Goal: Communication & Community: Share content

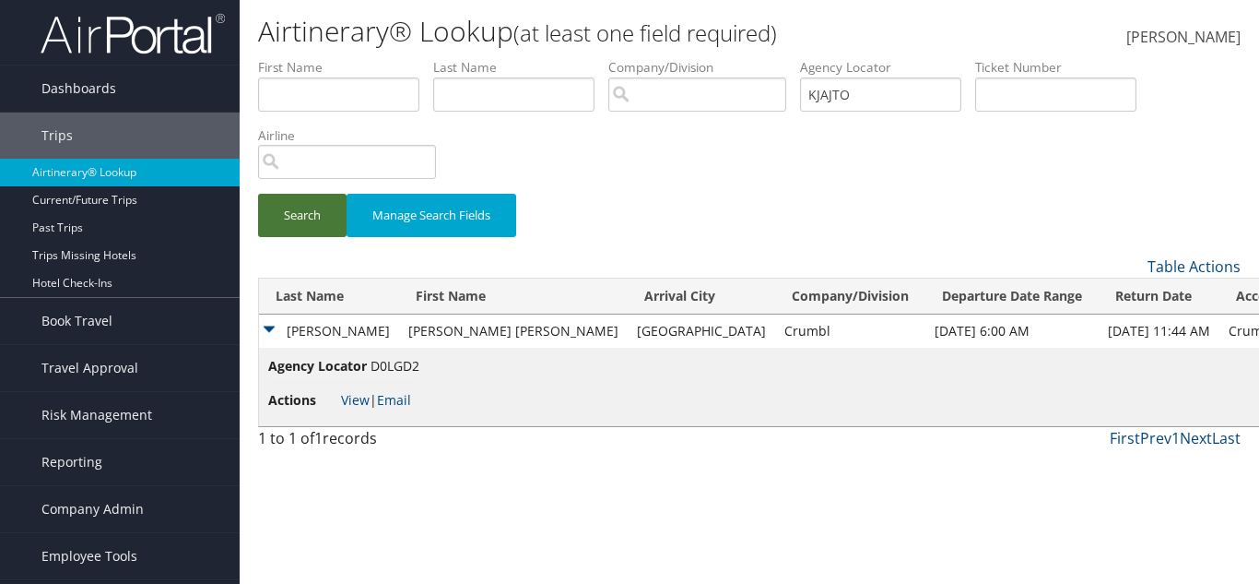
type input "KJAJTO"
click at [312, 216] on button "Search" at bounding box center [302, 215] width 89 height 43
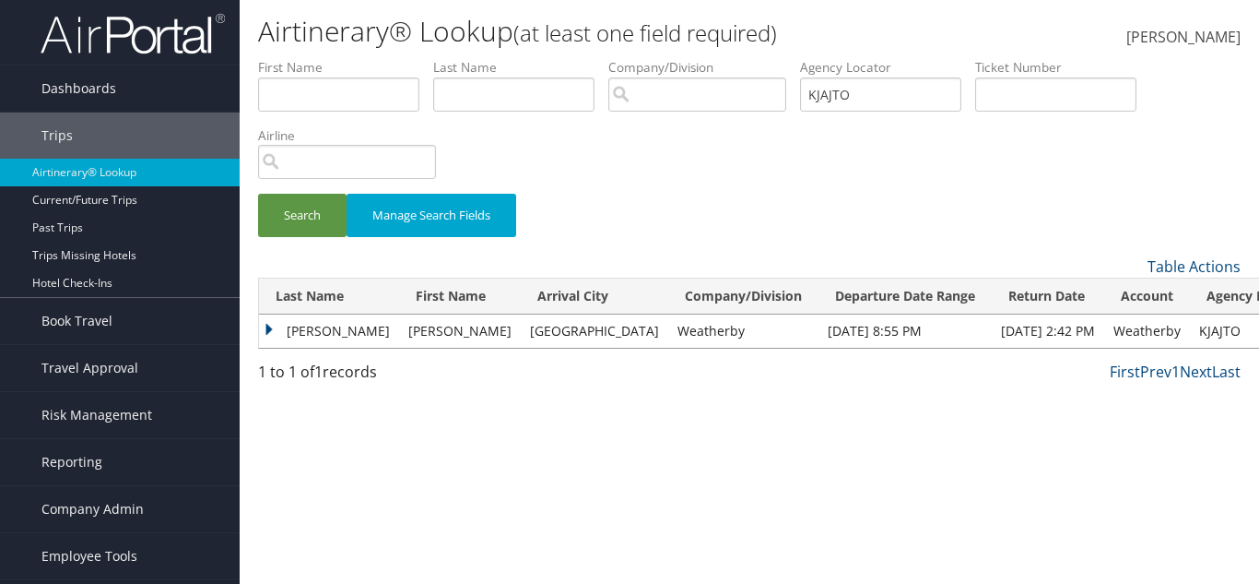
click at [308, 328] on td "Lobb" at bounding box center [329, 330] width 140 height 33
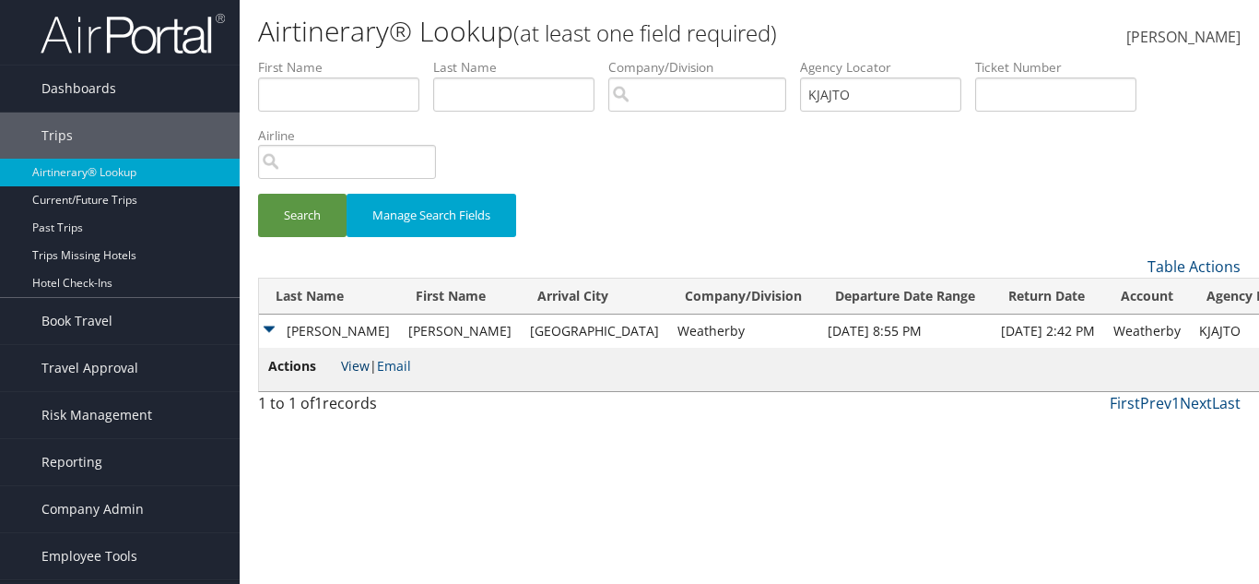
click at [348, 362] on link "View" at bounding box center [355, 366] width 29 height 18
click at [668, 315] on td "Weatherby" at bounding box center [743, 330] width 150 height 33
copy td "Weatherby"
click at [399, 334] on td "Jennifer" at bounding box center [460, 330] width 122 height 33
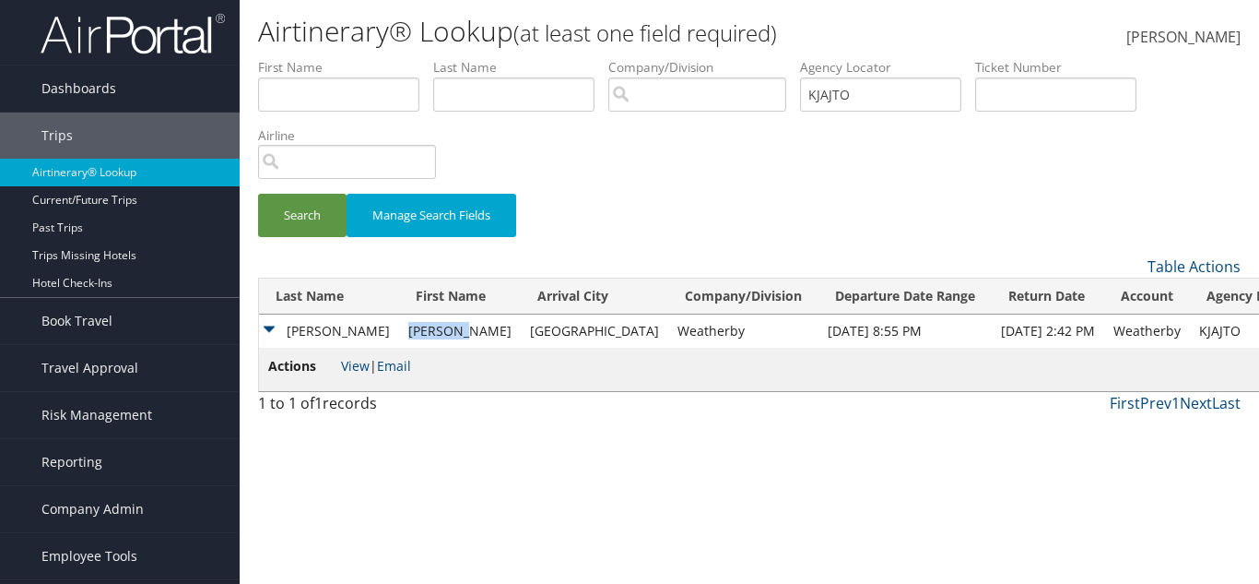
click at [399, 334] on td "Jennifer" at bounding box center [460, 330] width 122 height 33
copy td "Jennifer"
click at [482, 114] on li "Last Name" at bounding box center [520, 91] width 175 height 67
click at [484, 97] on input "text" at bounding box center [513, 94] width 161 height 34
paste input "Jennifer"
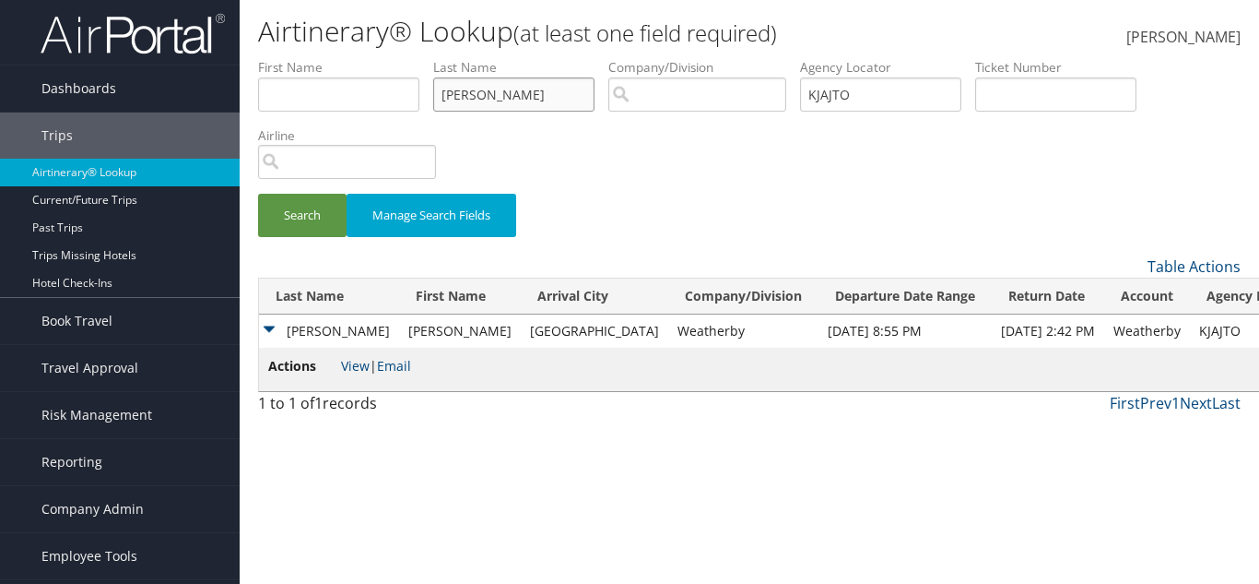
type input "Jennifer"
click at [360, 89] on input "text" at bounding box center [338, 94] width 161 height 34
paste input "Jennifer"
type input "Jennifer"
click at [299, 326] on td "Lobb" at bounding box center [329, 330] width 140 height 33
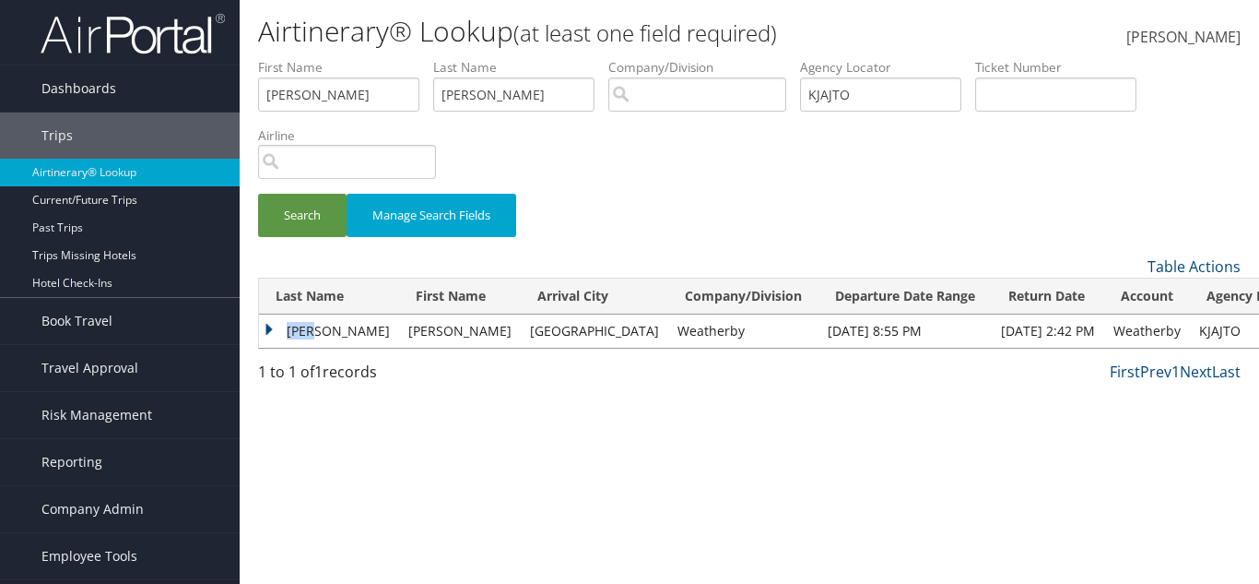
click at [299, 326] on td "Lobb" at bounding box center [329, 330] width 140 height 33
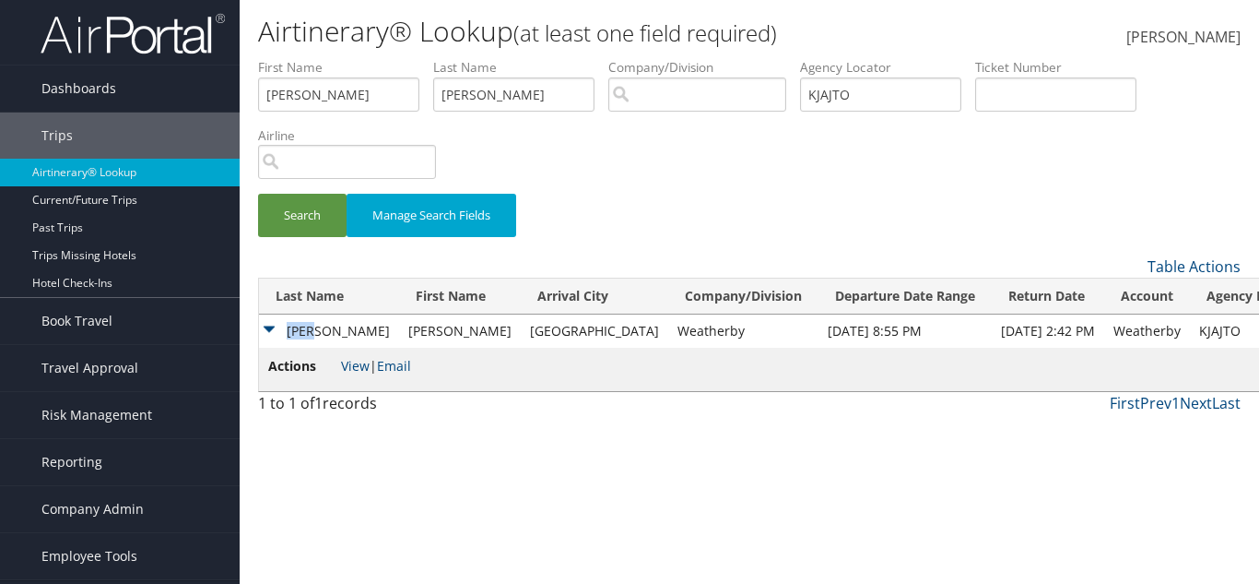
copy td "Lobb"
click at [466, 61] on label "Last Name" at bounding box center [520, 67] width 175 height 18
click at [474, 86] on input "Jennifer" at bounding box center [513, 94] width 161 height 34
paste input "Lobb"
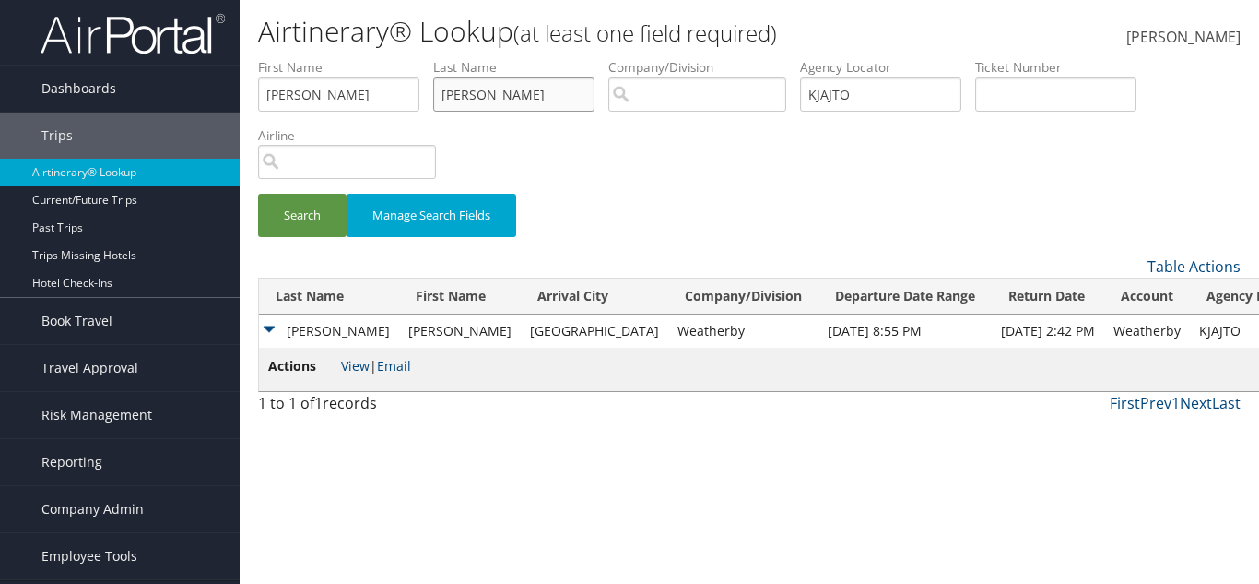
type input "Lobb"
click at [668, 331] on td "Weatherby" at bounding box center [743, 330] width 150 height 33
copy td "Weatherby"
click at [746, 96] on input "search" at bounding box center [697, 94] width 178 height 34
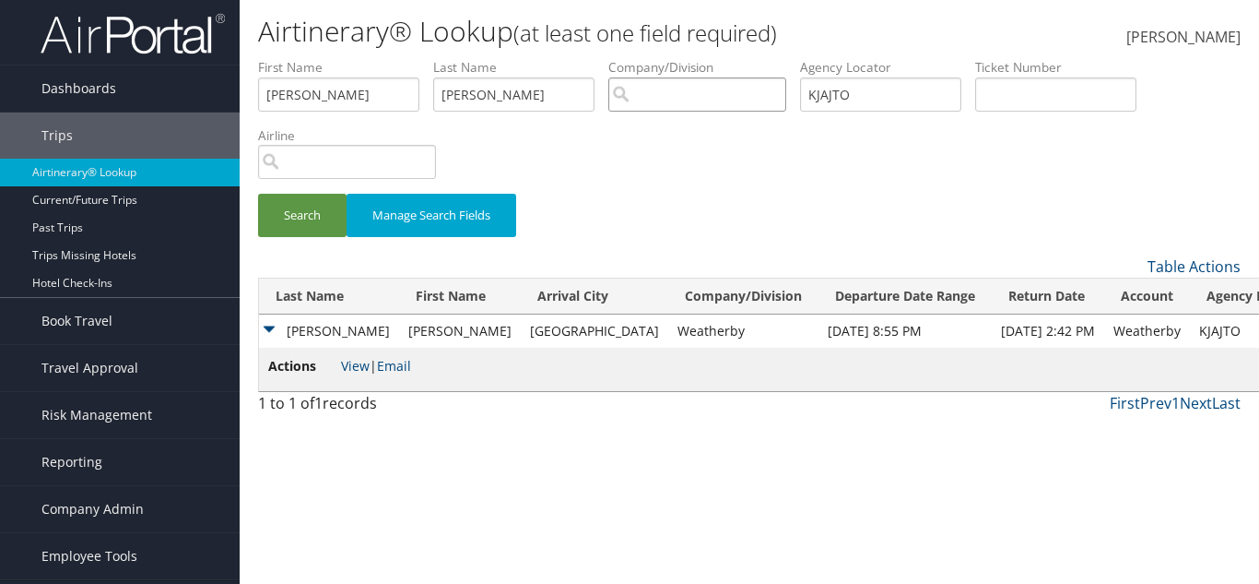
paste input "Weatherby"
type input "Weatherby"
click at [880, 90] on input "KJAJTO" at bounding box center [880, 94] width 161 height 34
click at [880, 93] on input "KJAJTO" at bounding box center [880, 94] width 161 height 34
click at [258, 194] on button "Search" at bounding box center [302, 215] width 89 height 43
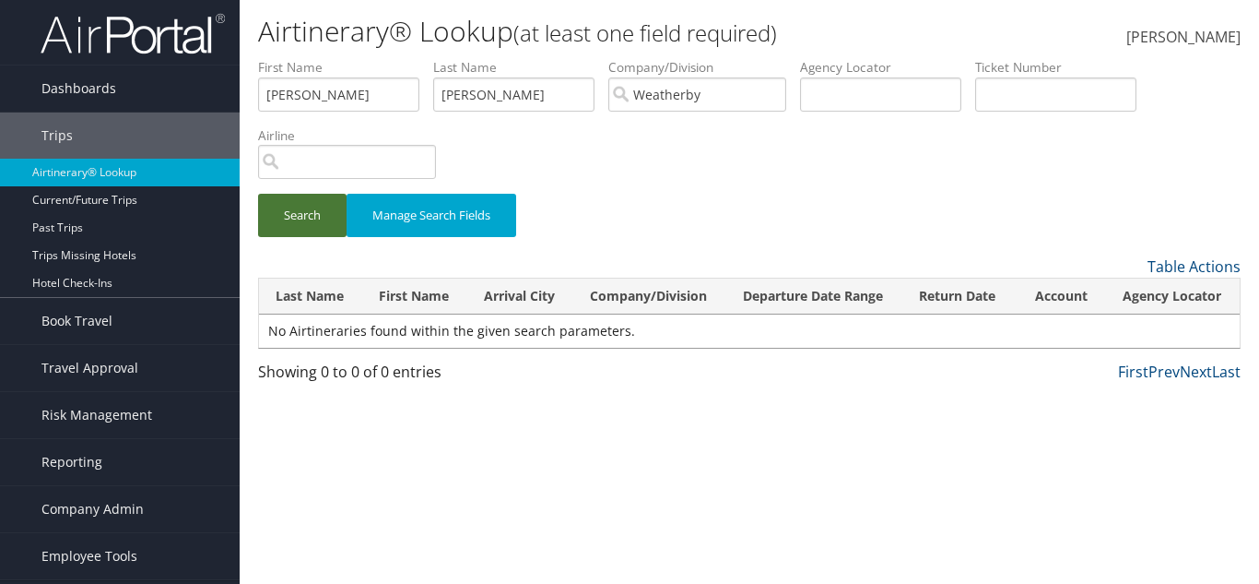
click at [297, 225] on button "Search" at bounding box center [302, 215] width 89 height 43
click at [681, 91] on input "Weatherby" at bounding box center [697, 94] width 178 height 34
click at [681, 91] on input "search" at bounding box center [697, 94] width 178 height 34
click at [258, 194] on button "Search" at bounding box center [302, 215] width 89 height 43
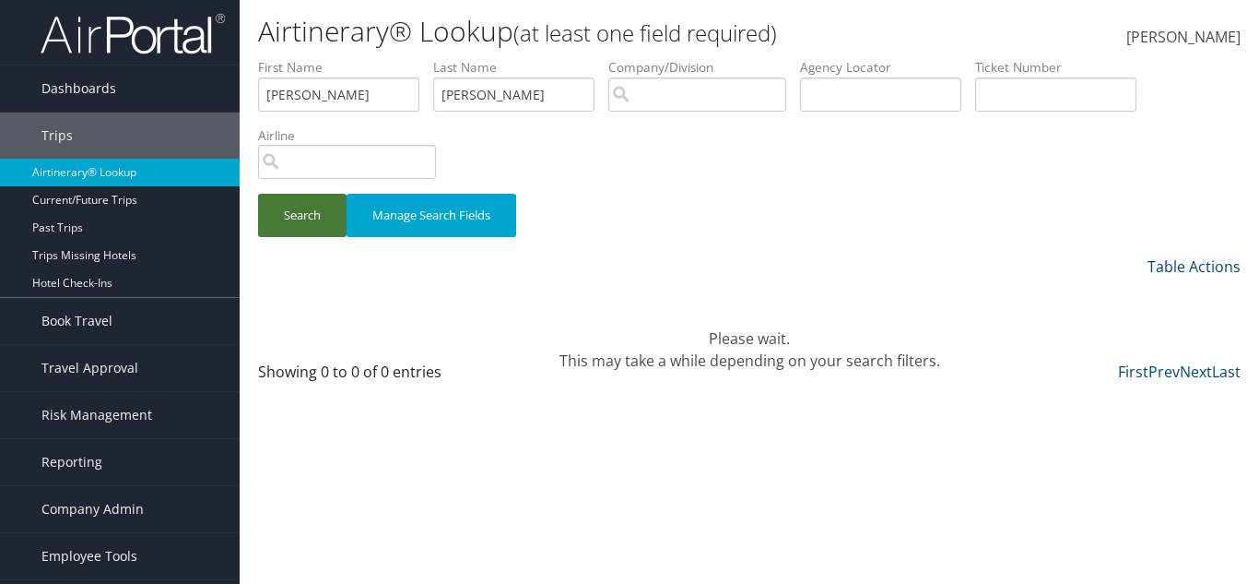
click at [291, 202] on button "Search" at bounding box center [302, 215] width 89 height 43
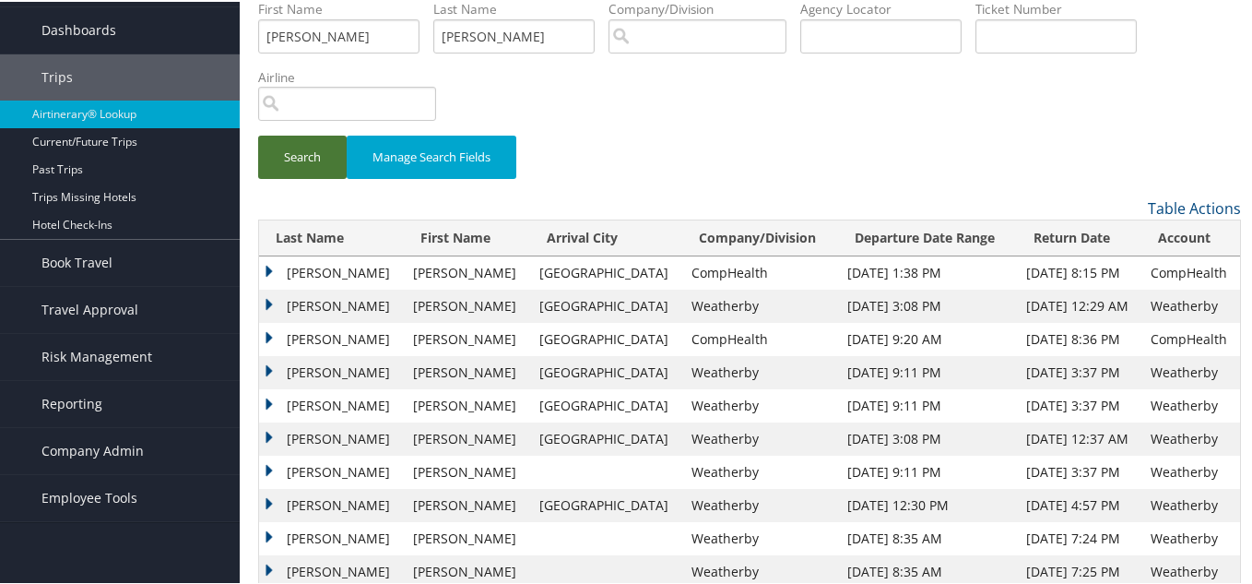
scroll to position [92, 0]
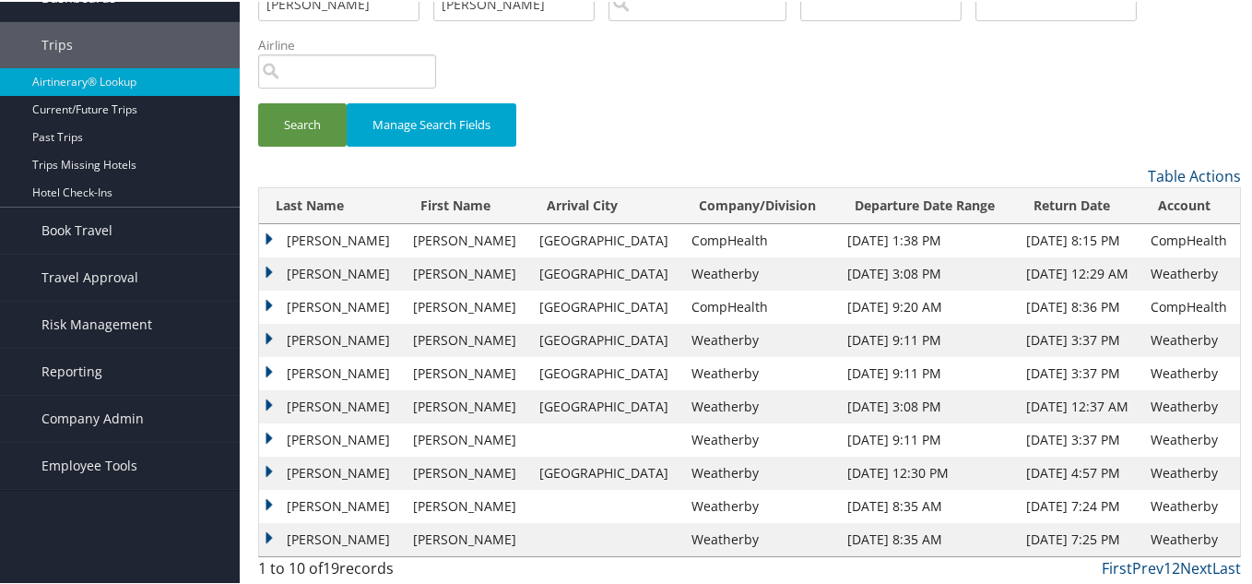
click at [331, 376] on td "Lobb" at bounding box center [331, 371] width 145 height 33
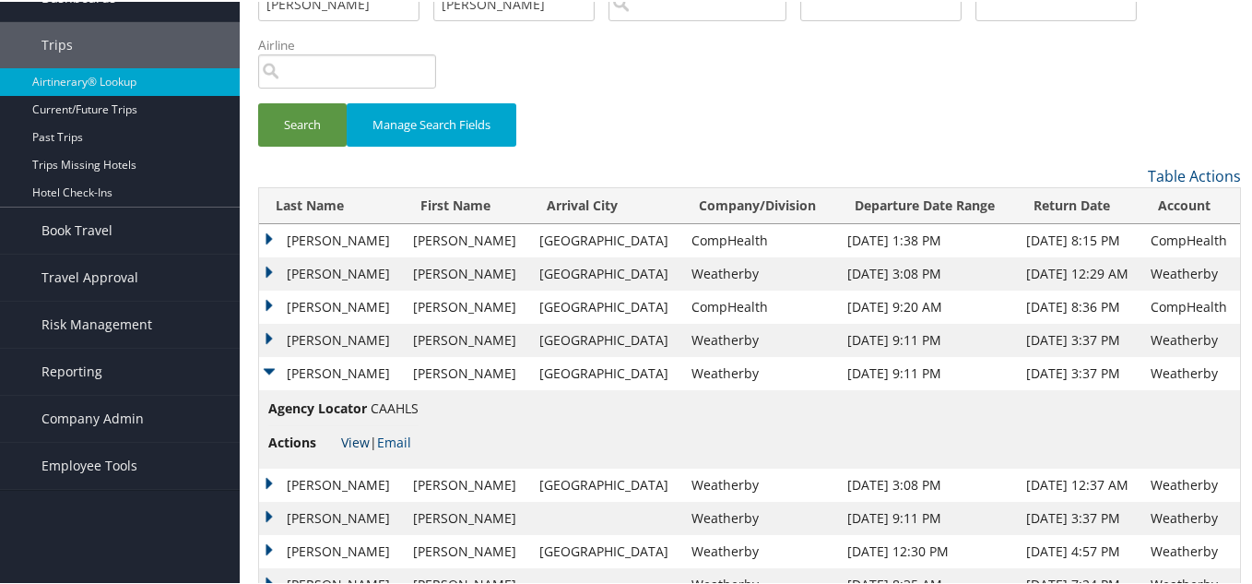
click at [351, 434] on link "View" at bounding box center [355, 440] width 29 height 18
click at [414, 338] on td "Jennifer" at bounding box center [466, 338] width 125 height 33
click at [337, 332] on td "Lobb" at bounding box center [331, 338] width 145 height 33
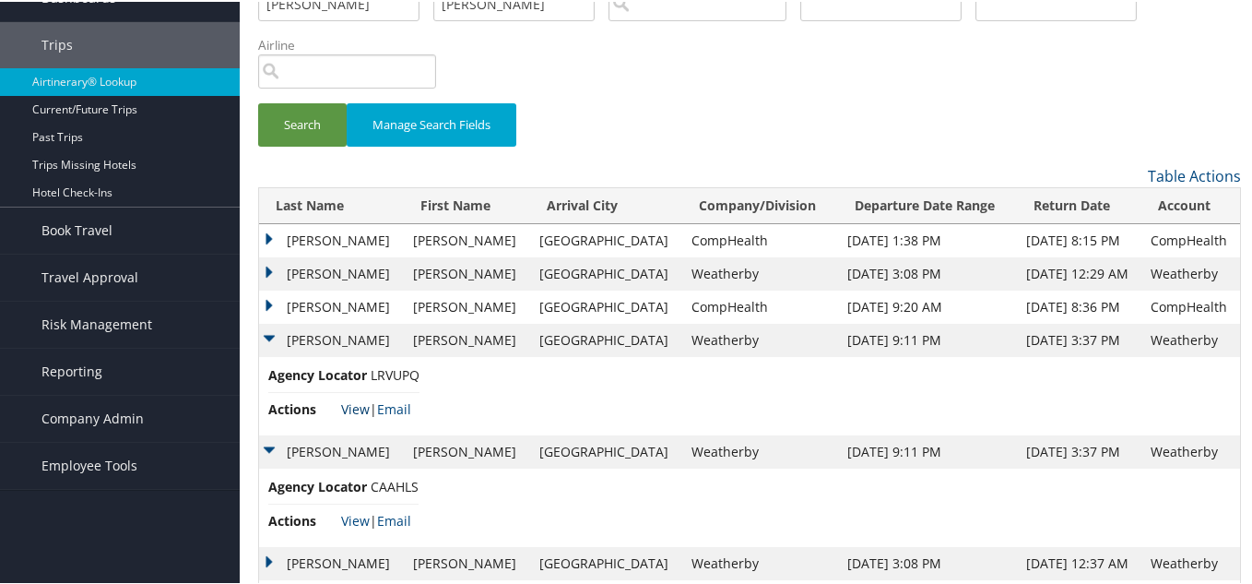
click at [355, 404] on link "View" at bounding box center [355, 407] width 29 height 18
click at [682, 330] on td "Weatherby" at bounding box center [760, 338] width 156 height 33
copy td "Weatherby"
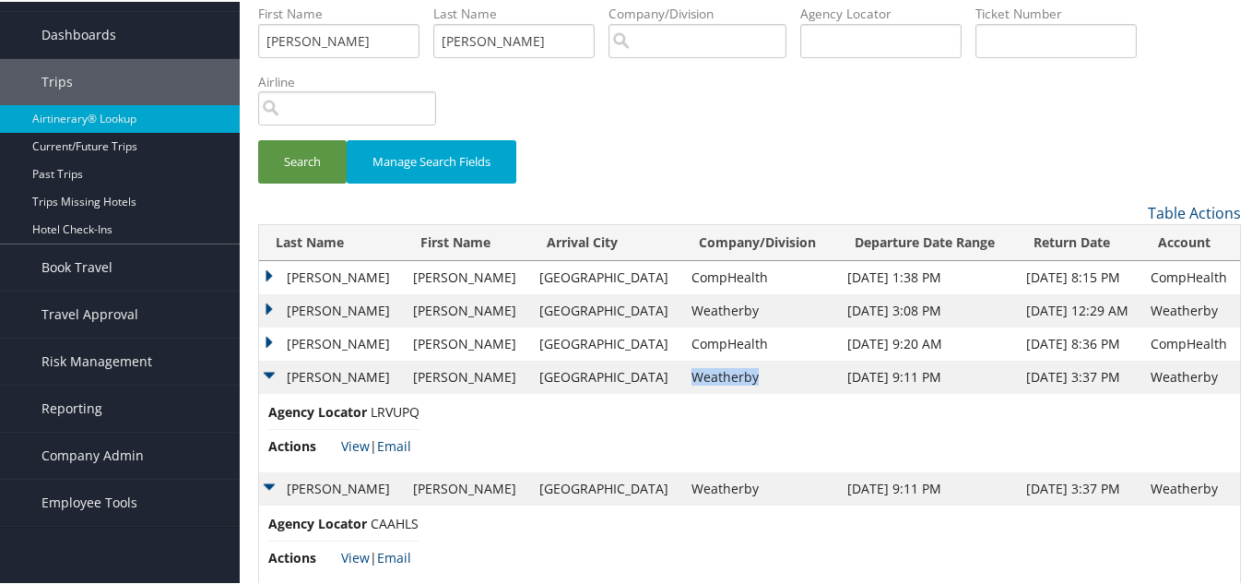
scroll to position [0, 0]
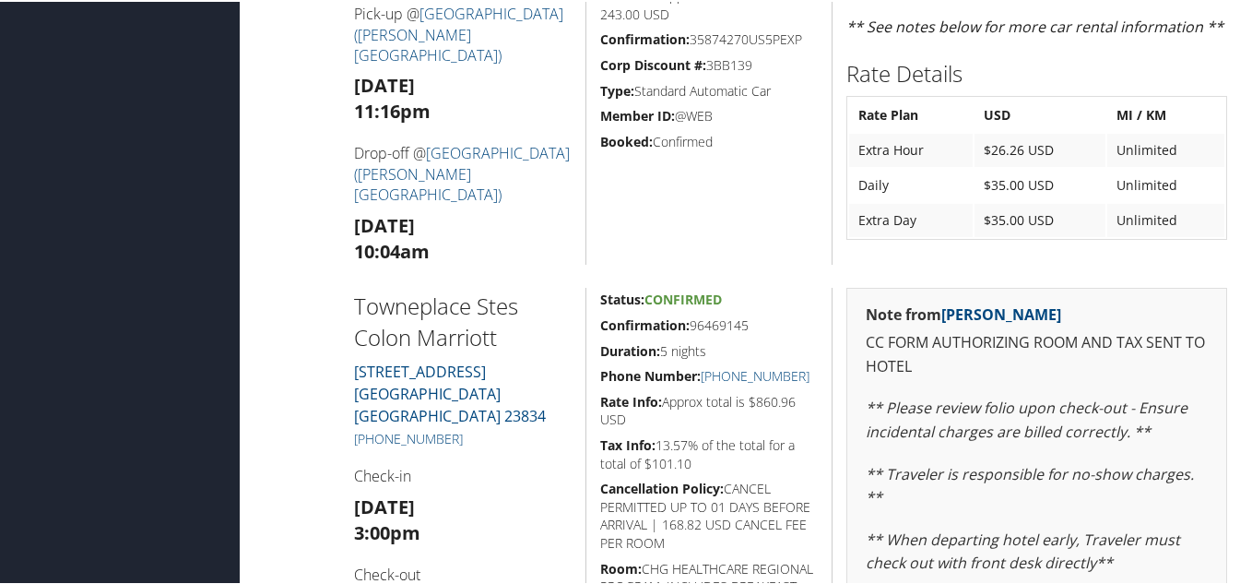
scroll to position [923, 0]
drag, startPoint x: 360, startPoint y: 301, endPoint x: 517, endPoint y: 315, distance: 158.3
click at [517, 315] on h2 "Towneplace Stes Colon Marriott" at bounding box center [463, 320] width 218 height 62
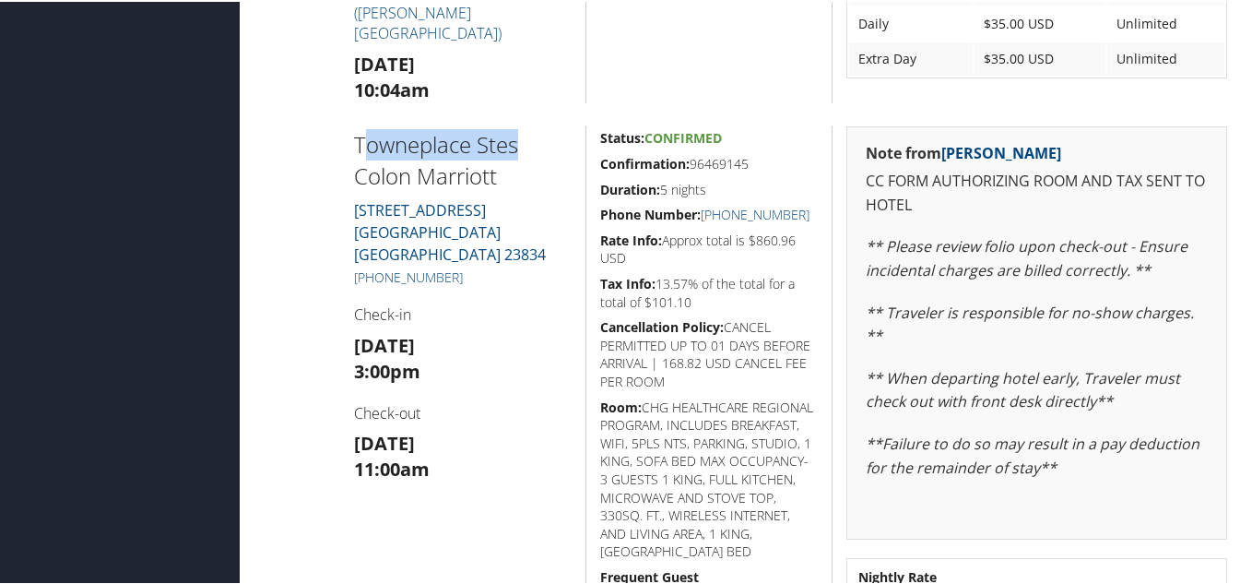
scroll to position [1199, 0]
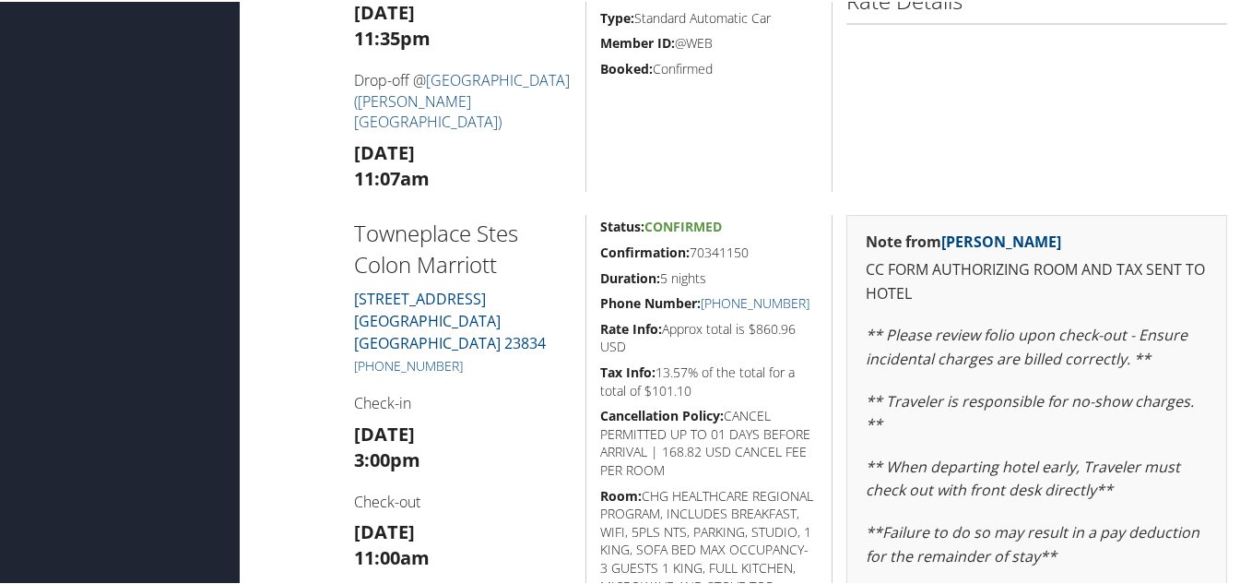
scroll to position [1105, 0]
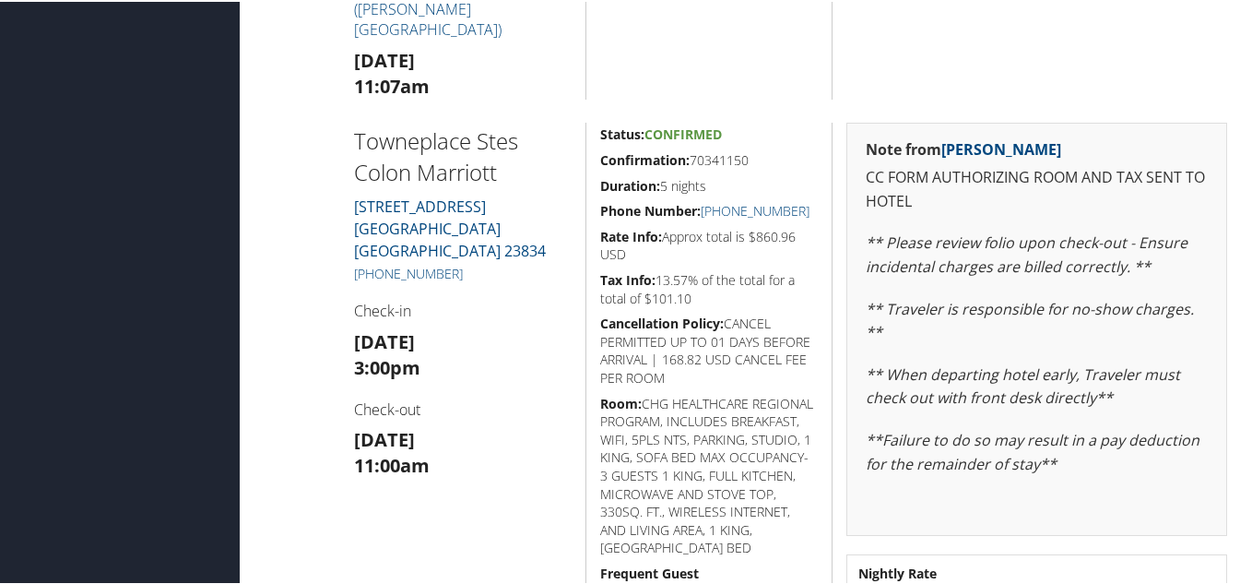
drag, startPoint x: 722, startPoint y: 321, endPoint x: 764, endPoint y: 369, distance: 64.0
click at [764, 369] on h5 "Cancellation Policy: CANCEL PERMITTED UP TO 01 DAYS BEFORE ARRIVAL | 168.82 USD…" at bounding box center [709, 349] width 218 height 72
click at [778, 373] on h5 "Cancellation Policy: CANCEL PERMITTED UP TO 01 DAYS BEFORE ARRIVAL | 168.82 USD…" at bounding box center [709, 349] width 218 height 72
drag, startPoint x: 736, startPoint y: 373, endPoint x: 723, endPoint y: 326, distance: 48.8
click at [723, 326] on h5 "Cancellation Policy: CANCEL PERMITTED UP TO 01 DAYS BEFORE ARRIVAL | 168.82 USD…" at bounding box center [709, 349] width 218 height 72
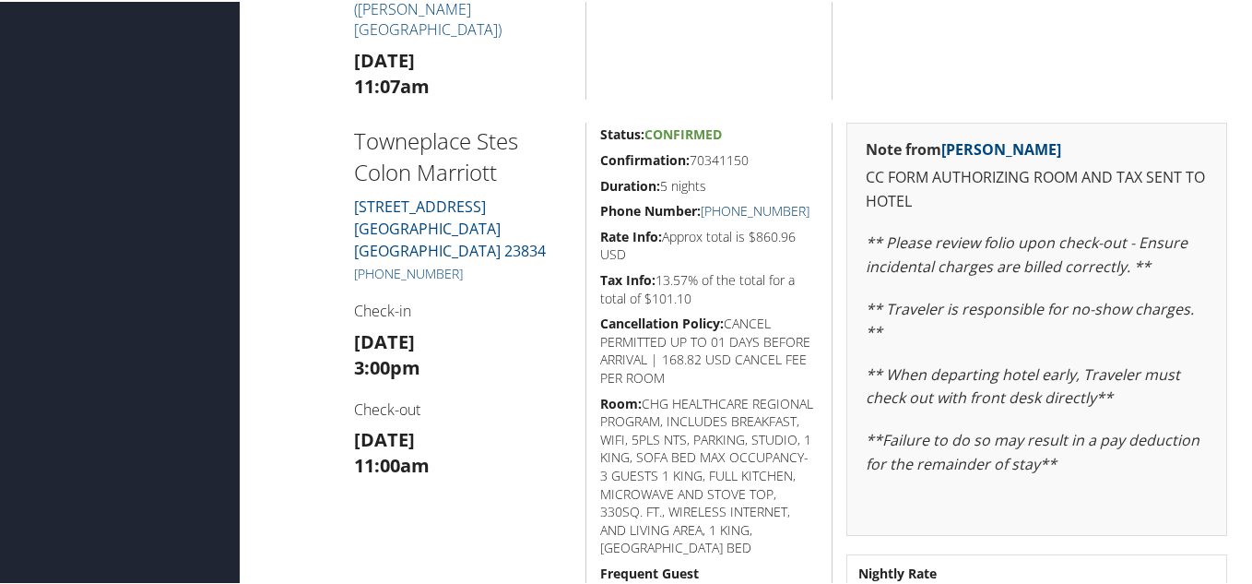
drag, startPoint x: 809, startPoint y: 216, endPoint x: 699, endPoint y: 210, distance: 110.8
click at [699, 210] on h5 "Phone Number: +1 (804) 631-9525" at bounding box center [709, 209] width 218 height 18
copy link "+1 (804) 631-9525"
click at [510, 299] on h4 "Check-in" at bounding box center [463, 309] width 218 height 20
drag, startPoint x: 809, startPoint y: 207, endPoint x: 702, endPoint y: 209, distance: 107.0
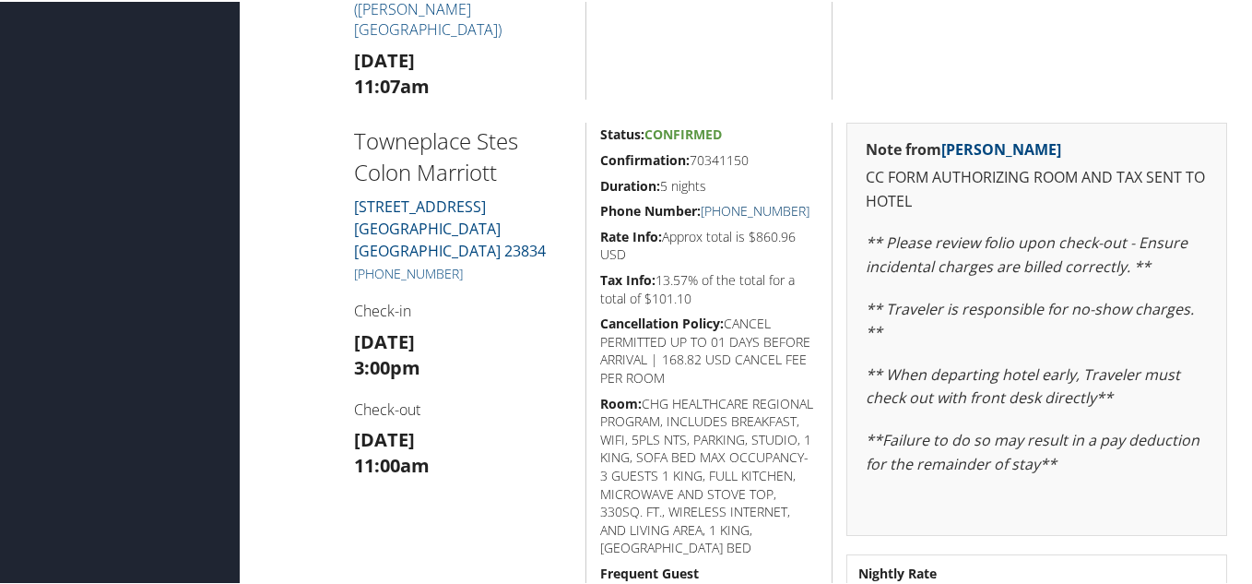
click at [701, 209] on h5 "Phone Number: +1 (804) 631-9525" at bounding box center [709, 209] width 218 height 18
copy link "+1 (804) 631-9525"
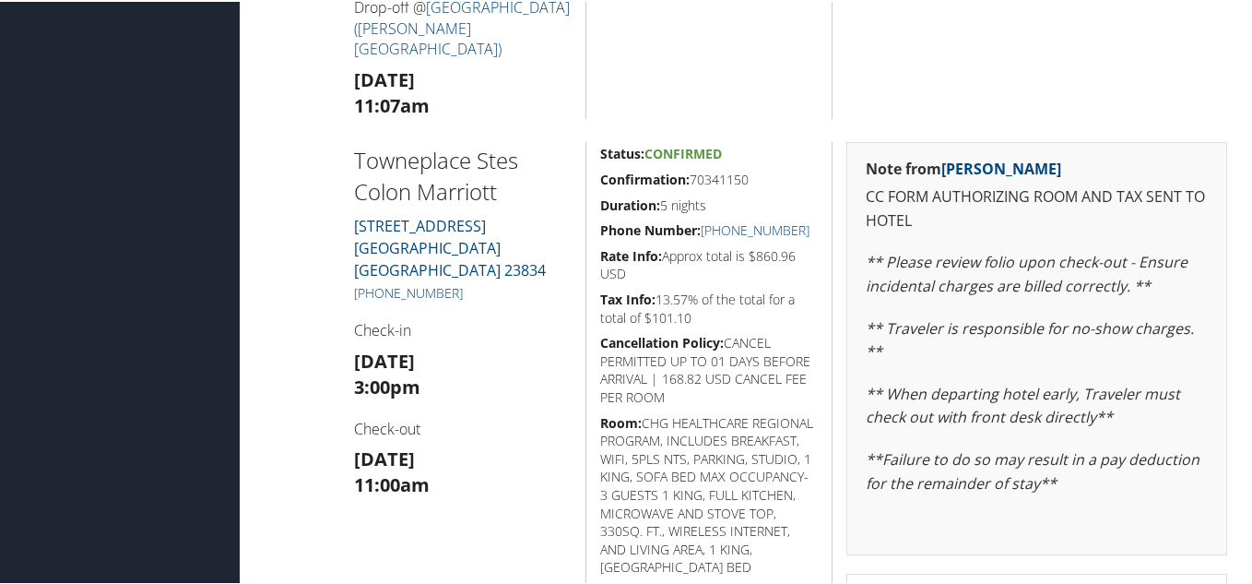
scroll to position [1106, 0]
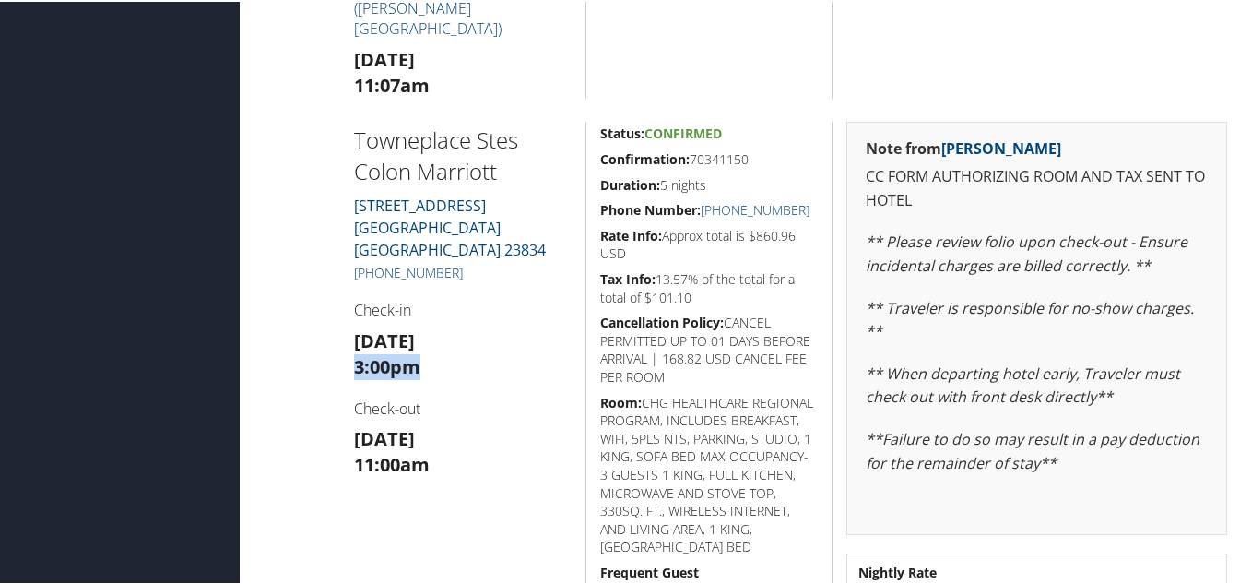
drag, startPoint x: 453, startPoint y: 336, endPoint x: 365, endPoint y: 345, distance: 88.0
click at [348, 335] on div "Towneplace Stes Colon Marriott 937 SOUTH AVE COLONIAL HEIGHTS VA 23834 +1 (804)…" at bounding box center [463, 384] width 246 height 528
click at [466, 361] on div "Towneplace Stes Colon Marriott 937 SOUTH AVE COLONIAL HEIGHTS VA 23834 +1 (804)…" at bounding box center [463, 384] width 246 height 528
drag, startPoint x: 384, startPoint y: 133, endPoint x: 529, endPoint y: 153, distance: 147.1
click at [529, 153] on h2 "Towneplace Stes Colon Marriott" at bounding box center [463, 154] width 218 height 62
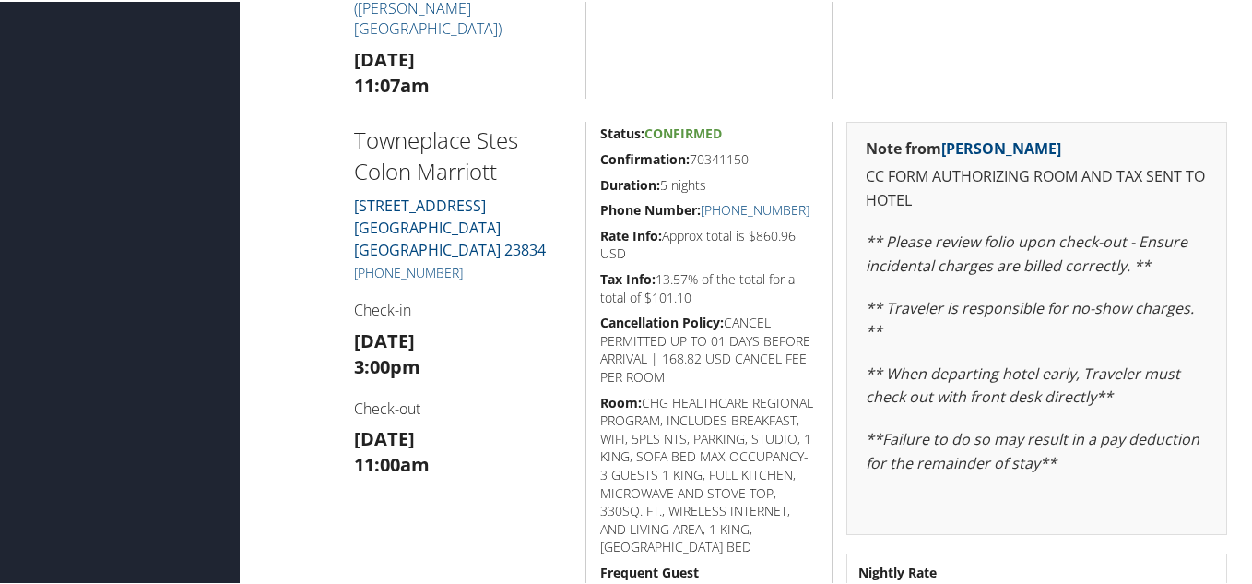
click at [436, 171] on h2 "Towneplace Stes Colon Marriott" at bounding box center [463, 154] width 218 height 62
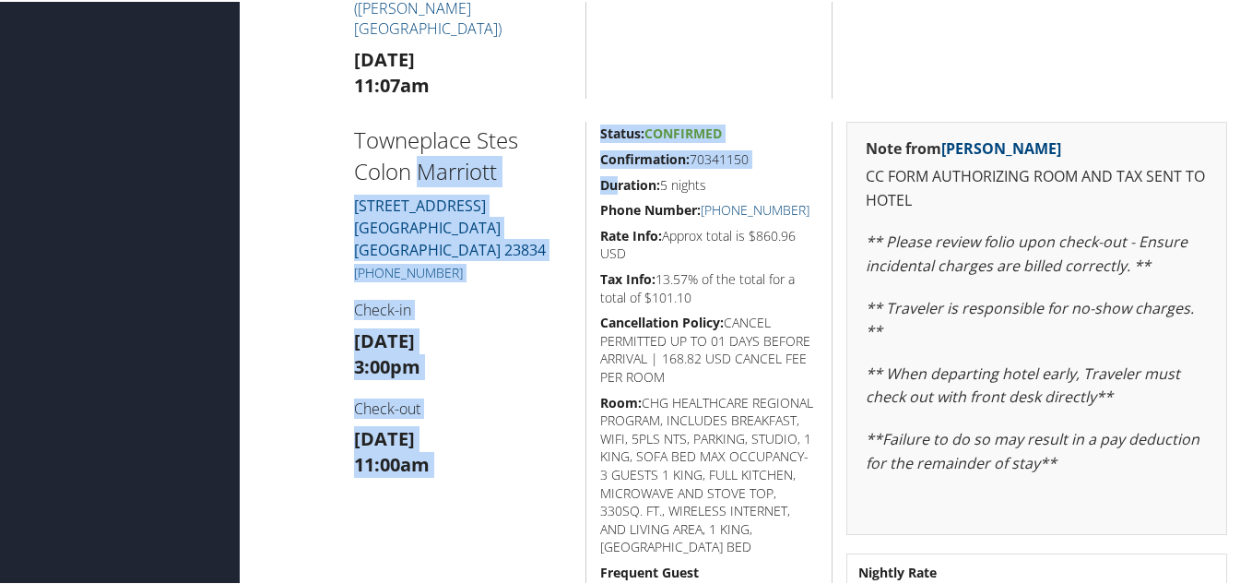
drag, startPoint x: 419, startPoint y: 170, endPoint x: 614, endPoint y: 177, distance: 195.6
click at [614, 177] on div "Towneplace Stes Colon Marriott 937 SOUTH AVE COLONIAL HEIGHTS VA 23834 +1 (804)…" at bounding box center [749, 384] width 983 height 528
click at [552, 346] on h3 "Sun 11 May 3:00pm" at bounding box center [463, 352] width 218 height 52
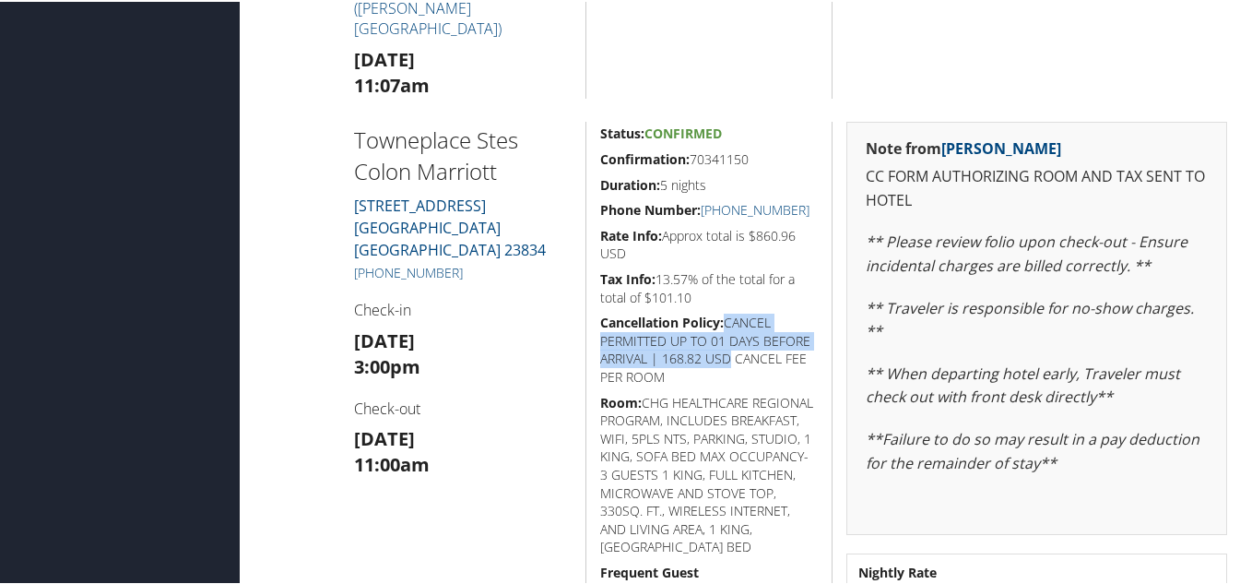
drag, startPoint x: 720, startPoint y: 320, endPoint x: 784, endPoint y: 363, distance: 77.0
click at [784, 363] on h5 "Cancellation Policy: CANCEL PERMITTED UP TO 01 DAYS BEFORE ARRIVAL | 168.82 USD…" at bounding box center [709, 348] width 218 height 72
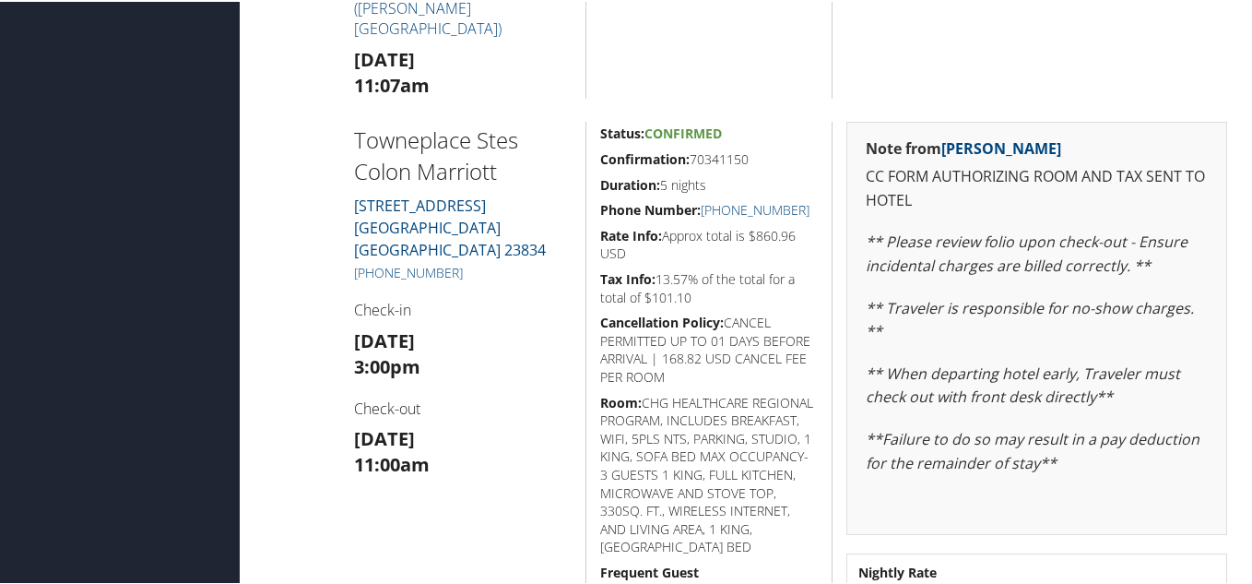
click at [783, 373] on h5 "Cancellation Policy: CANCEL PERMITTED UP TO 01 DAYS BEFORE ARRIVAL | 168.82 USD…" at bounding box center [709, 348] width 218 height 72
drag, startPoint x: 783, startPoint y: 374, endPoint x: 727, endPoint y: 325, distance: 73.8
click at [727, 325] on h5 "Cancellation Policy: CANCEL PERMITTED UP TO 01 DAYS BEFORE ARRIVAL | 168.82 USD…" at bounding box center [709, 348] width 218 height 72
click at [765, 380] on h5 "Cancellation Policy: CANCEL PERMITTED UP TO 01 DAYS BEFORE ARRIVAL | 168.82 USD…" at bounding box center [709, 348] width 218 height 72
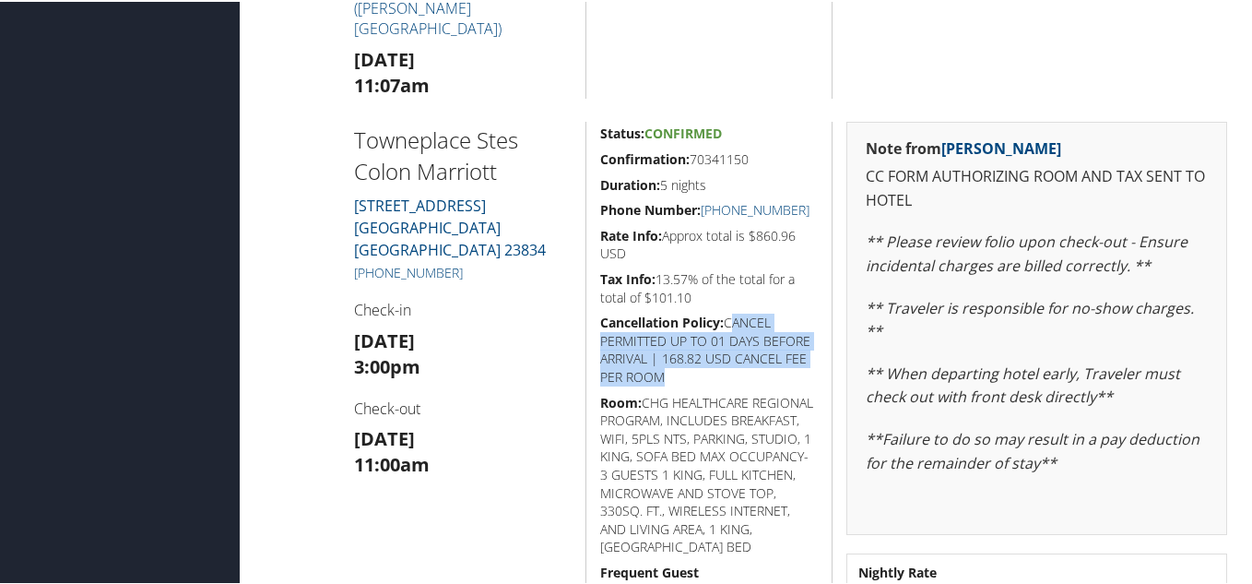
drag, startPoint x: 763, startPoint y: 380, endPoint x: 729, endPoint y: 318, distance: 70.6
click at [729, 318] on h5 "Cancellation Policy: CANCEL PERMITTED UP TO 01 DAYS BEFORE ARRIVAL | 168.82 USD…" at bounding box center [709, 348] width 218 height 72
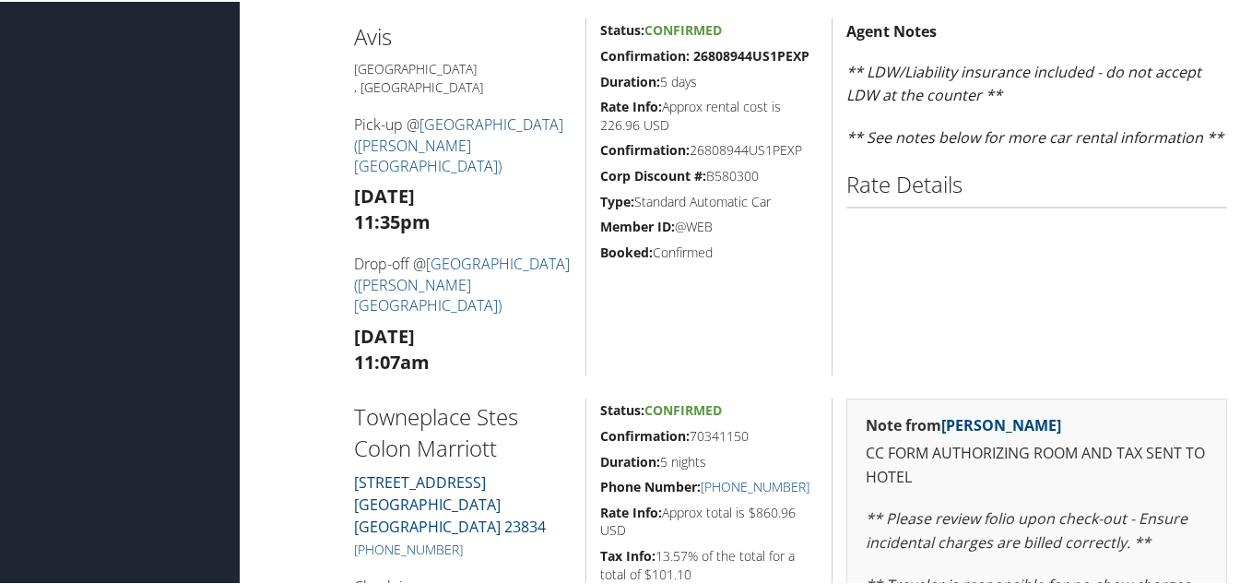
scroll to position [922, 0]
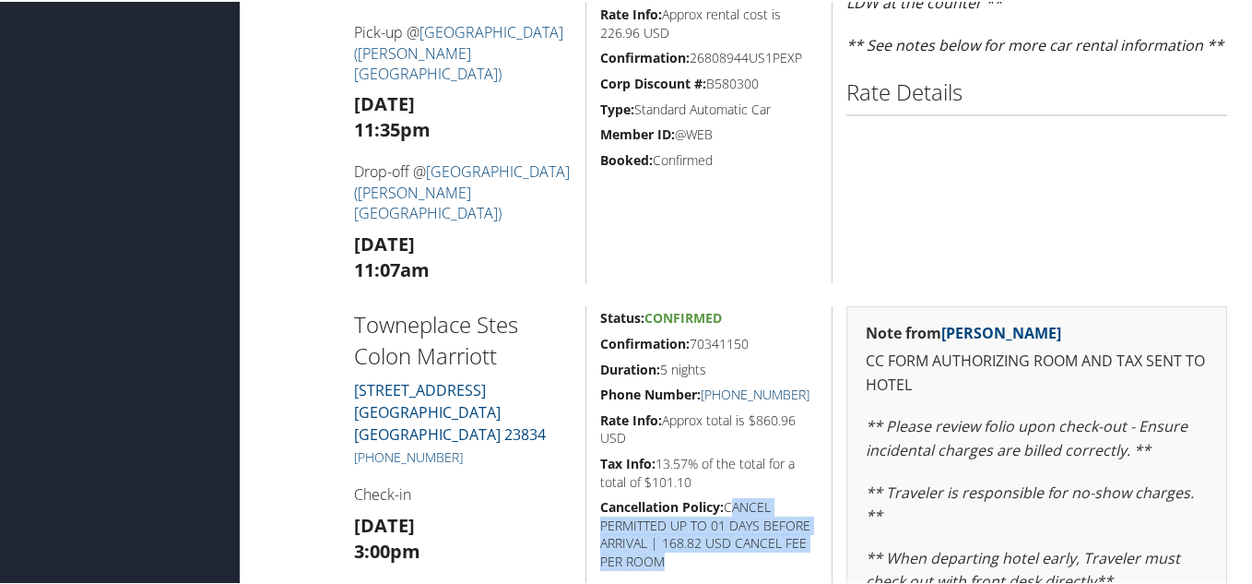
drag, startPoint x: 808, startPoint y: 396, endPoint x: 697, endPoint y: 394, distance: 110.6
click at [697, 394] on div "Status: Confirmed Confirmation: 70341150 Duration: 5 nights Phone Number: +1 (8…" at bounding box center [708, 568] width 246 height 528
copy link "+1 (804) 631-9525"
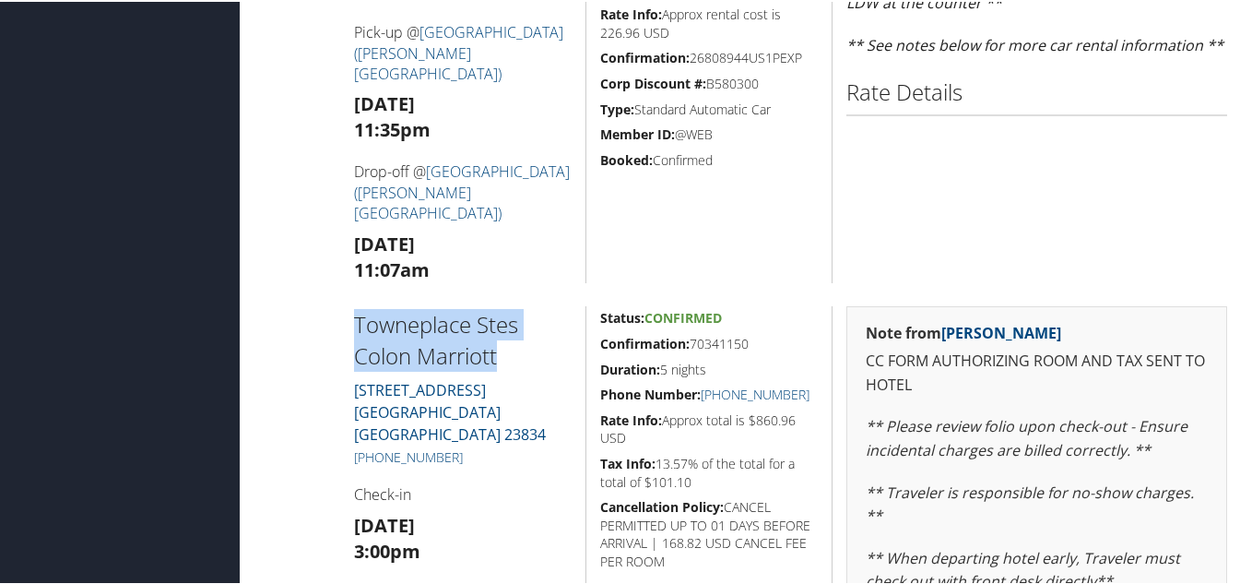
drag, startPoint x: 348, startPoint y: 308, endPoint x: 742, endPoint y: 449, distance: 419.0
click at [525, 348] on div "Towneplace Stes Colon Marriott 937 SOUTH AVE COLONIAL HEIGHTS VA 23834 +1 (804)…" at bounding box center [463, 568] width 246 height 528
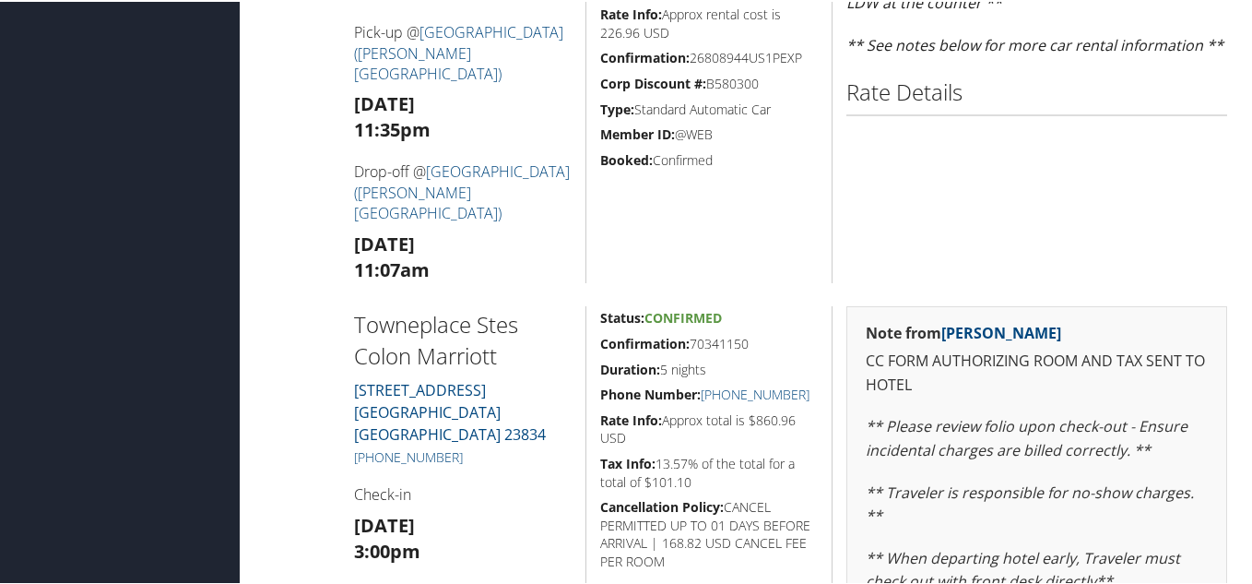
click at [490, 374] on div "Towneplace Stes Colon Marriott 937 SOUTH AVE COLONIAL HEIGHTS VA 23834 +1 (804)…" at bounding box center [463, 568] width 246 height 528
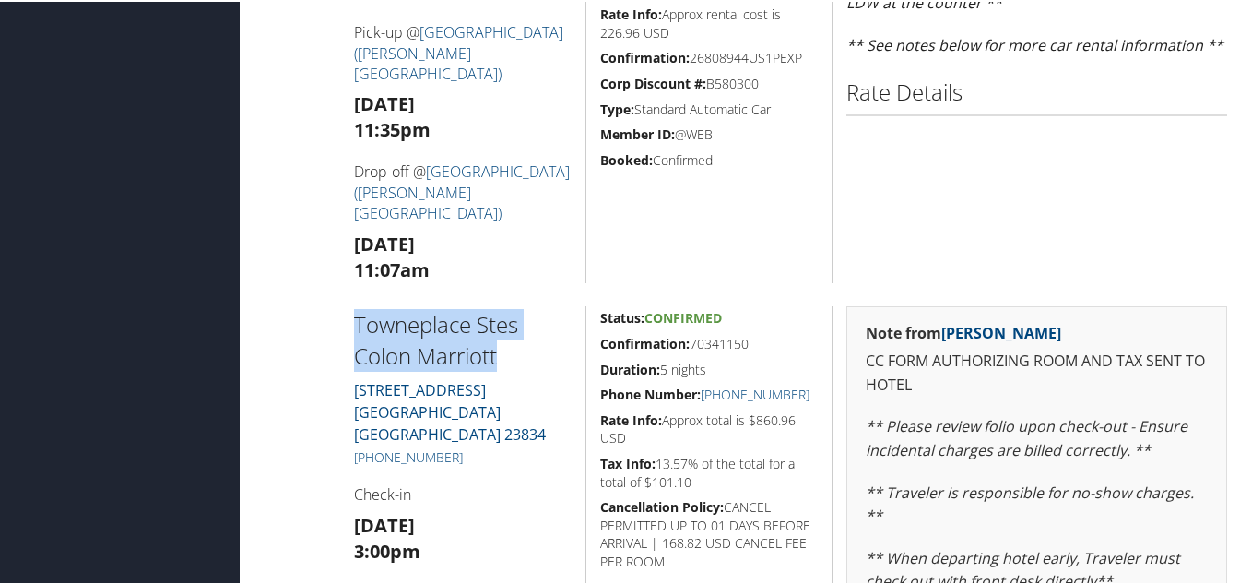
drag, startPoint x: 502, startPoint y: 359, endPoint x: 341, endPoint y: 326, distance: 163.6
click at [341, 326] on div "Towneplace Stes Colon Marriott 937 SOUTH AVE COLONIAL HEIGHTS VA 23834 +1 (804)…" at bounding box center [463, 568] width 246 height 528
click at [508, 364] on h2 "Towneplace Stes Colon Marriott" at bounding box center [463, 338] width 218 height 62
click at [506, 359] on h2 "Towneplace Stes Colon Marriott" at bounding box center [463, 338] width 218 height 62
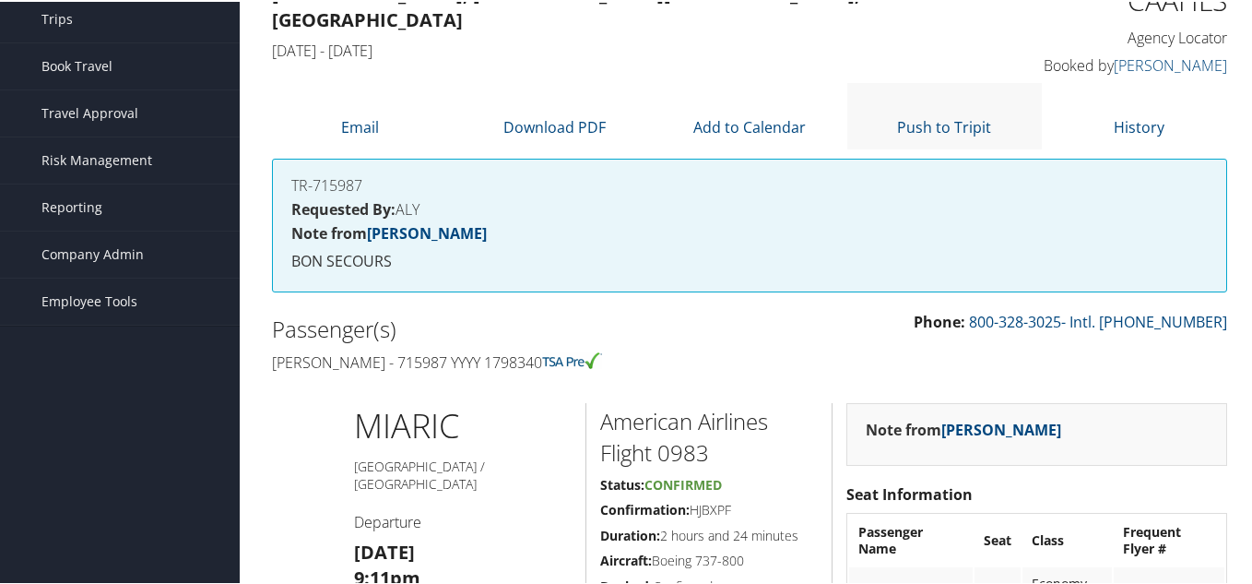
scroll to position [0, 0]
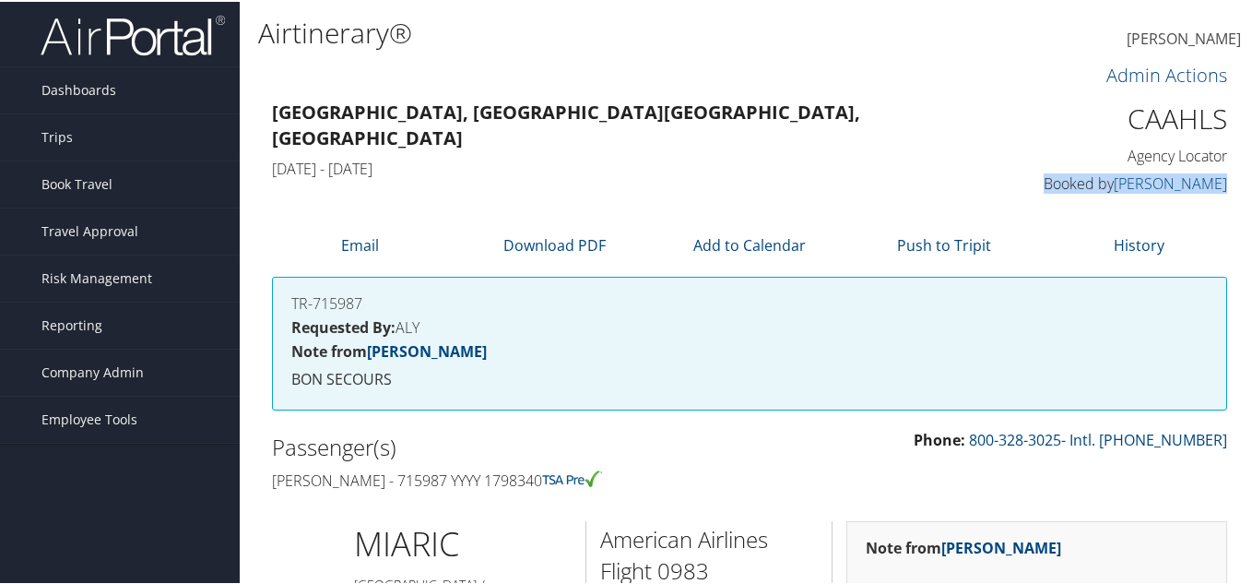
drag, startPoint x: 1048, startPoint y: 172, endPoint x: 1237, endPoint y: 169, distance: 189.0
copy h4 "Booked by Laura Watkins"
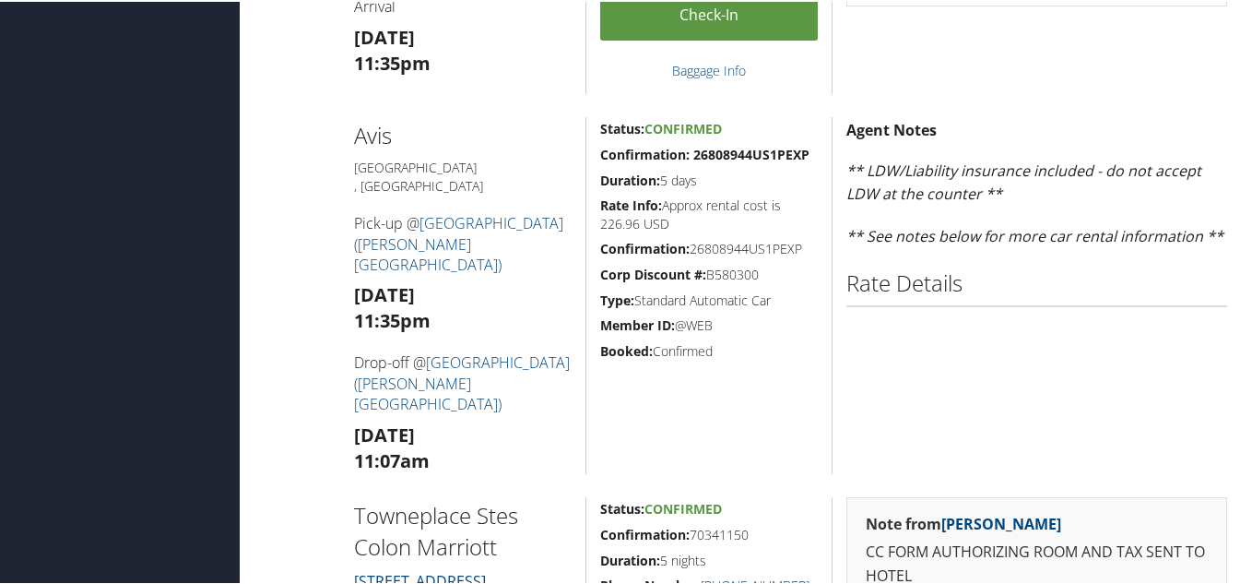
scroll to position [1014, 0]
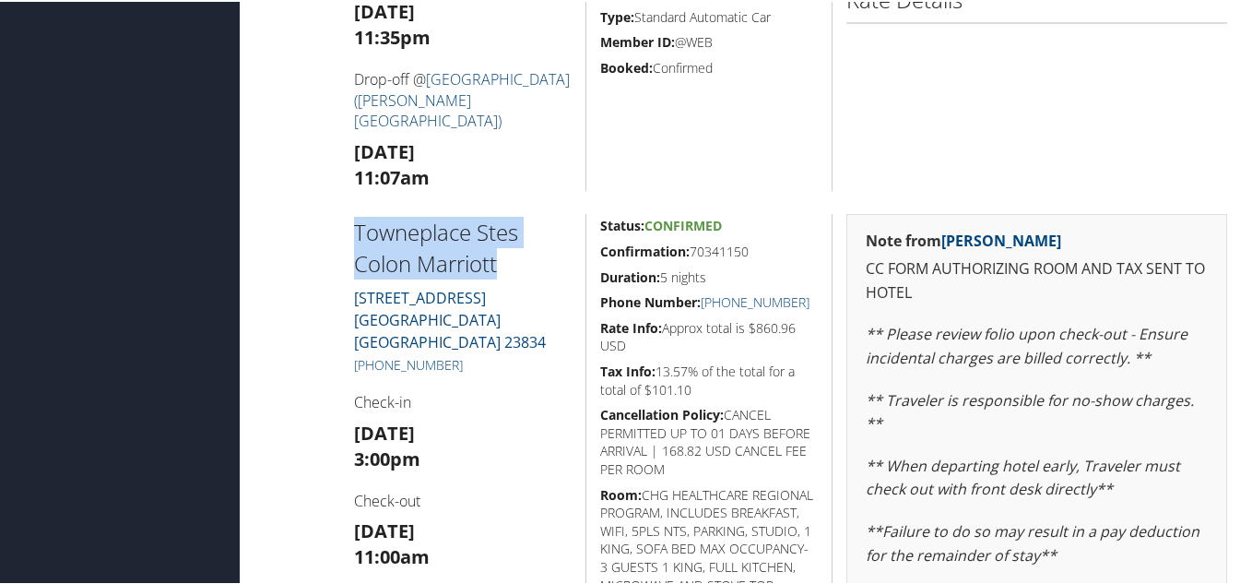
drag, startPoint x: 513, startPoint y: 259, endPoint x: 356, endPoint y: 230, distance: 159.5
click at [356, 230] on h2 "Towneplace Stes Colon Marriott" at bounding box center [463, 246] width 218 height 62
copy h2 "Towneplace Stes Colon Marriott"
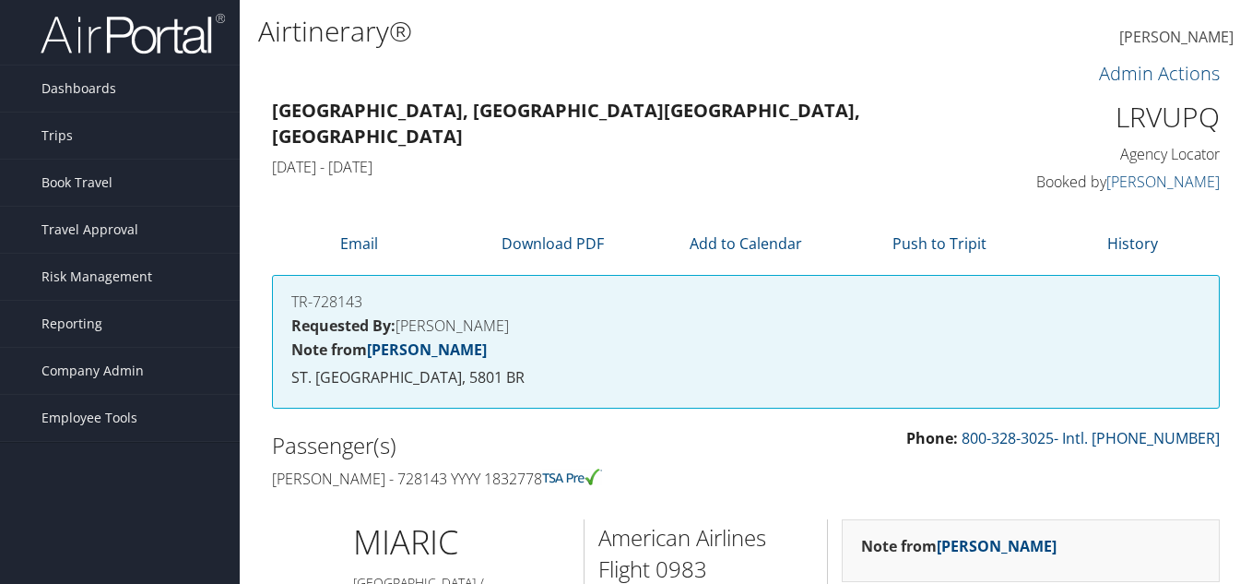
scroll to position [1014, 0]
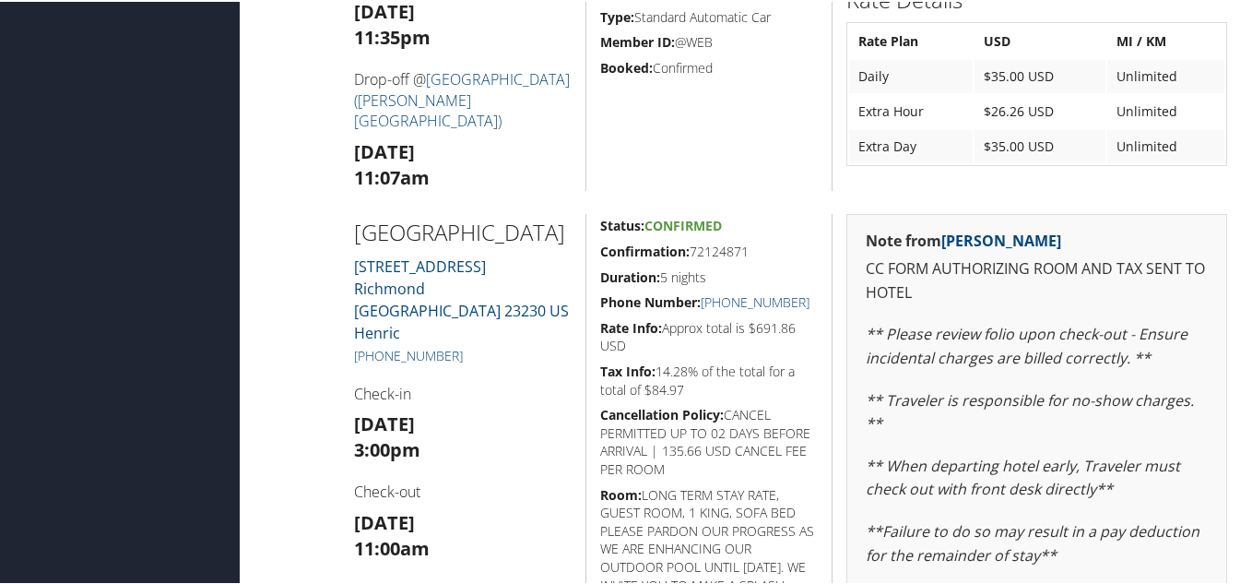
drag, startPoint x: 351, startPoint y: 220, endPoint x: 468, endPoint y: 263, distance: 124.5
click at [468, 263] on div "Courtyard West Marriott 6400 W BROAD ST Richmond VA 23230 US Henric +1 (804) 28…" at bounding box center [463, 476] width 246 height 528
copy h2 "Courtyard West Marriott"
drag, startPoint x: 564, startPoint y: 321, endPoint x: 377, endPoint y: 302, distance: 188.1
click at [351, 300] on div "Courtyard West Marriott 6400 W BROAD ST Richmond VA 23230 US Henric +1 (804) 28…" at bounding box center [463, 476] width 246 height 528
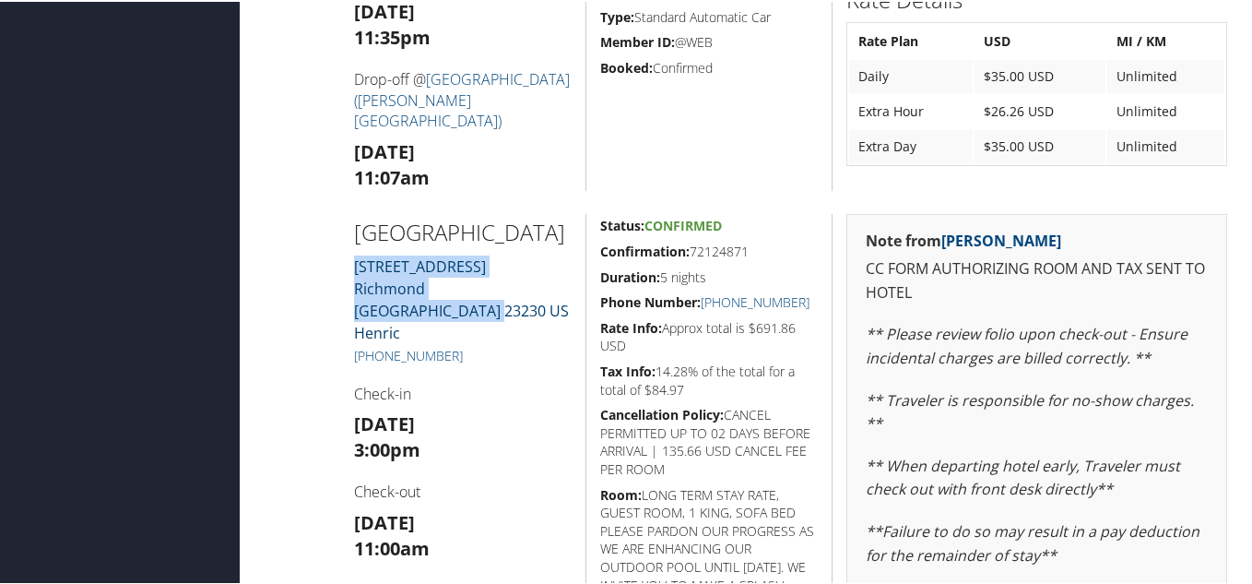
copy link "6400 W BROAD ST Richmond VA 23230 US Henric"
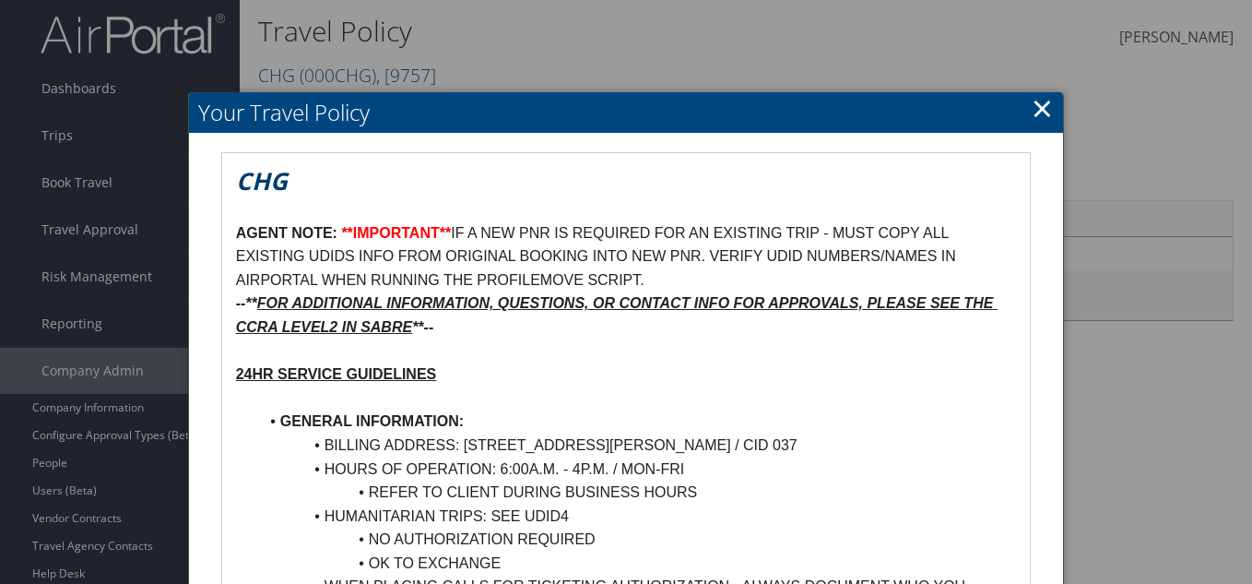
scroll to position [1536, 0]
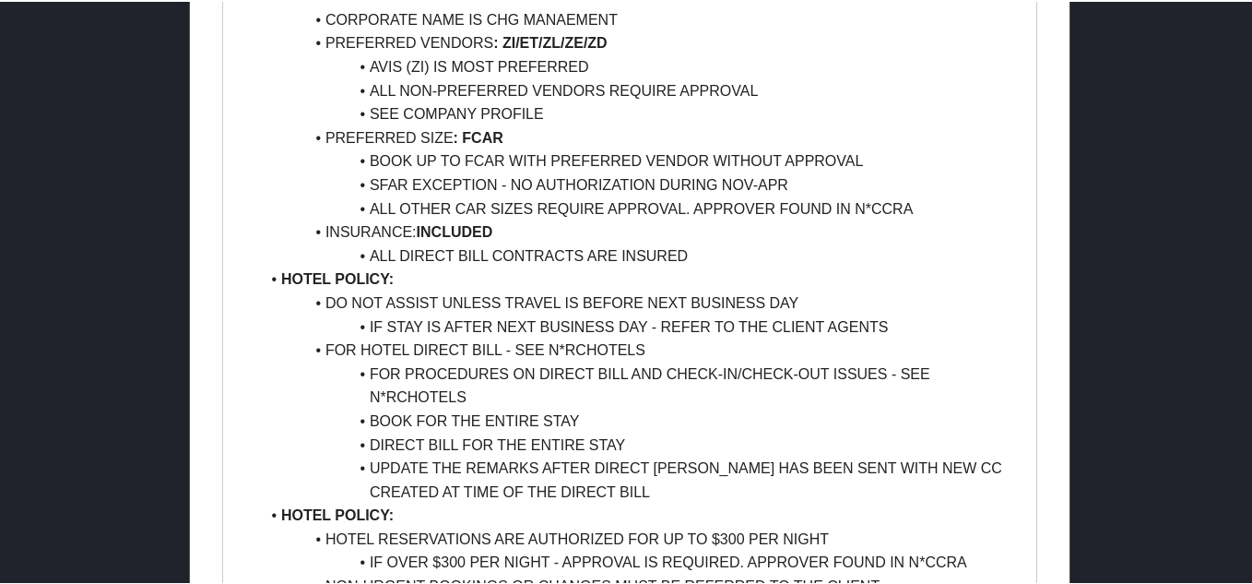
click at [722, 260] on li "ALL DIRECT BILL CONTRACTS ARE INSURED" at bounding box center [640, 254] width 763 height 24
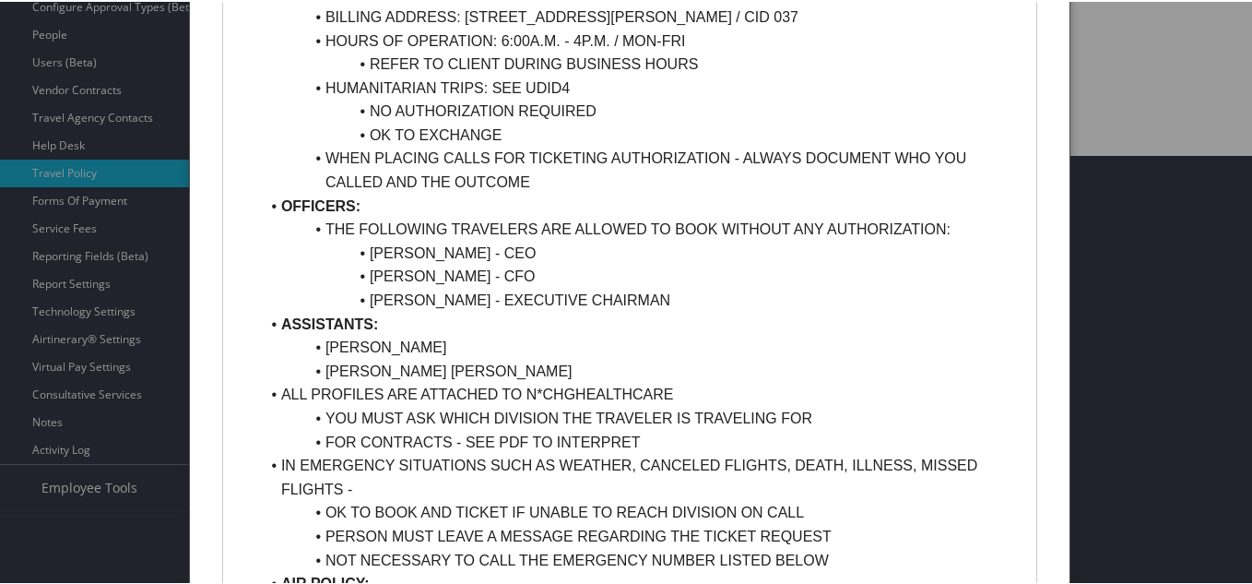
scroll to position [245, 0]
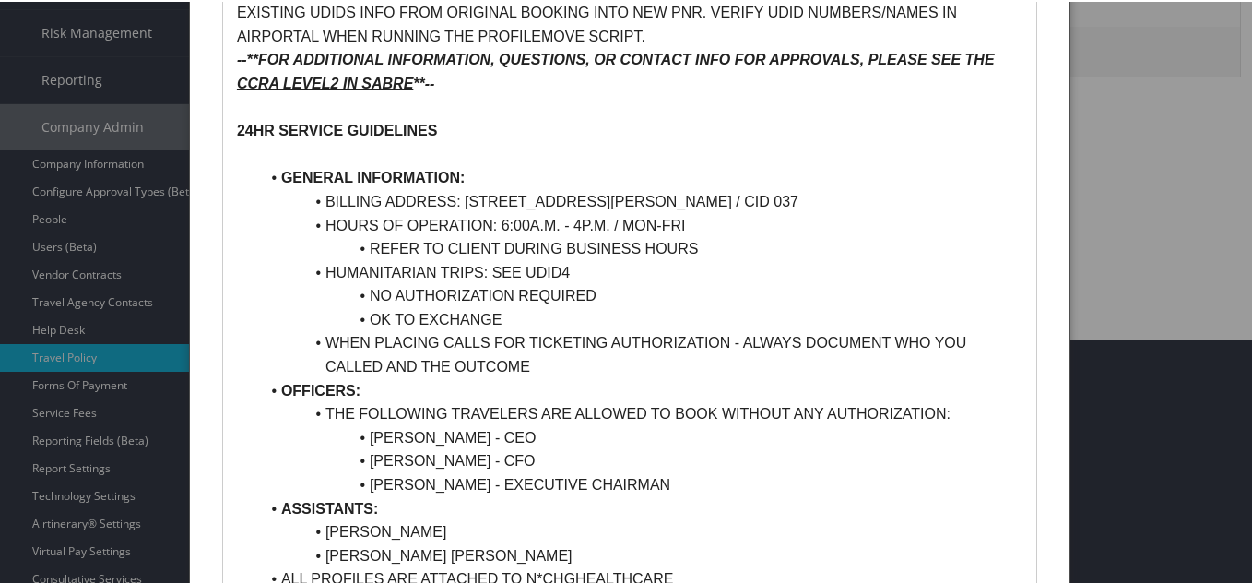
click at [79, 88] on div at bounding box center [629, 292] width 1259 height 584
click at [83, 84] on div at bounding box center [629, 292] width 1259 height 584
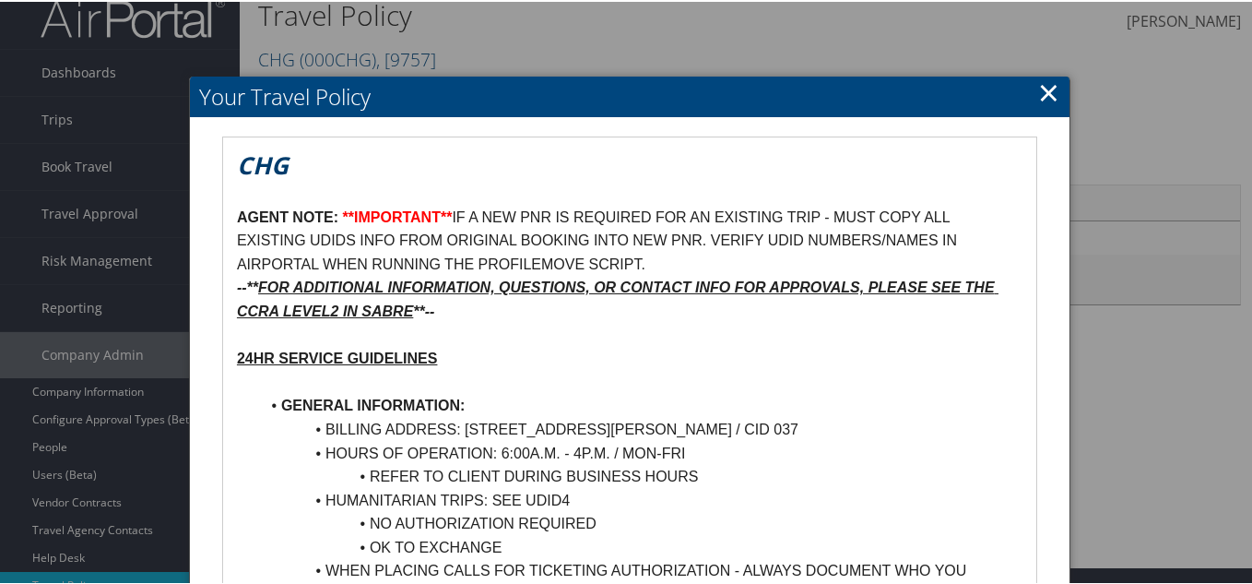
scroll to position [0, 0]
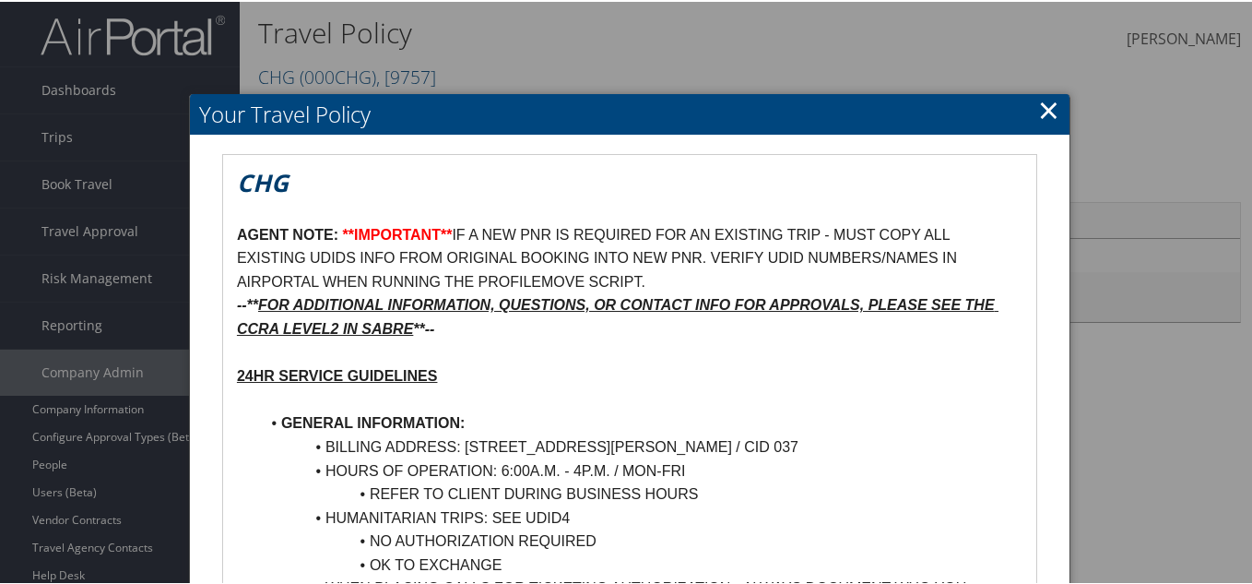
click at [1055, 112] on h2 "Your Travel Policy" at bounding box center [630, 112] width 880 height 41
click at [1047, 111] on link "×" at bounding box center [1048, 107] width 21 height 37
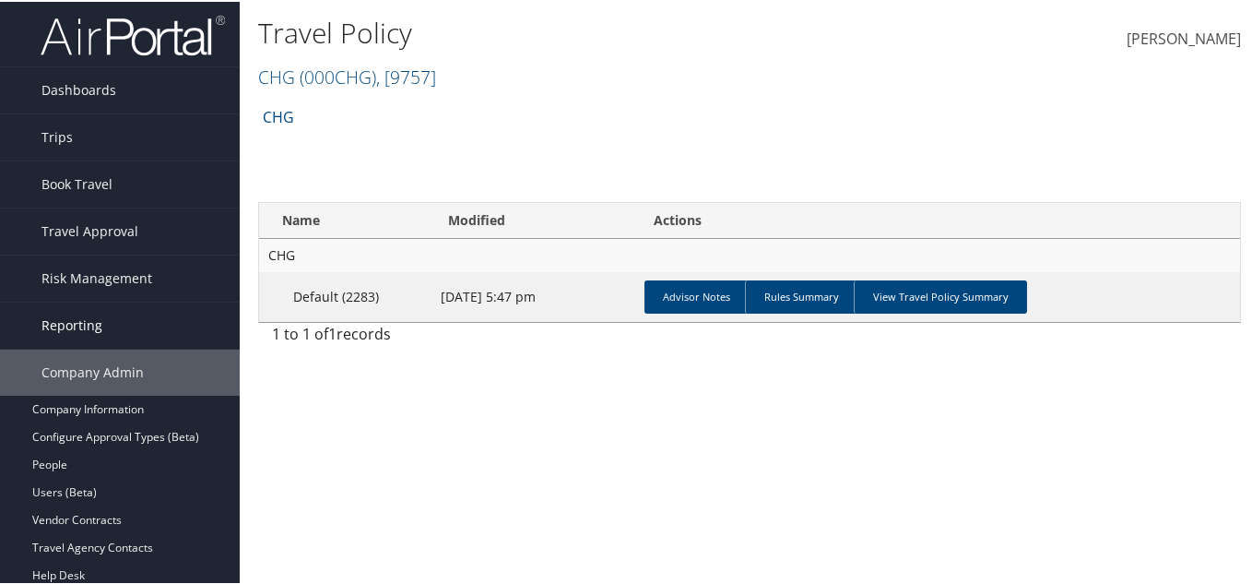
click at [119, 322] on link "Reporting" at bounding box center [120, 324] width 240 height 46
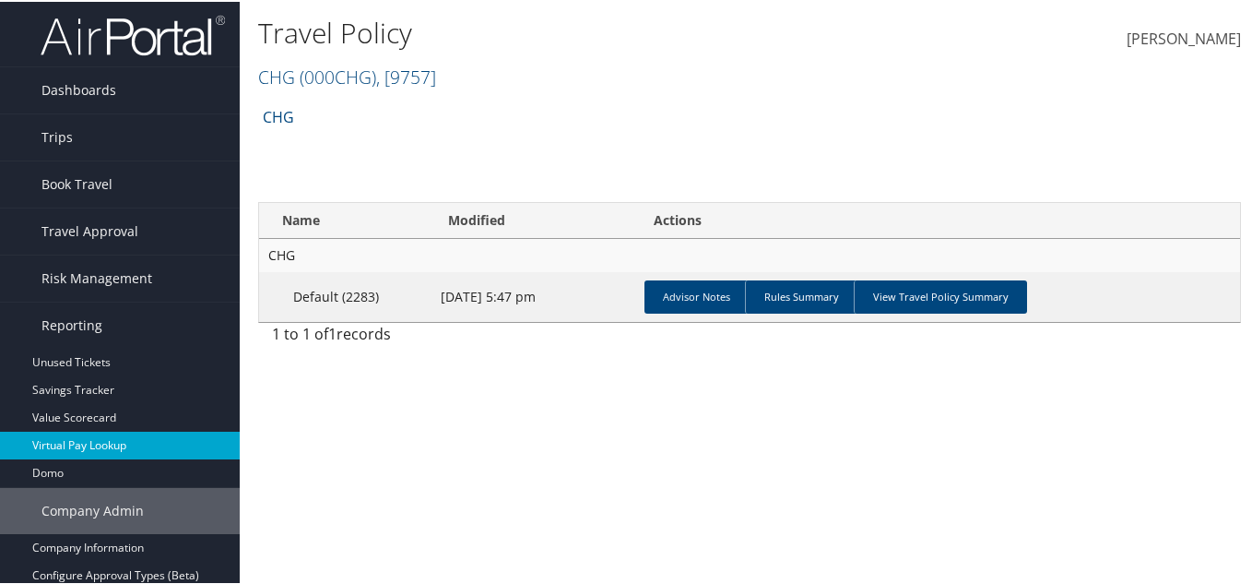
click at [67, 432] on link "Virtual Pay Lookup" at bounding box center [120, 444] width 240 height 28
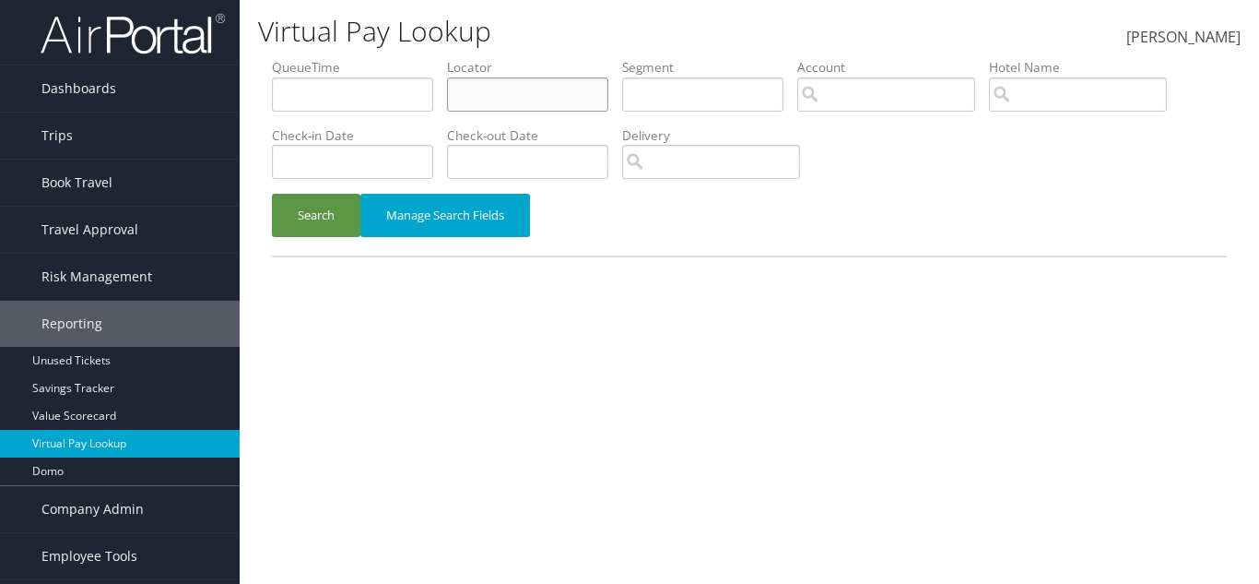
click at [507, 111] on input "text" at bounding box center [527, 94] width 161 height 34
paste input "KJAJTO"
type input "KJAJTO"
click at [345, 207] on button "Search" at bounding box center [316, 215] width 89 height 43
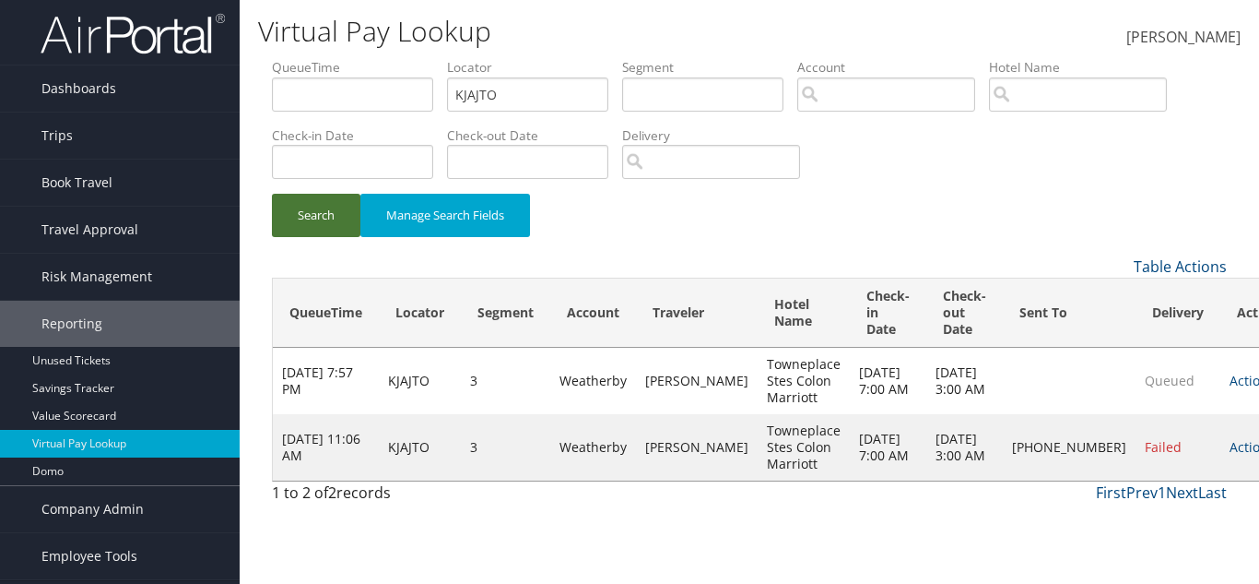
click at [343, 199] on button "Search" at bounding box center [316, 215] width 89 height 43
click at [345, 233] on button "Search" at bounding box center [316, 215] width 89 height 43
click at [344, 221] on button "Search" at bounding box center [316, 215] width 89 height 43
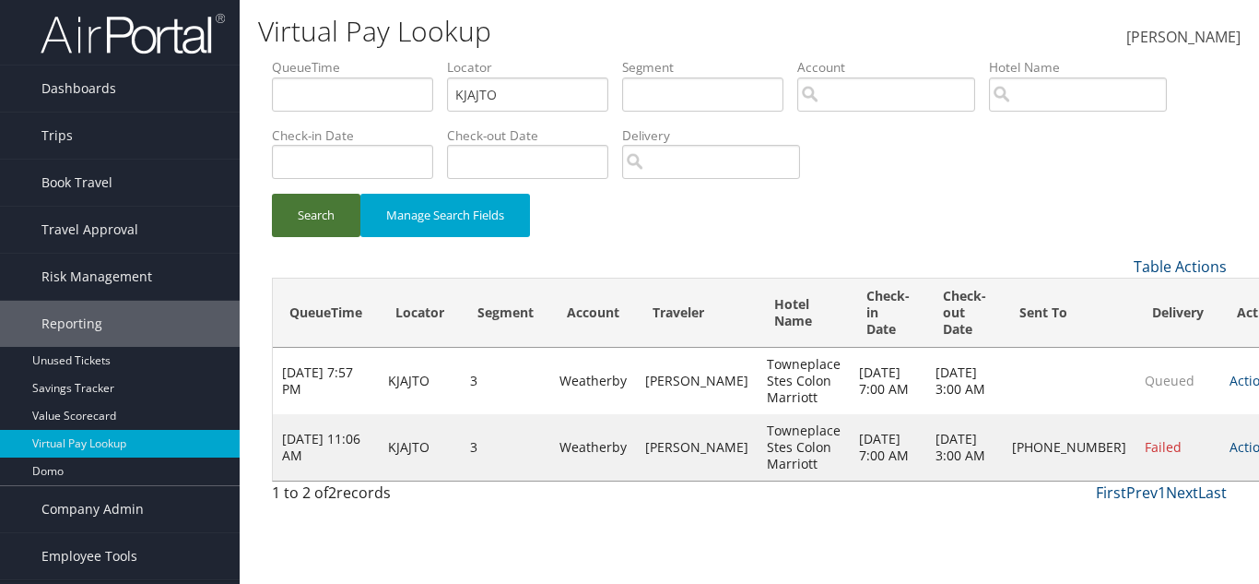
click at [334, 233] on button "Search" at bounding box center [316, 215] width 89 height 43
click at [326, 208] on button "Search" at bounding box center [316, 215] width 89 height 43
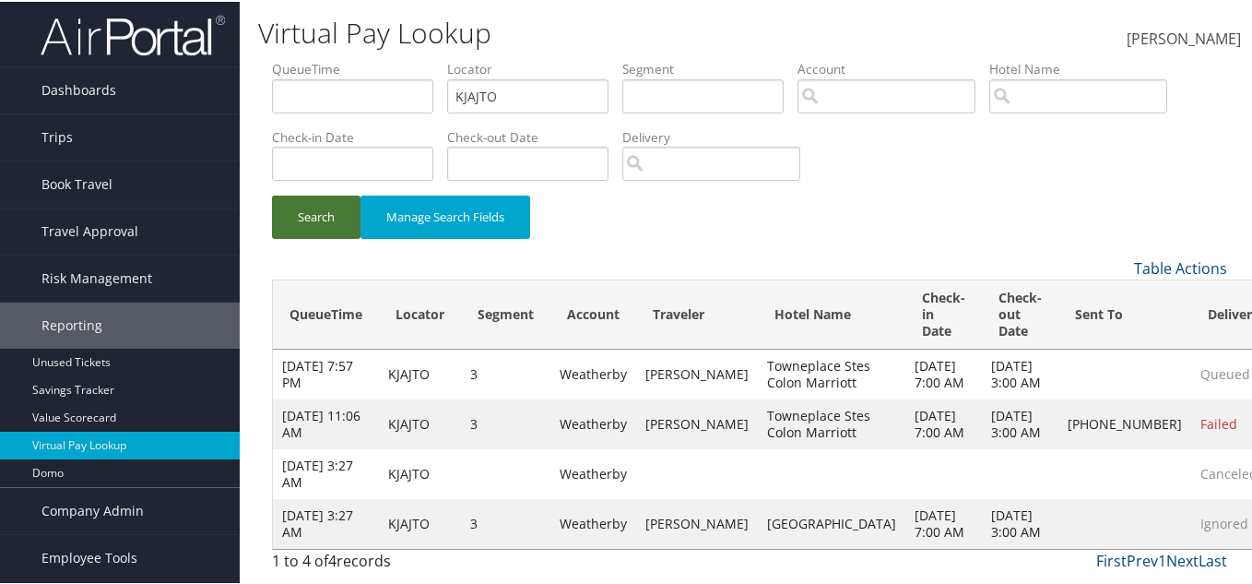
scroll to position [59, 0]
click at [306, 194] on div "Search Manage Search Fields" at bounding box center [749, 225] width 983 height 62
click at [329, 194] on button "Search" at bounding box center [316, 215] width 89 height 43
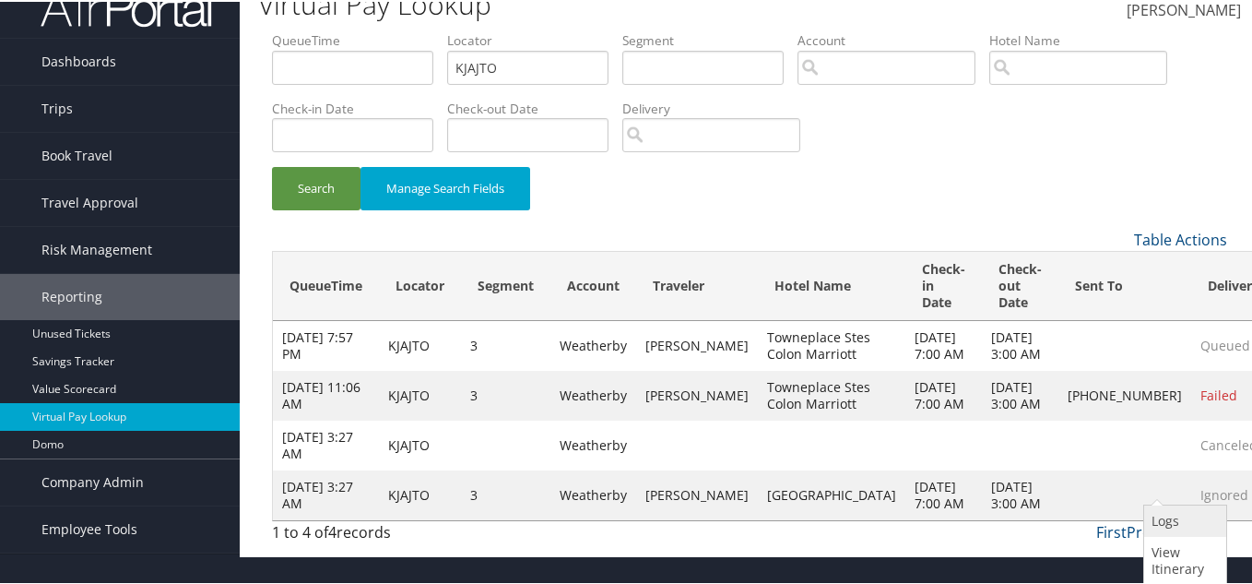
click at [1176, 503] on link "Logs" at bounding box center [1182, 518] width 77 height 31
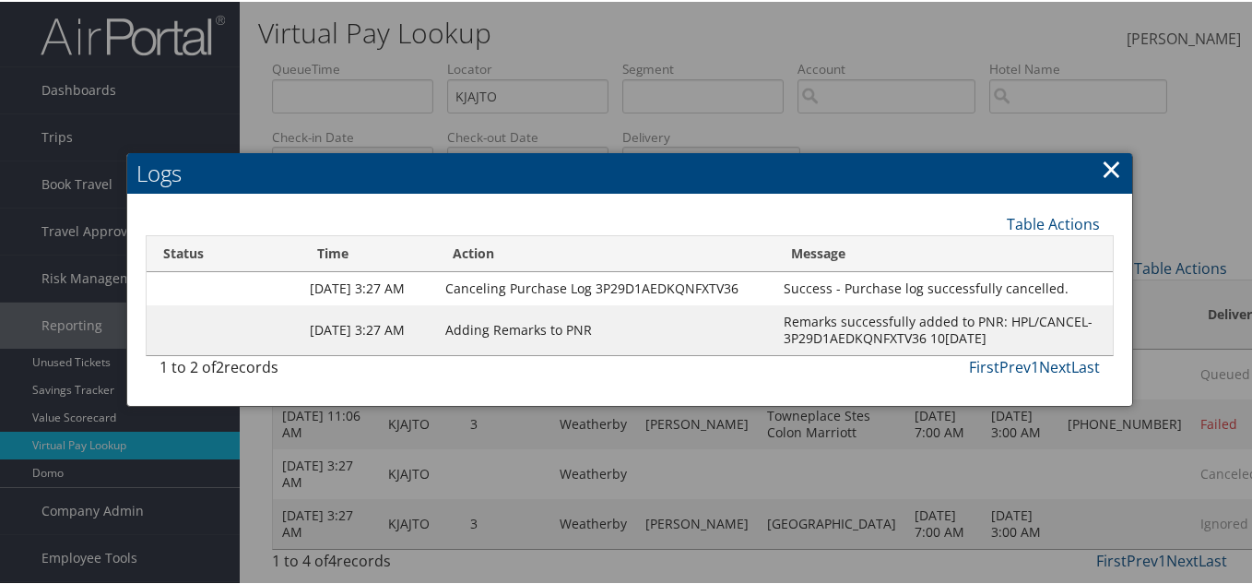
click at [1175, 510] on div at bounding box center [629, 292] width 1259 height 584
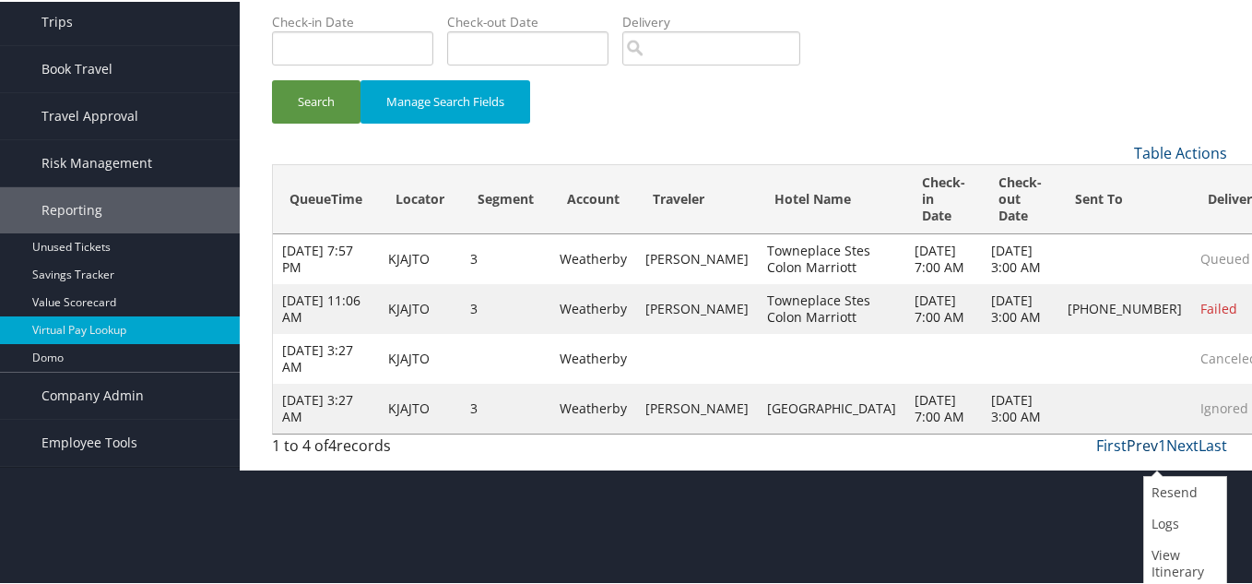
drag, startPoint x: 1129, startPoint y: 509, endPoint x: 1158, endPoint y: 516, distance: 29.5
click at [1131, 454] on link "Prev" at bounding box center [1142, 443] width 31 height 20
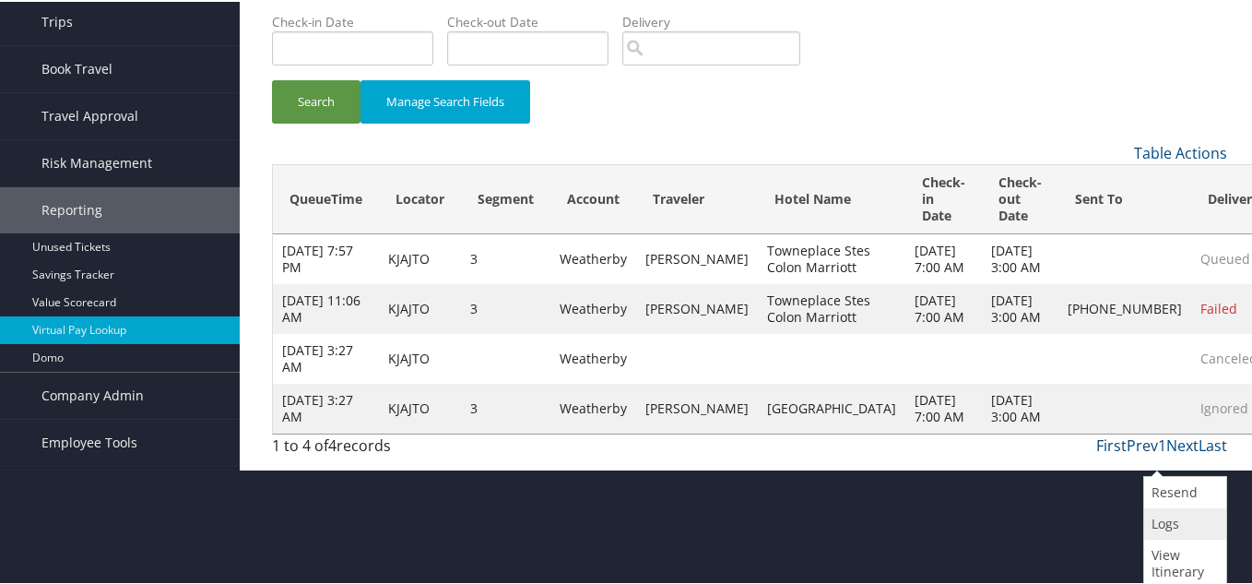
click at [1161, 518] on link "Logs" at bounding box center [1182, 521] width 77 height 31
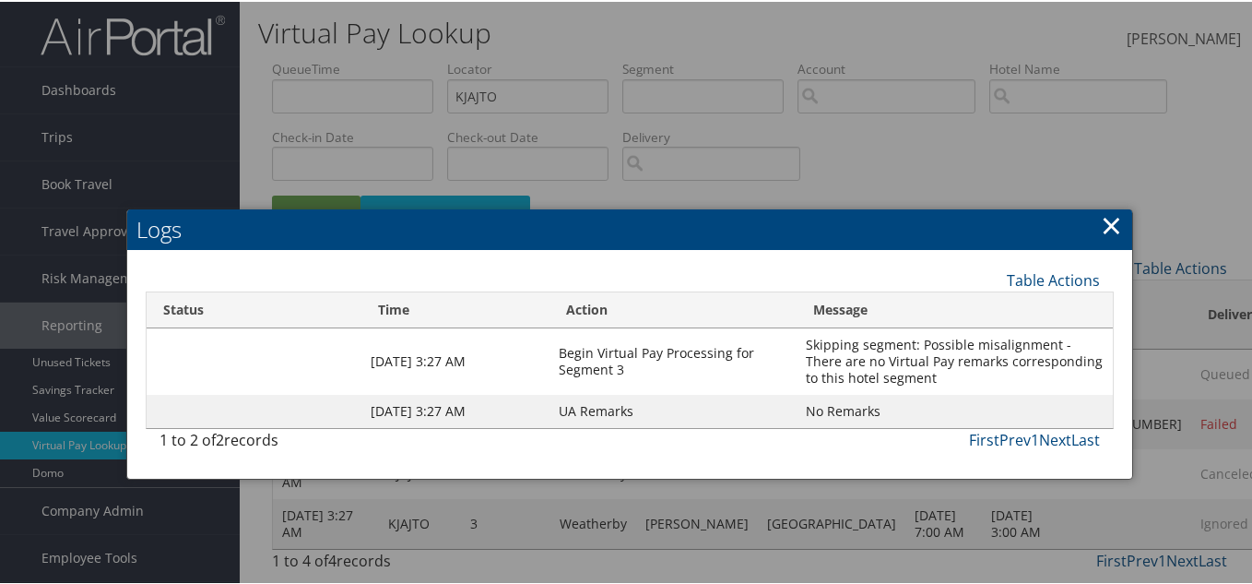
click at [1106, 205] on link "×" at bounding box center [1111, 223] width 21 height 37
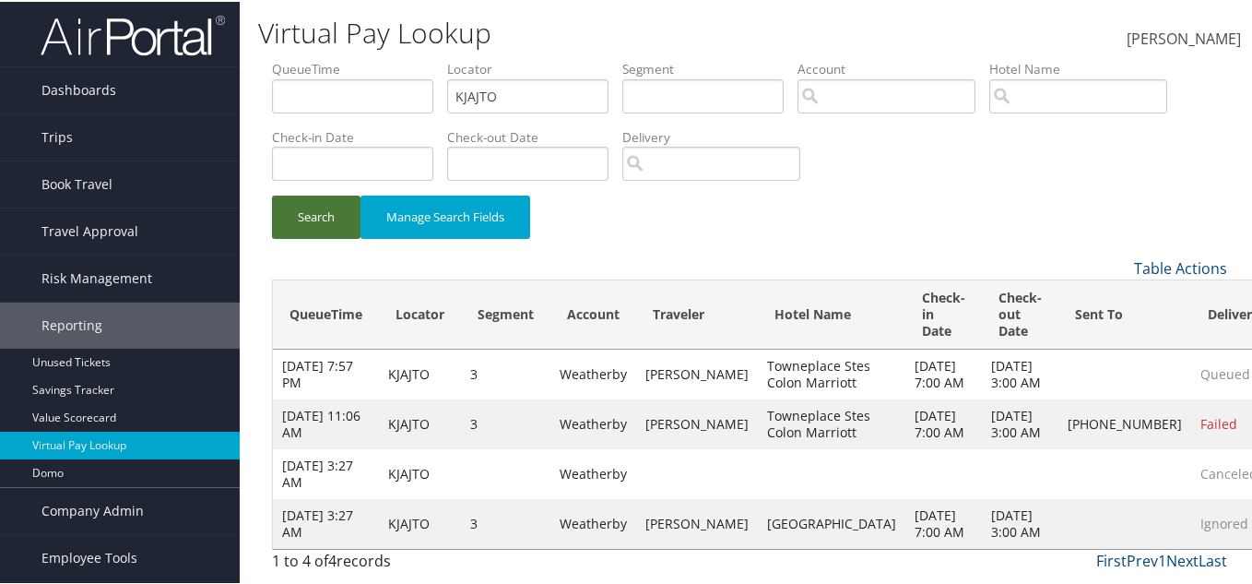
click at [330, 194] on button "Search" at bounding box center [316, 215] width 89 height 43
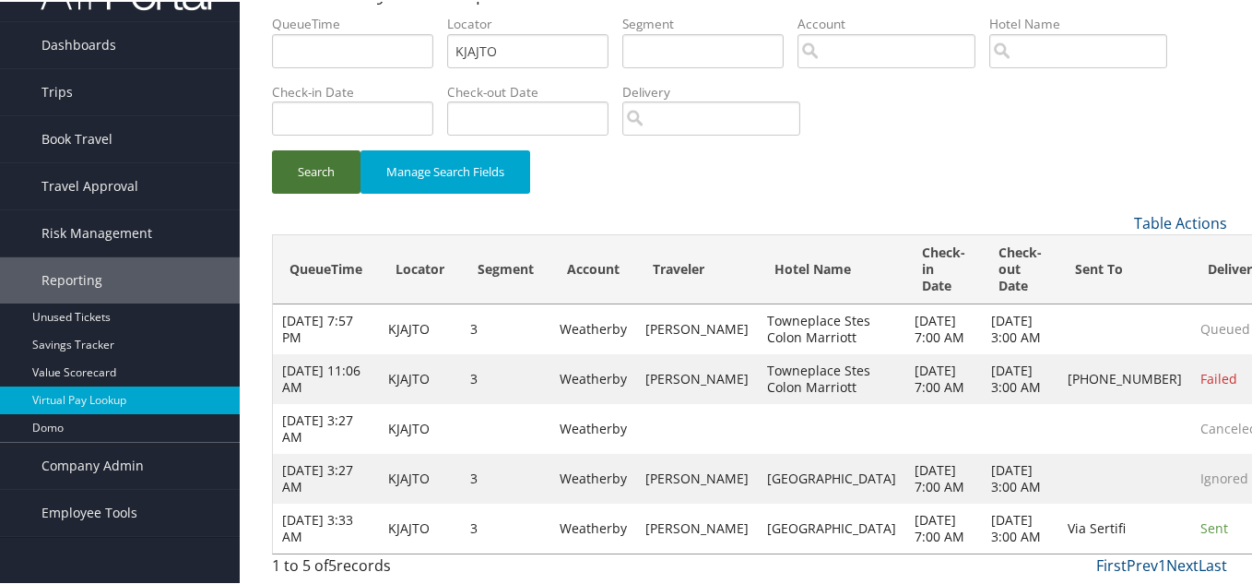
scroll to position [125, 0]
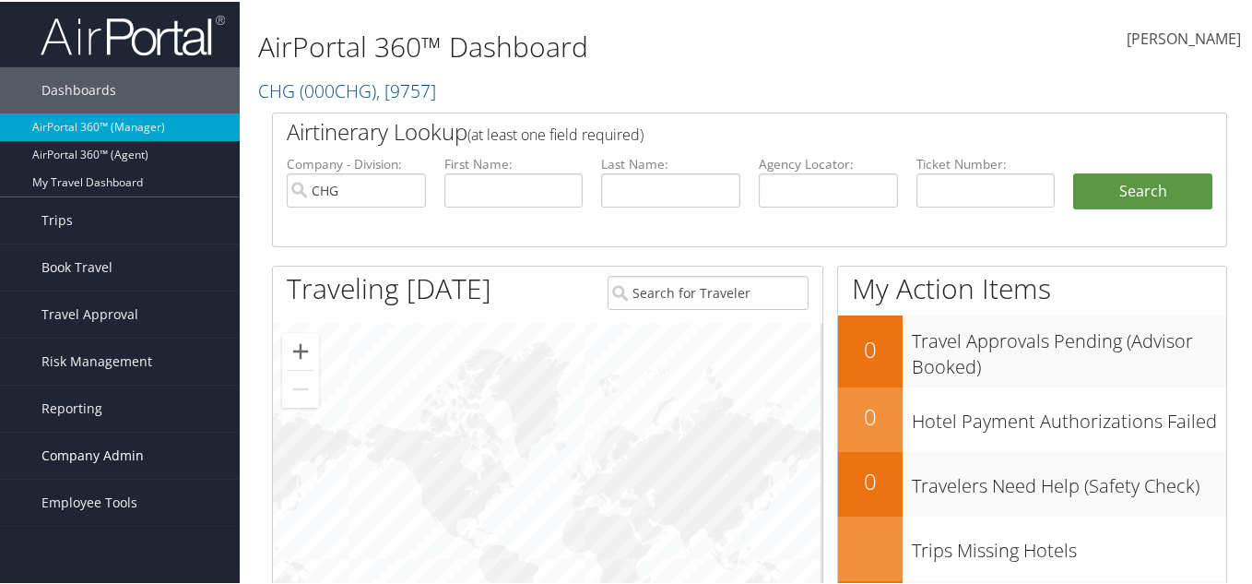
click at [126, 443] on span "Company Admin" at bounding box center [92, 454] width 102 height 46
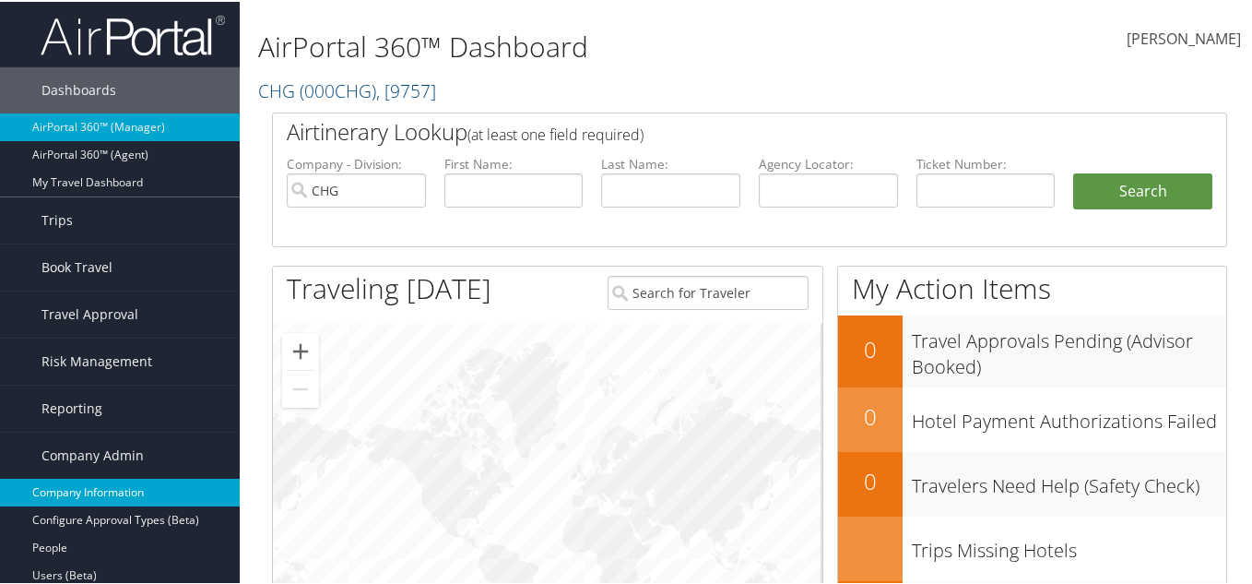
drag, startPoint x: 67, startPoint y: 499, endPoint x: 77, endPoint y: 483, distance: 18.2
click at [65, 498] on link "Company Information" at bounding box center [120, 491] width 240 height 28
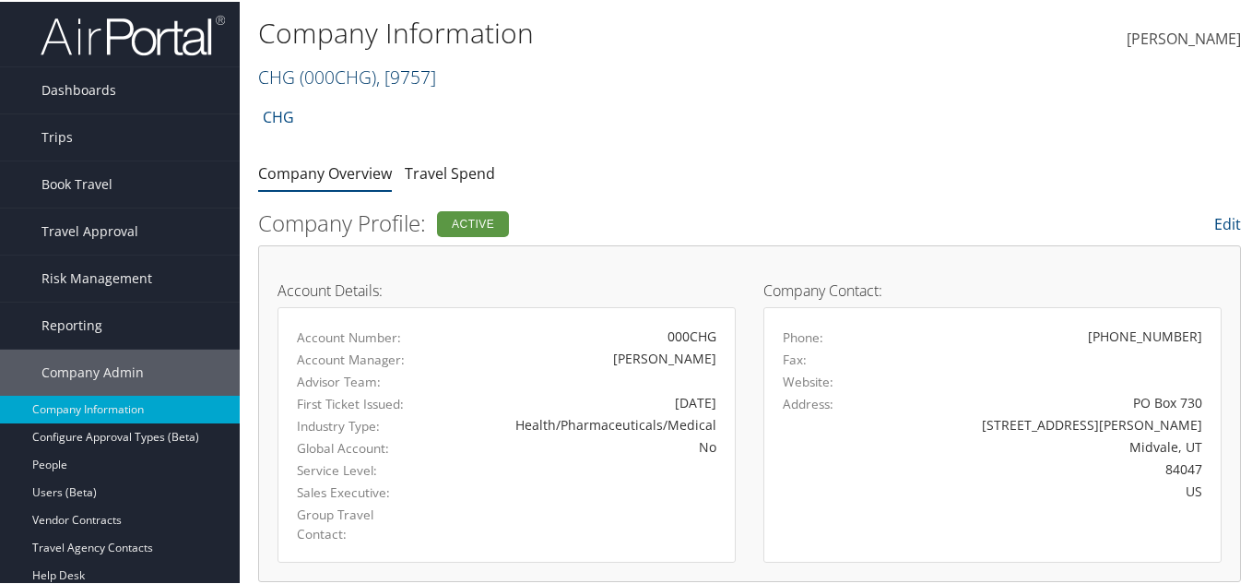
click at [343, 75] on span "( 000CHG )" at bounding box center [338, 75] width 77 height 25
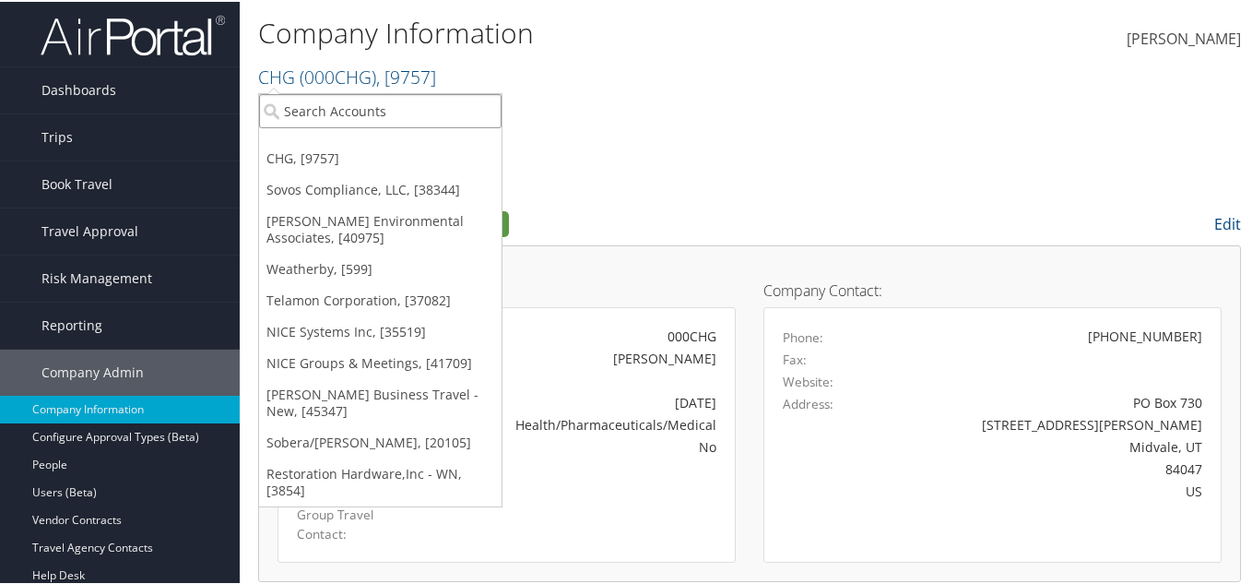
click at [324, 104] on input "search" at bounding box center [380, 109] width 242 height 34
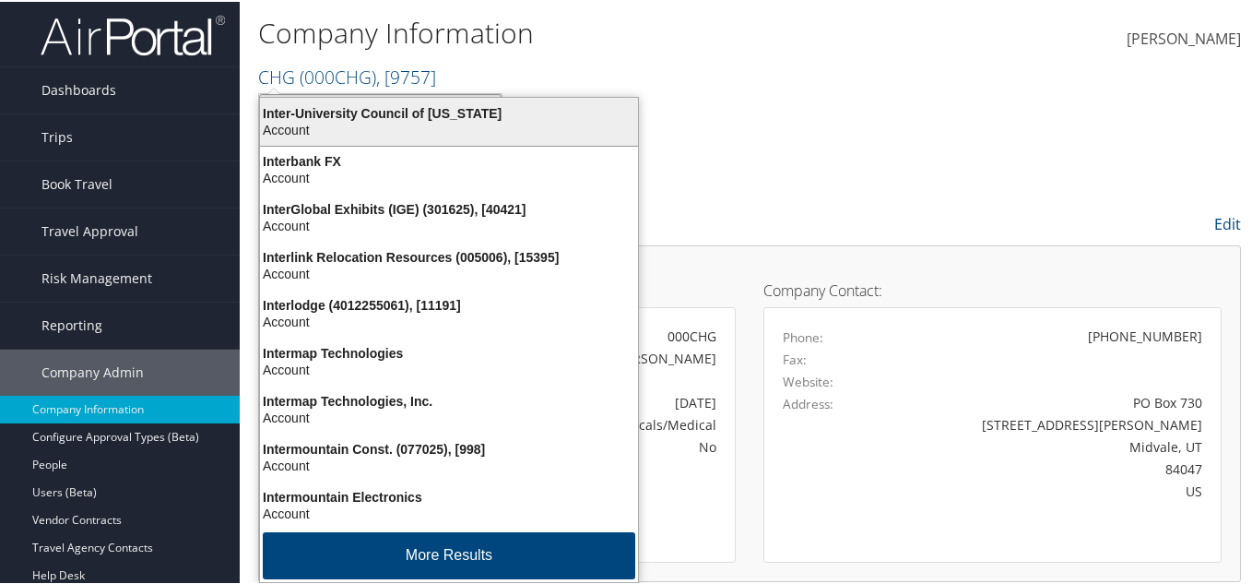
type input "intermountain health"
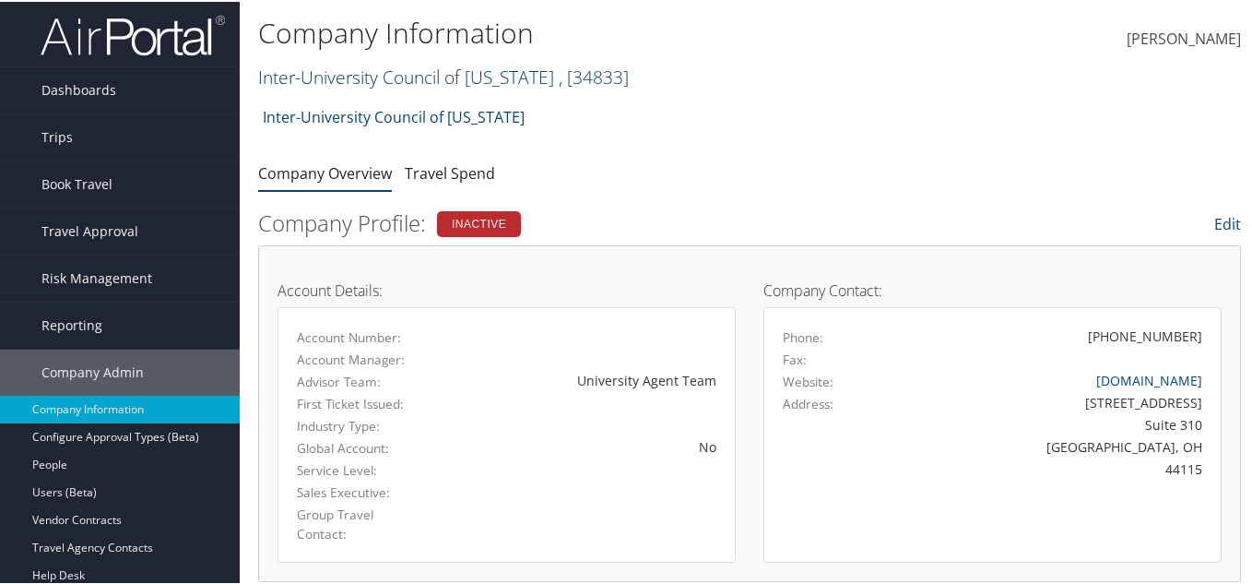
click at [362, 82] on link "Inter-University Council of Ohio , [ 34833 ]" at bounding box center [443, 75] width 371 height 25
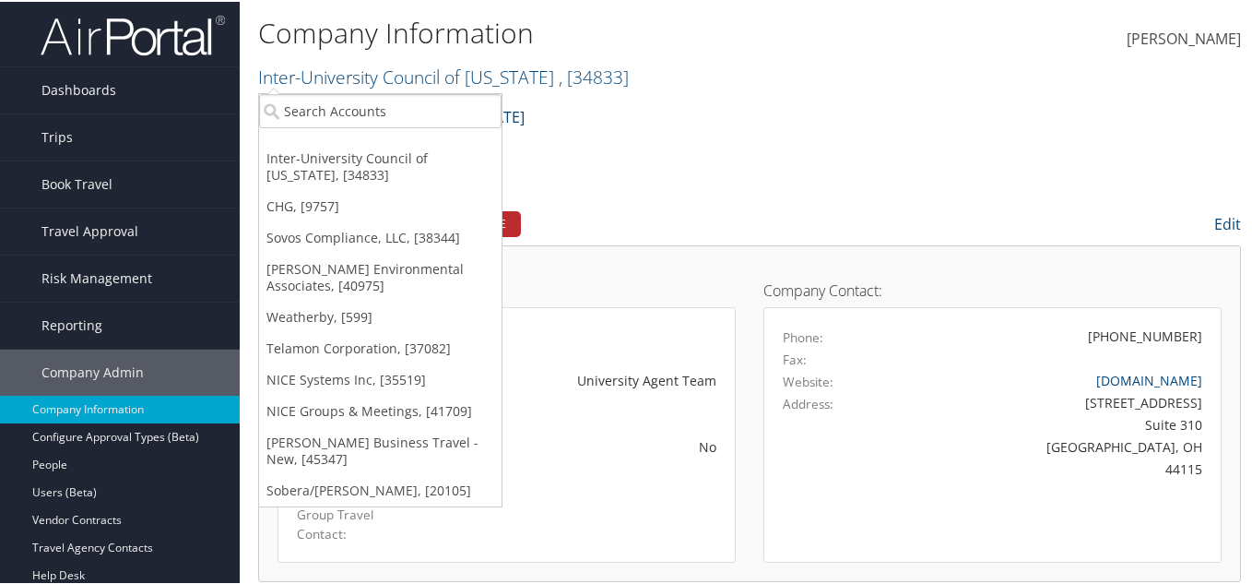
click at [365, 91] on ul "Inter-University Council of Ohio, [34833] CHG, [9757] Sovos Compliance, LLC, [3…" at bounding box center [380, 298] width 244 height 414
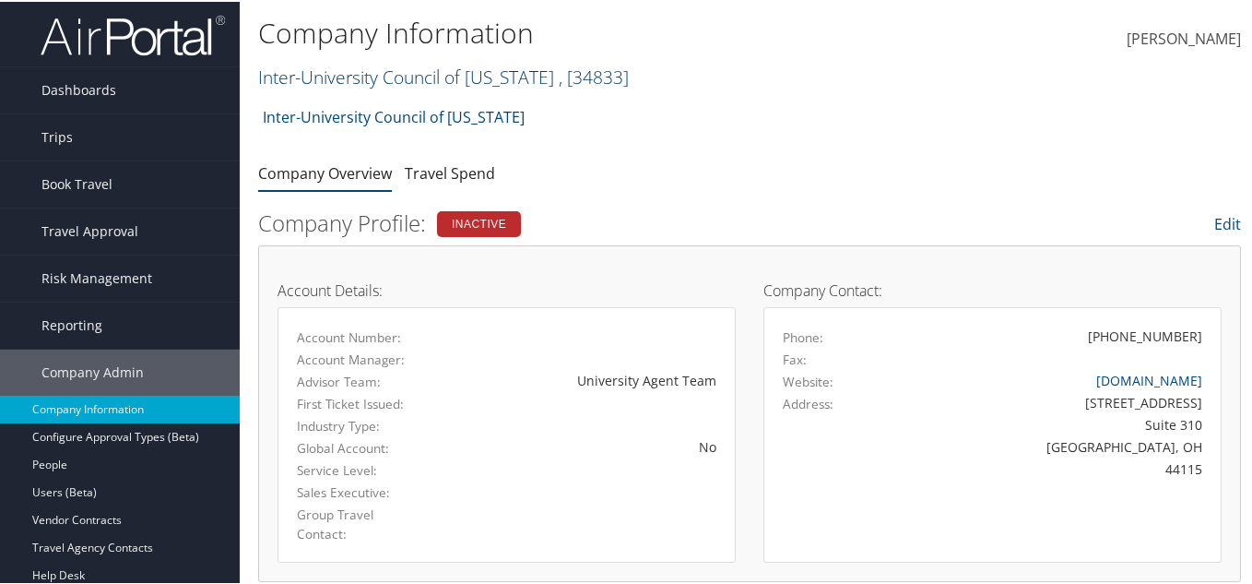
click at [464, 68] on link "Inter-University Council of Ohio , [ 34833 ]" at bounding box center [443, 75] width 371 height 25
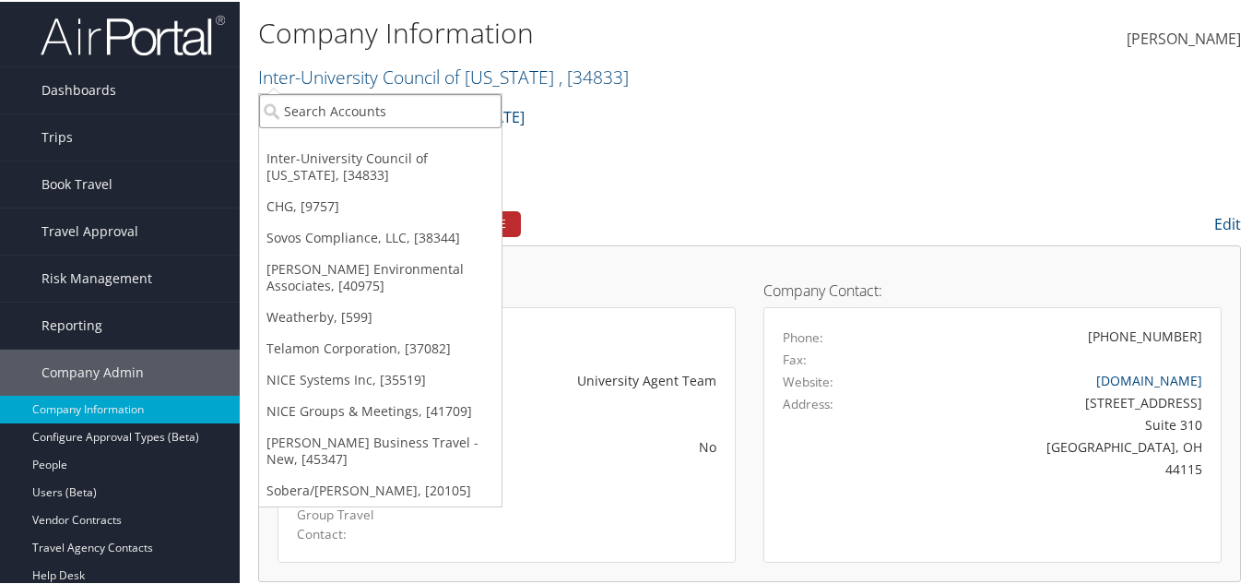
click at [456, 104] on input "search" at bounding box center [380, 109] width 242 height 34
type input "intermountain"
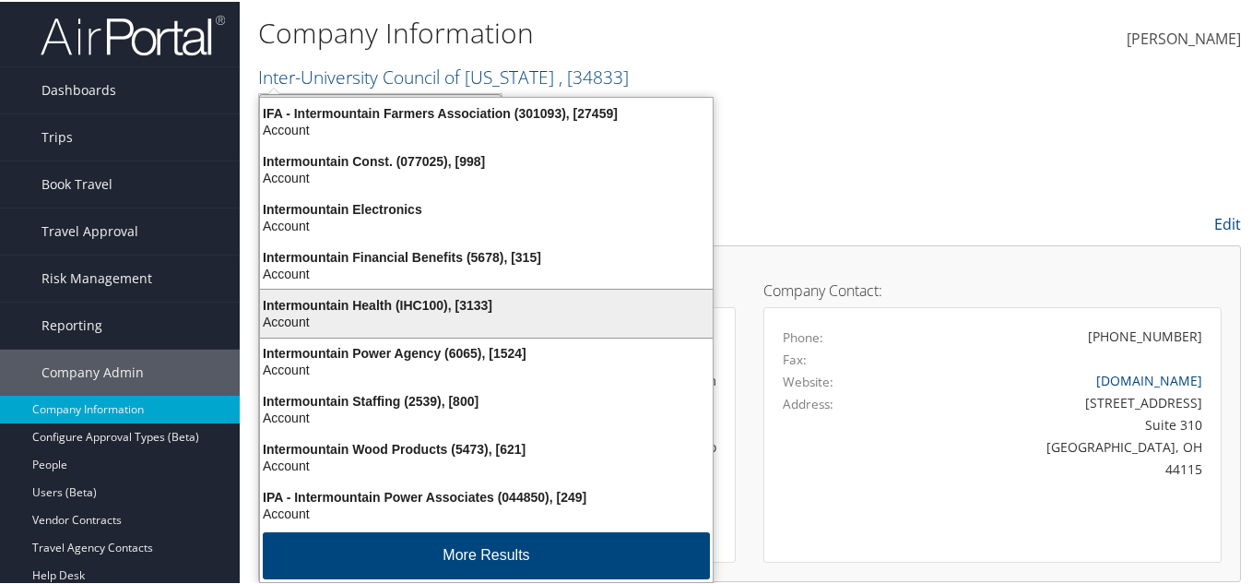
click at [338, 305] on div "Intermountain Health (IHC100), [3133]" at bounding box center [486, 303] width 475 height 17
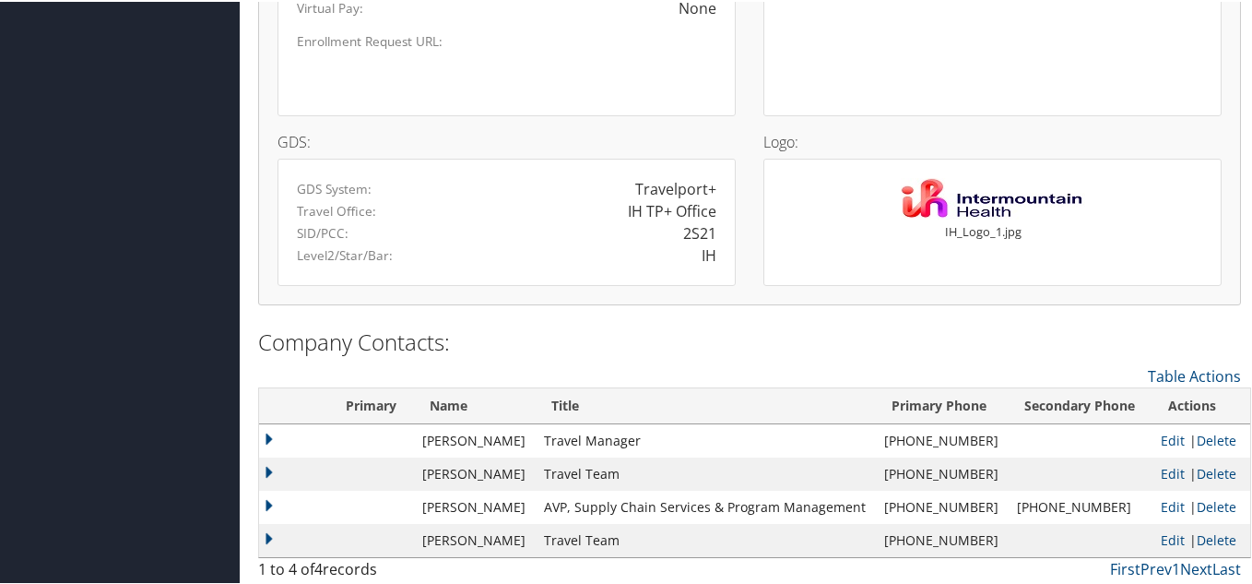
scroll to position [1674, 0]
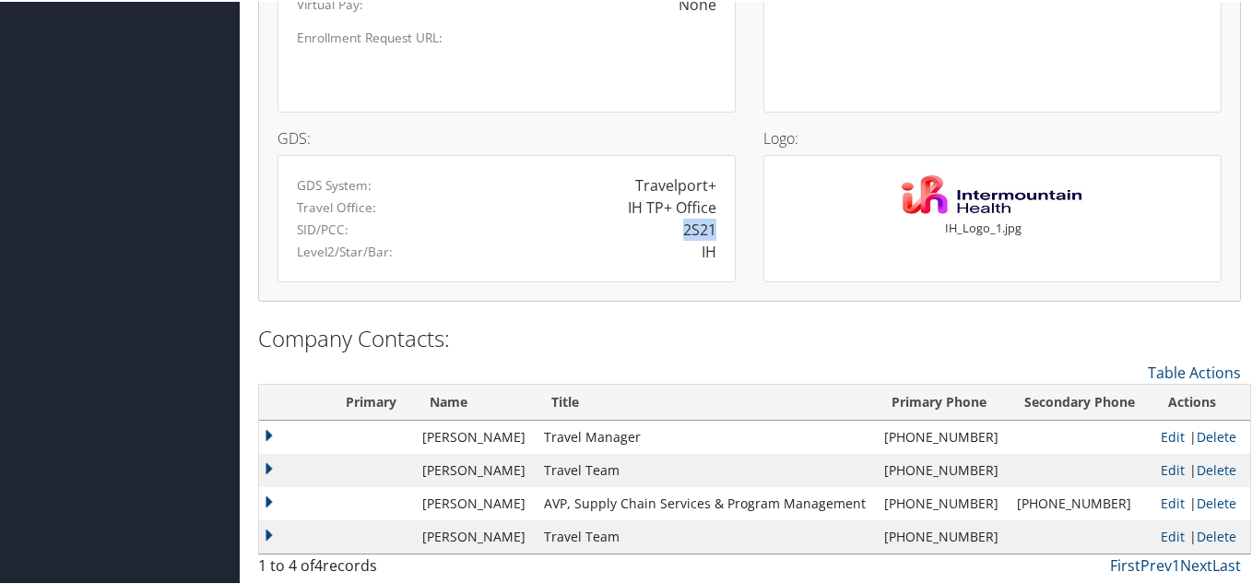
drag, startPoint x: 682, startPoint y: 227, endPoint x: 709, endPoint y: 227, distance: 26.7
click at [709, 227] on div "2S21" at bounding box center [699, 228] width 33 height 22
copy div "2S21"
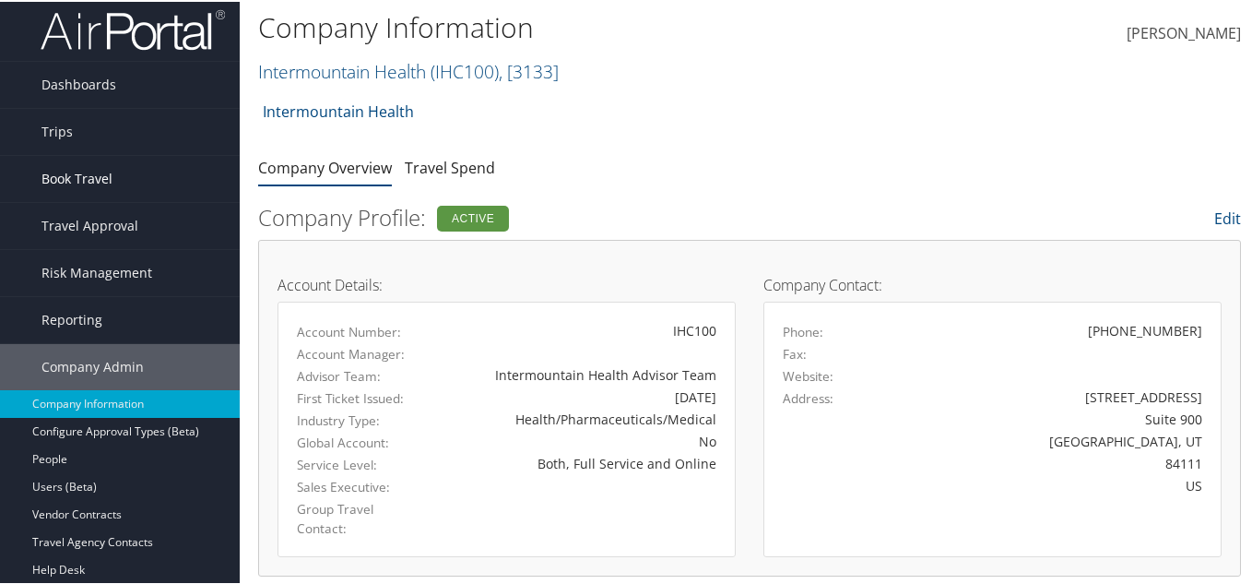
scroll to position [0, 0]
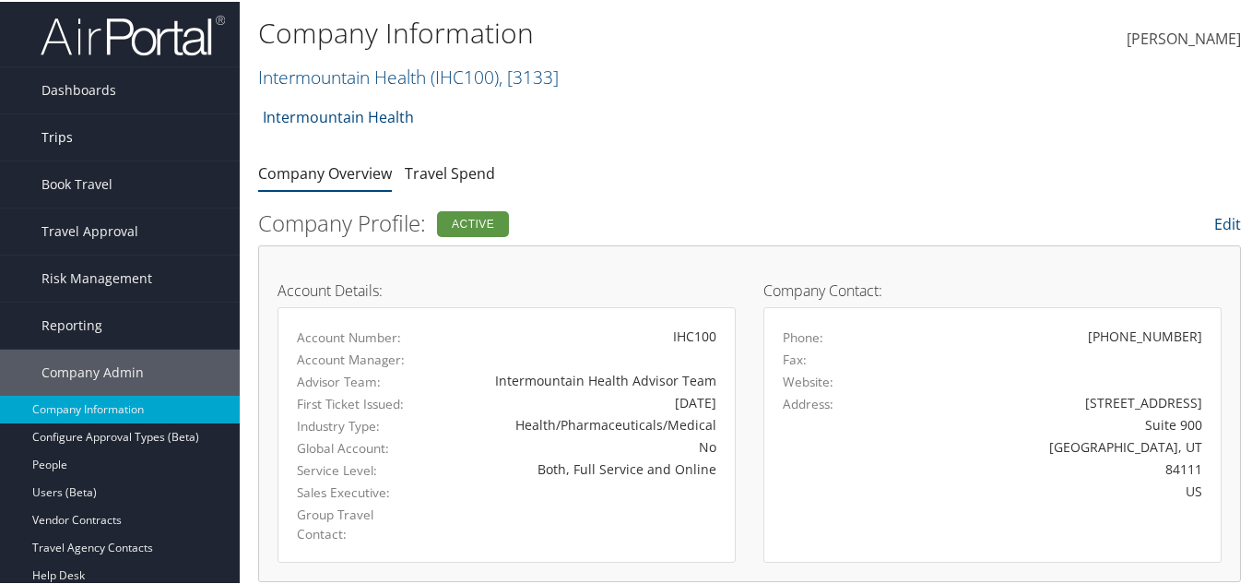
click at [106, 137] on link "Trips" at bounding box center [120, 135] width 240 height 46
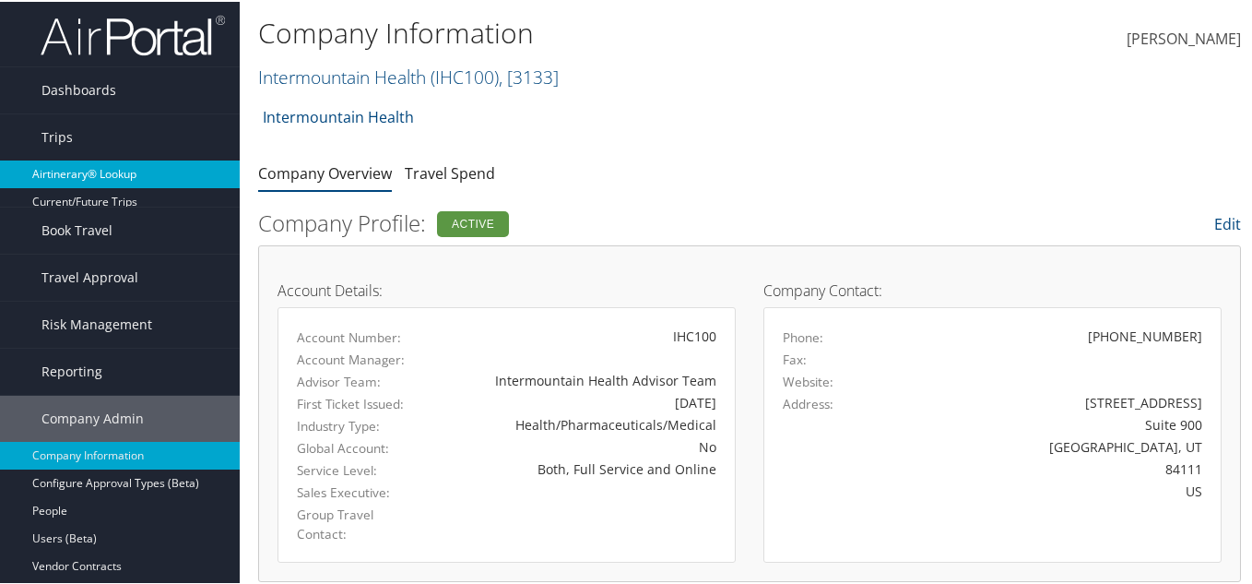
click at [108, 163] on link "Airtinerary® Lookup" at bounding box center [120, 173] width 240 height 28
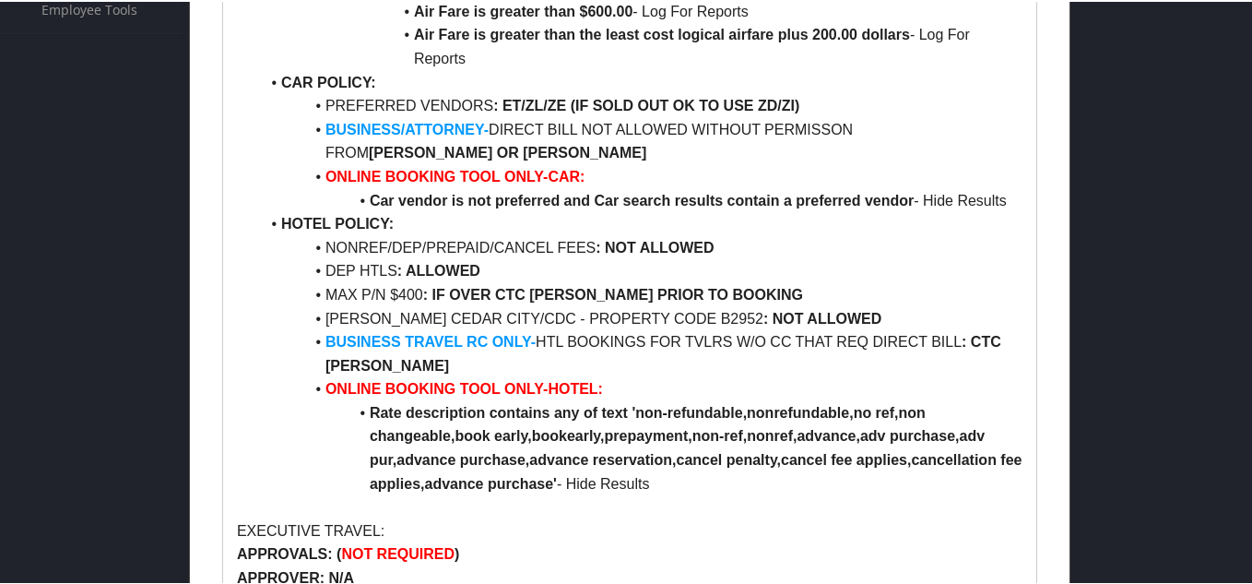
scroll to position [1014, 0]
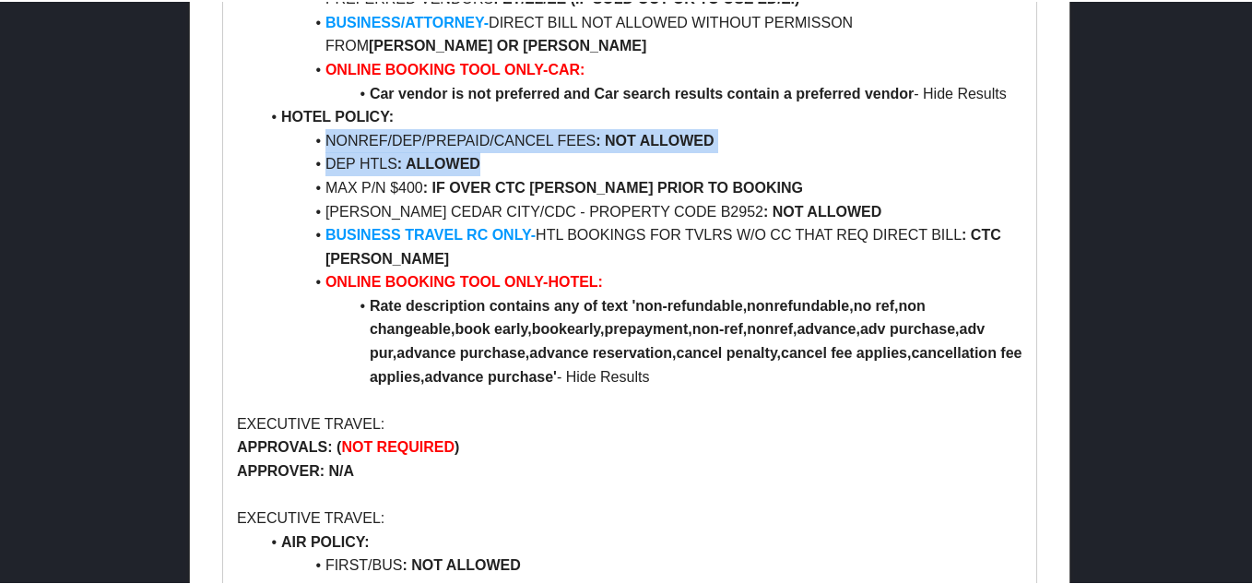
drag, startPoint x: 322, startPoint y: 115, endPoint x: 624, endPoint y: 144, distance: 303.7
click at [623, 139] on ul "AIR POLICY: FIRST/BUS/PREM ECON CLASS : NOT ALLOWED REFUNDABLE FARES : ALLOWED …" at bounding box center [629, 32] width 785 height 708
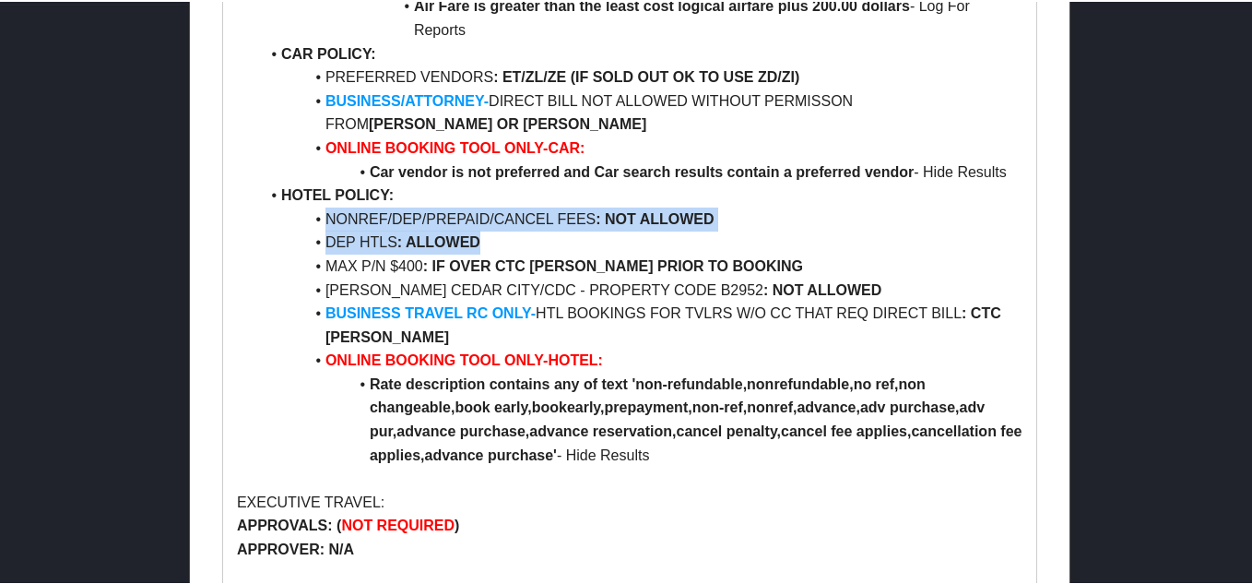
scroll to position [973, 0]
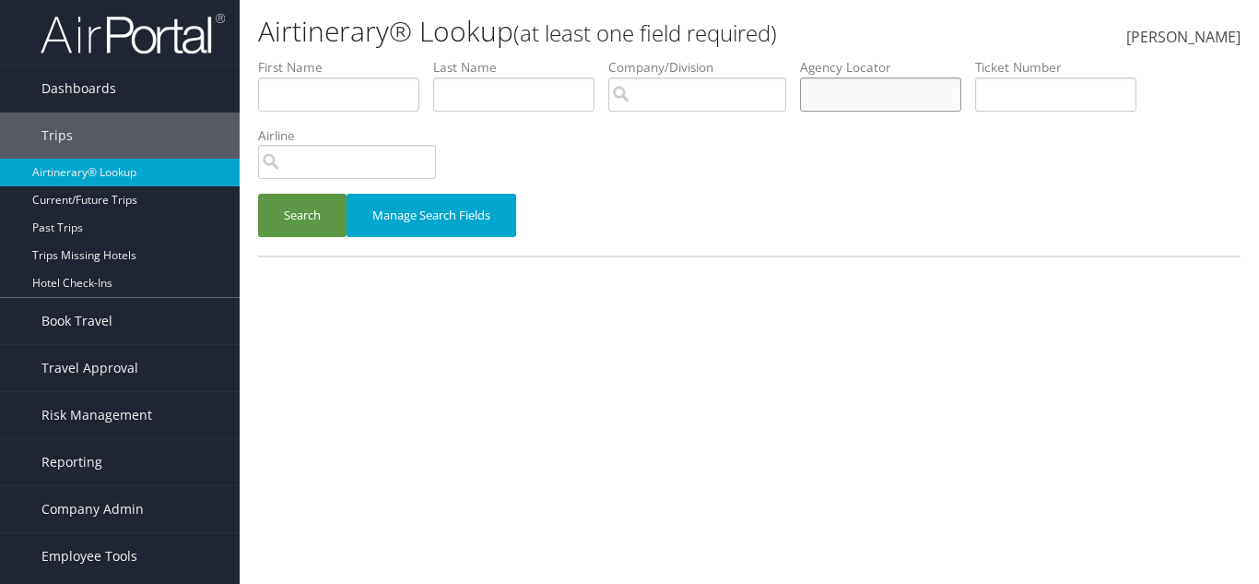
click at [861, 89] on input "text" at bounding box center [880, 94] width 161 height 34
paste input "D0J1L7"
type input "D0J1L7"
click at [285, 205] on button "Search" at bounding box center [302, 215] width 89 height 43
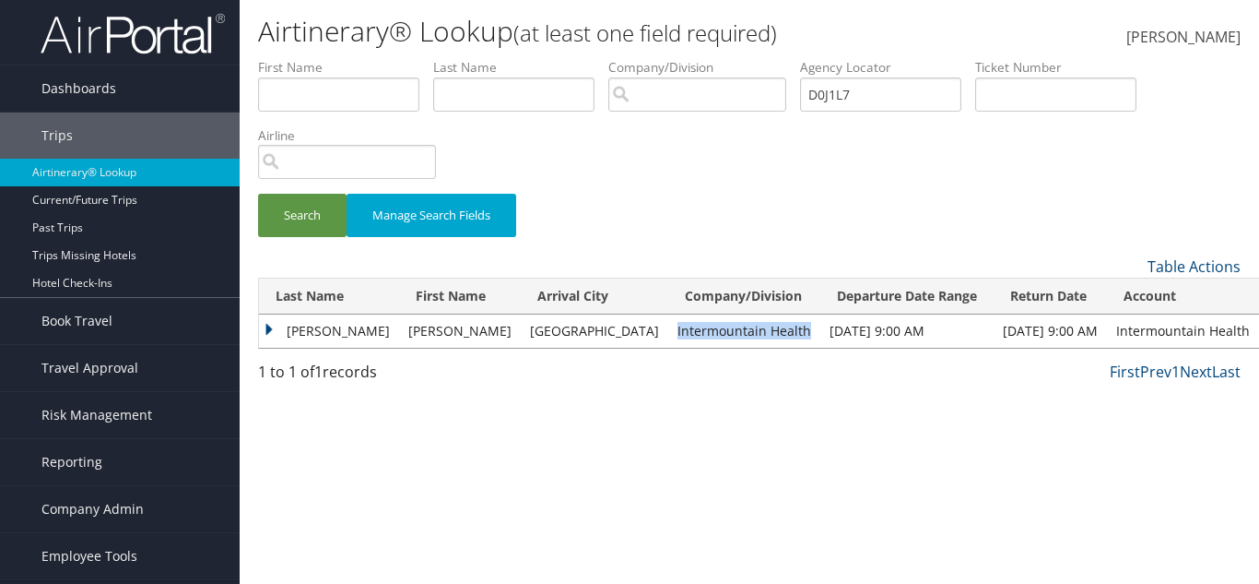
drag, startPoint x: 596, startPoint y: 330, endPoint x: 721, endPoint y: 324, distance: 125.5
click at [721, 324] on td "Intermountain Health" at bounding box center [744, 330] width 152 height 33
copy td "Intermountain Health"
click at [329, 330] on td "PERKINS" at bounding box center [329, 330] width 140 height 33
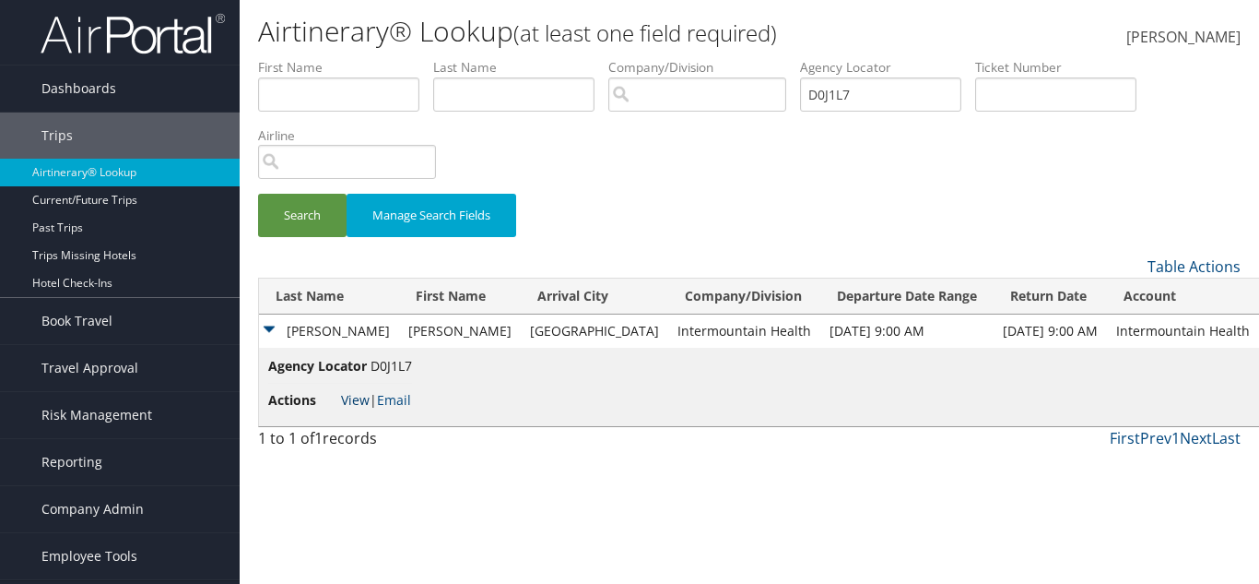
click at [358, 395] on link "View" at bounding box center [355, 400] width 29 height 18
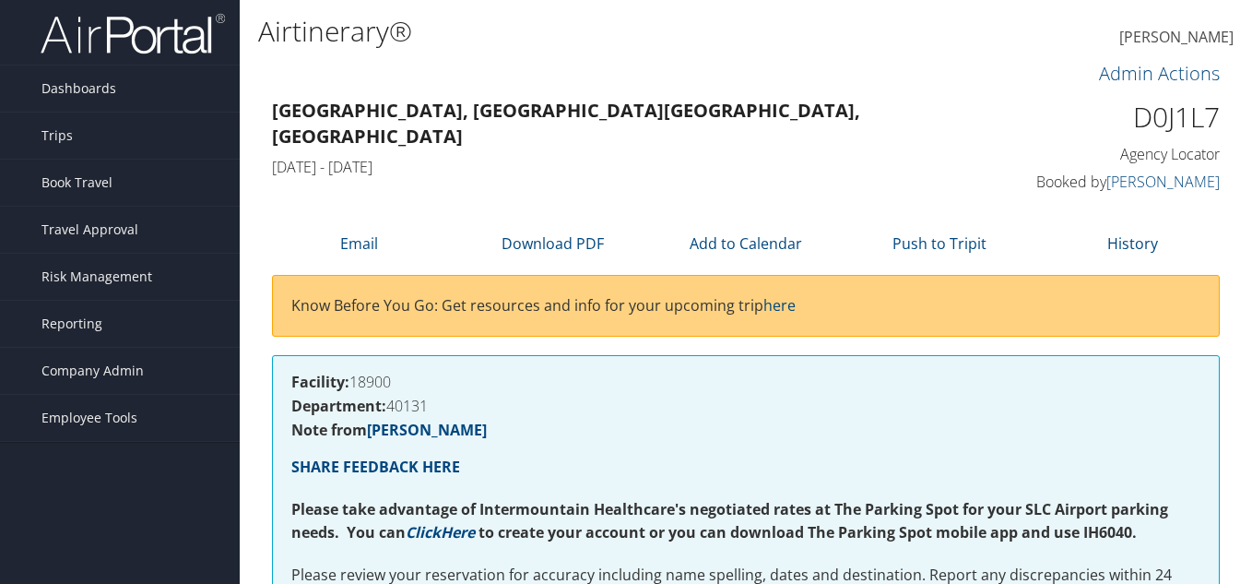
scroll to position [645, 0]
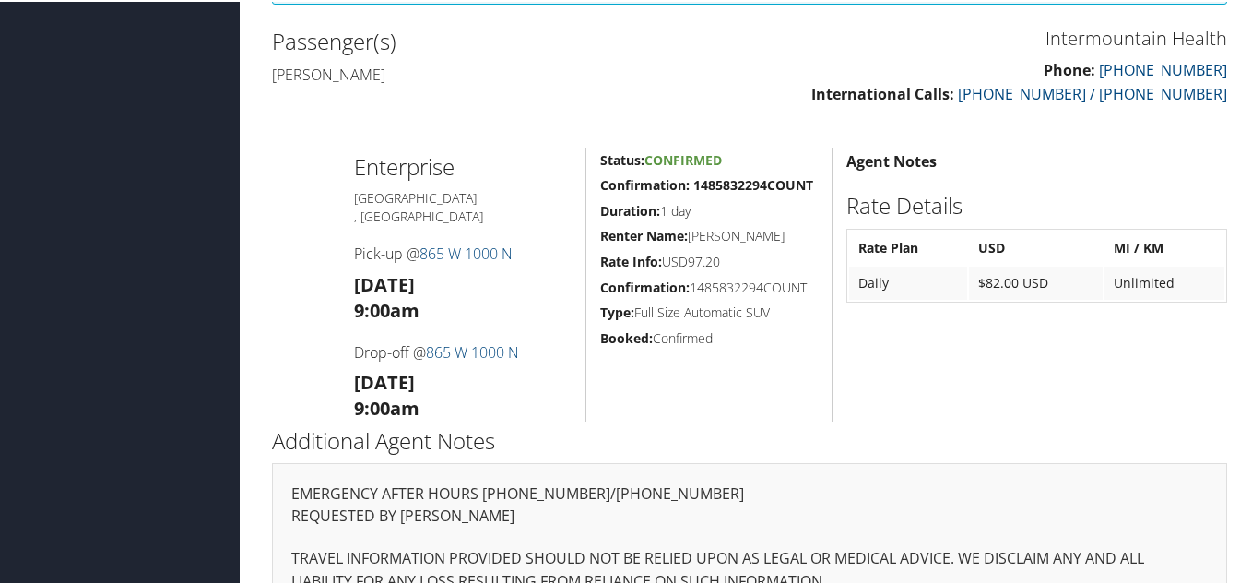
drag, startPoint x: 508, startPoint y: 304, endPoint x: 431, endPoint y: 298, distance: 77.7
click at [431, 340] on h4 "Drop-off @ 865 W 1000 N" at bounding box center [463, 350] width 218 height 20
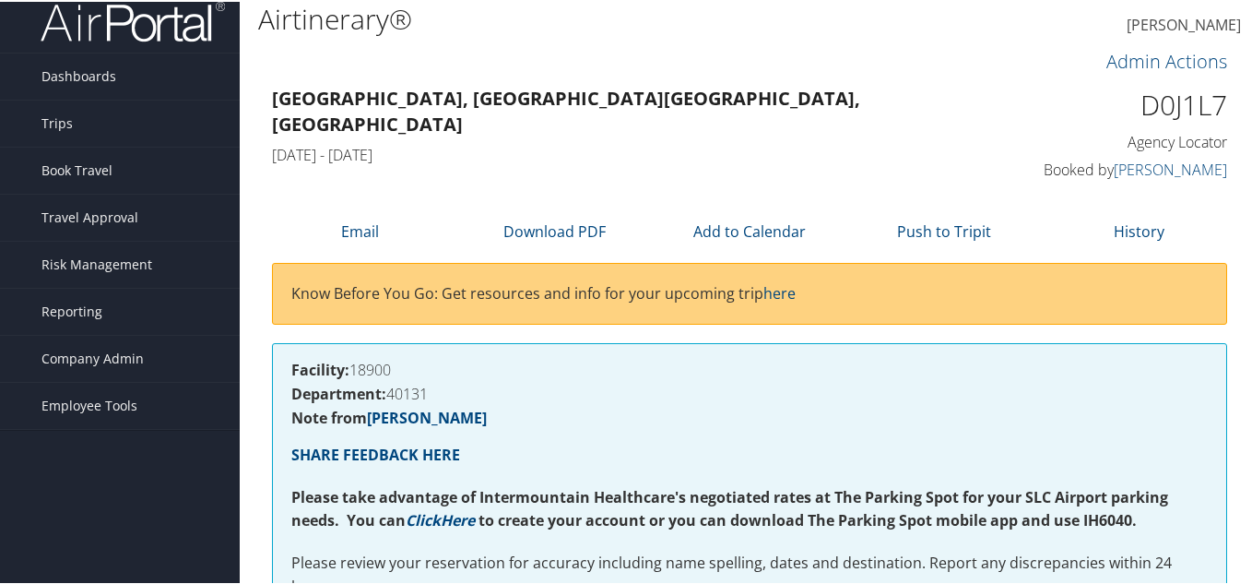
scroll to position [0, 0]
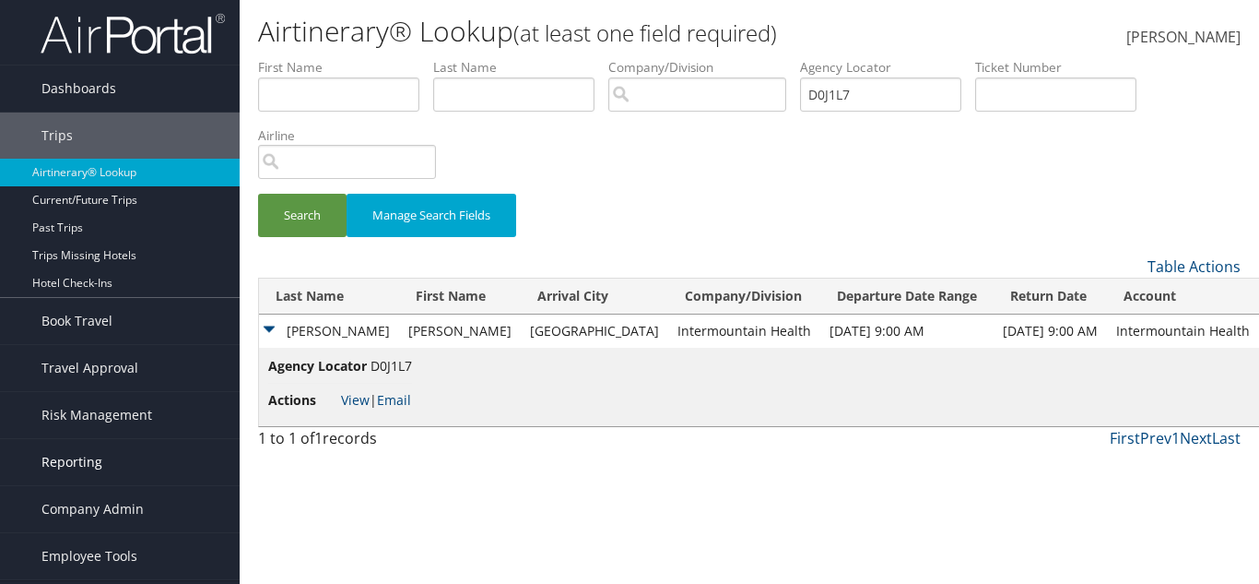
click at [84, 461] on span "Reporting" at bounding box center [71, 462] width 61 height 46
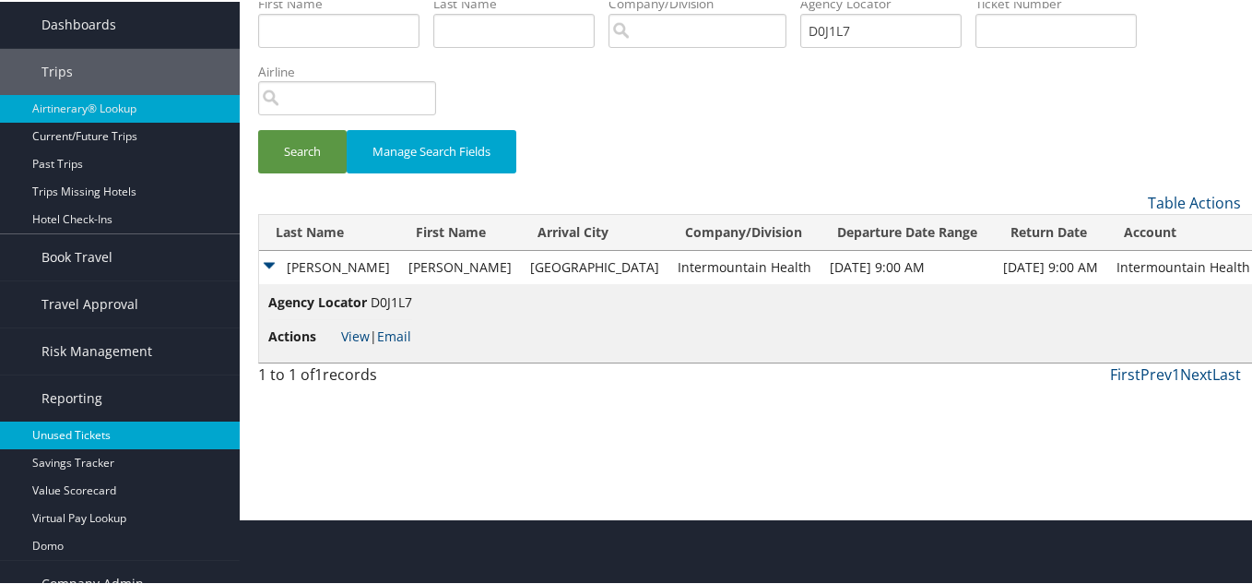
scroll to position [135, 0]
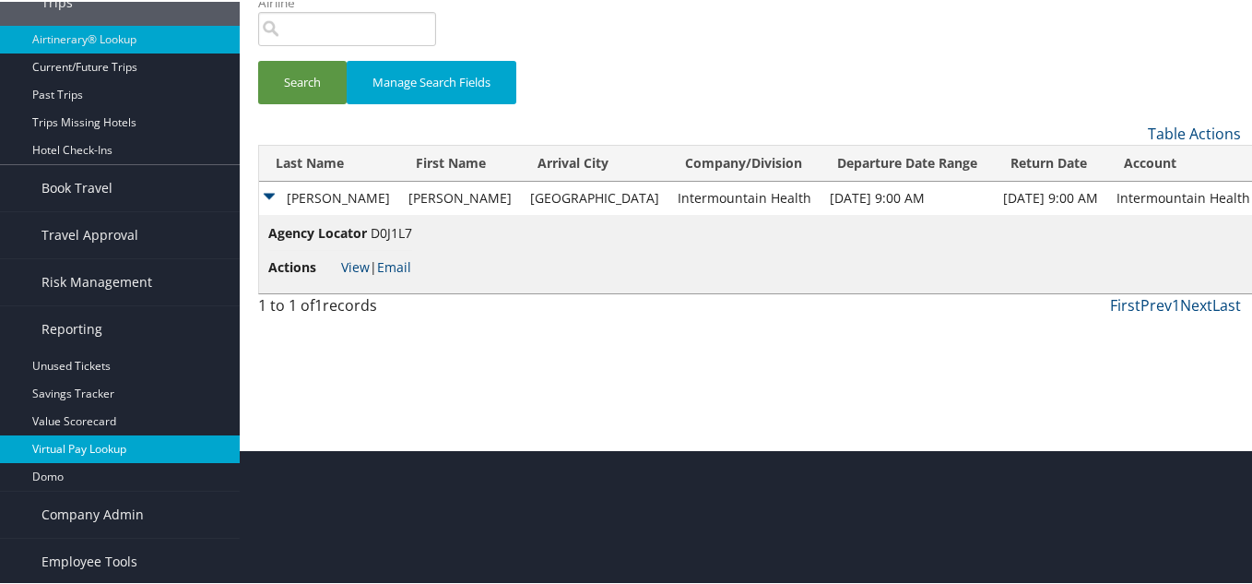
click at [71, 451] on link "Virtual Pay Lookup" at bounding box center [120, 447] width 240 height 28
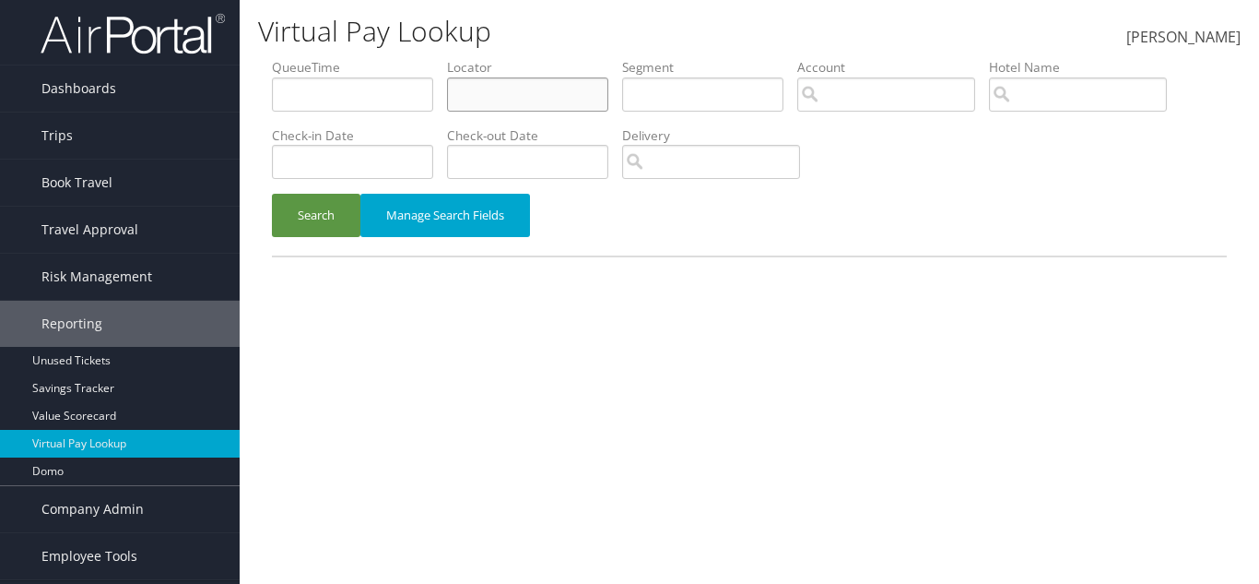
click at [558, 100] on input "text" at bounding box center [527, 94] width 161 height 34
paste input "KJAJTO"
type input "KJAJTO"
click at [314, 207] on button "Search" at bounding box center [316, 215] width 89 height 43
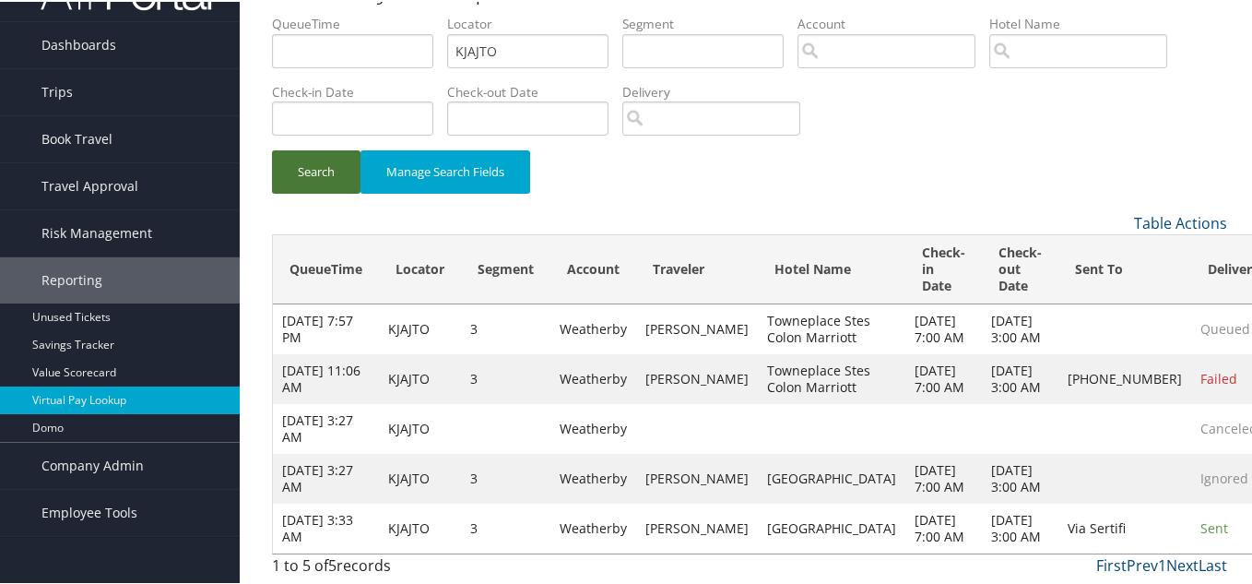
scroll to position [125, 0]
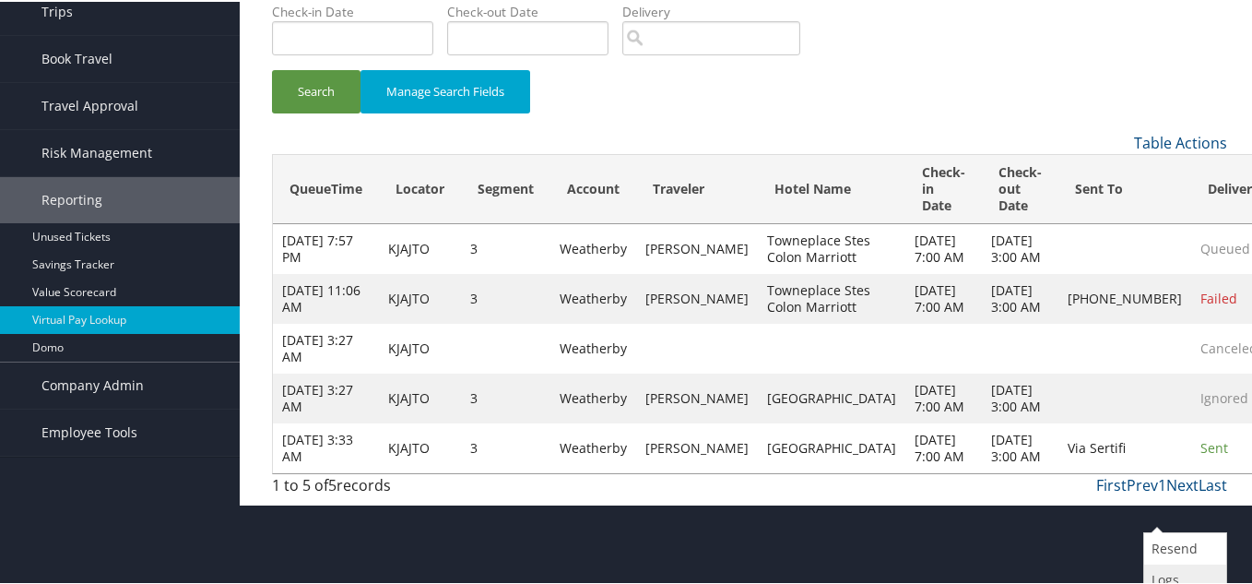
scroll to position [182, 0]
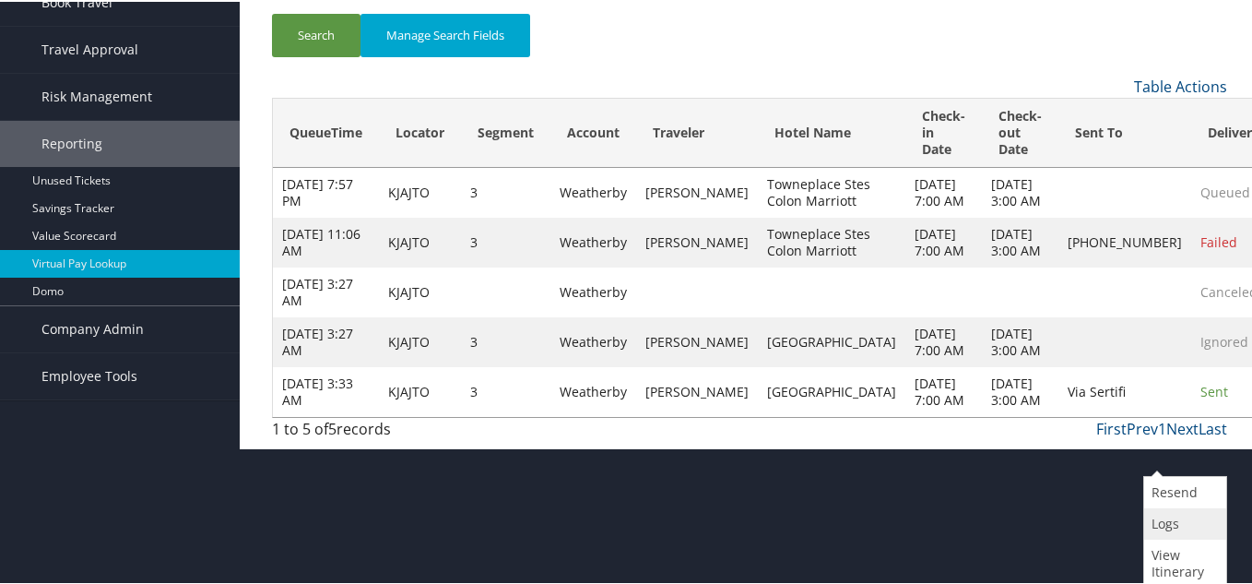
click at [1169, 516] on link "Logs" at bounding box center [1182, 521] width 77 height 31
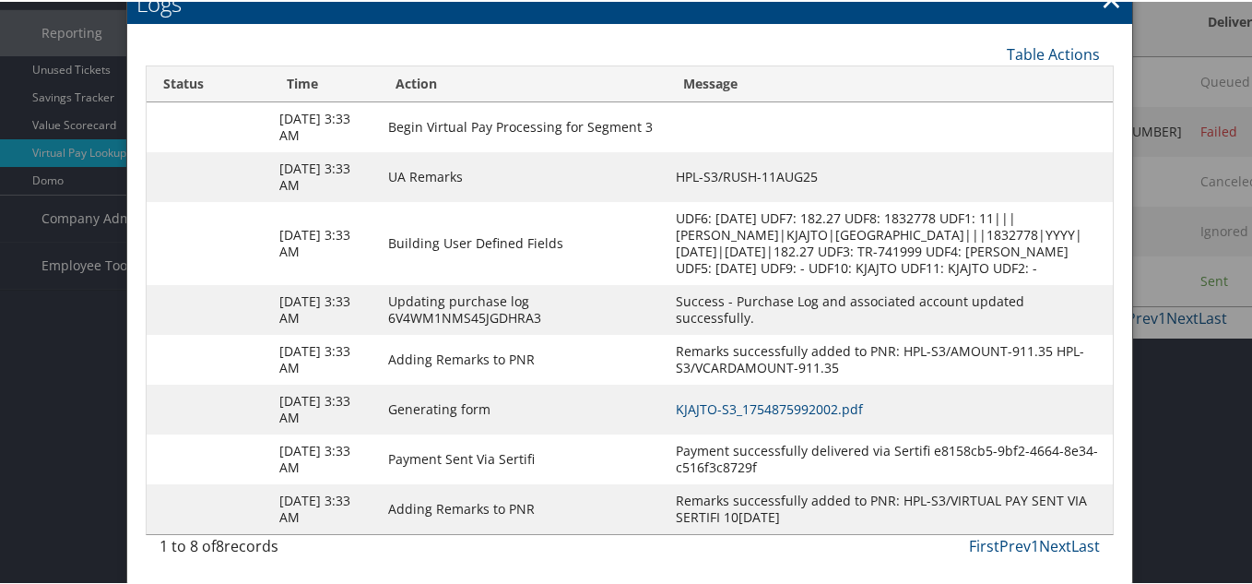
scroll to position [0, 0]
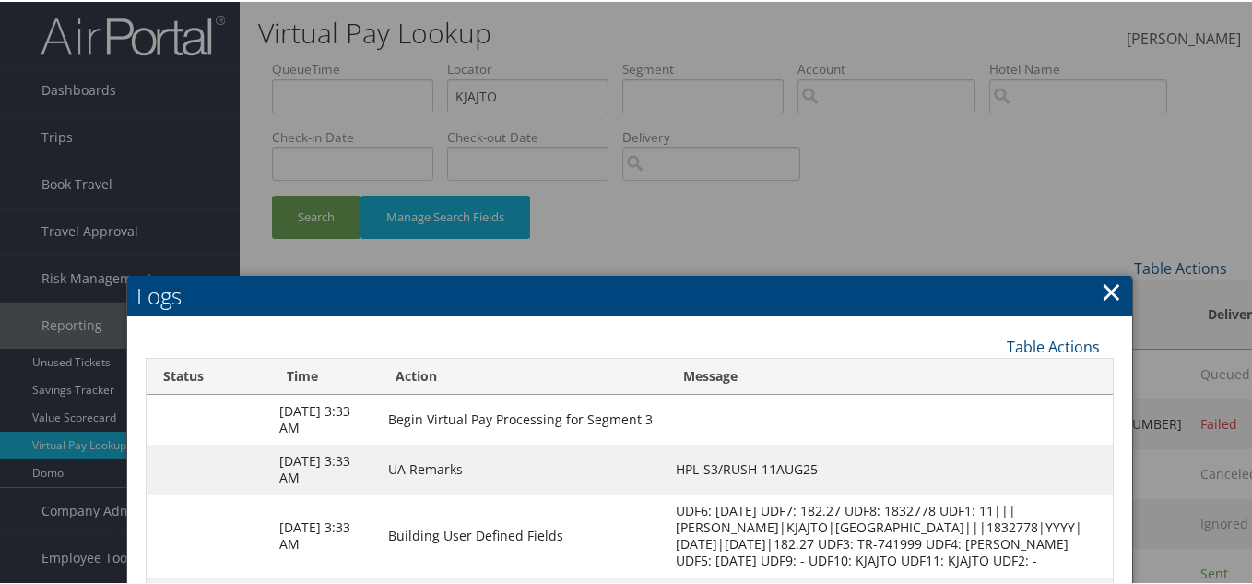
click at [1101, 291] on link "×" at bounding box center [1111, 289] width 21 height 37
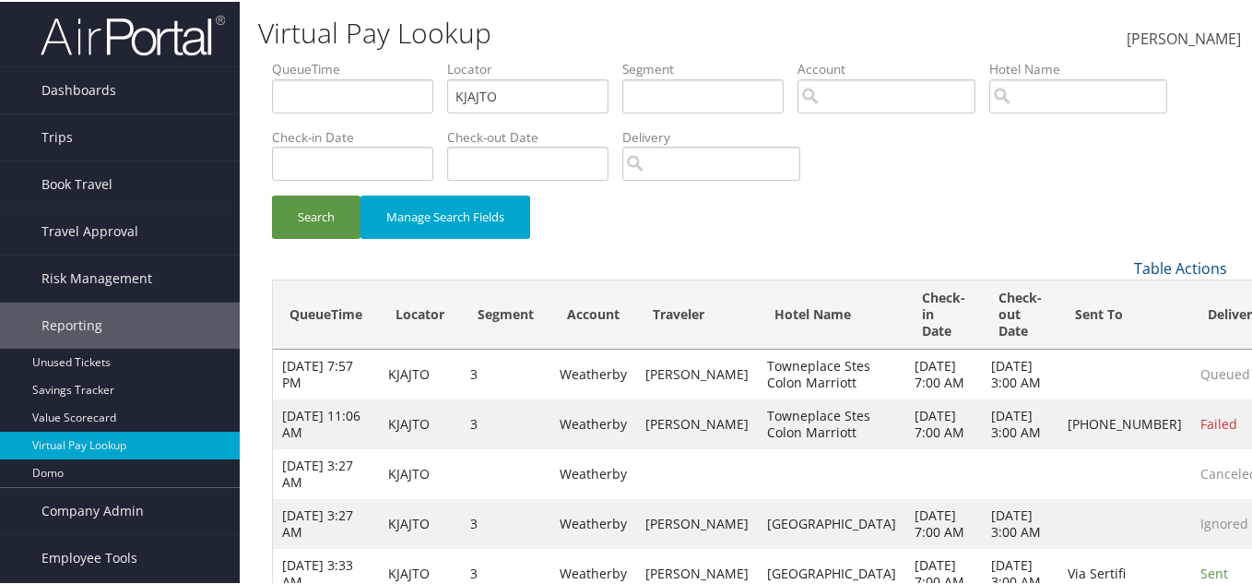
click at [80, 41] on img at bounding box center [133, 33] width 184 height 43
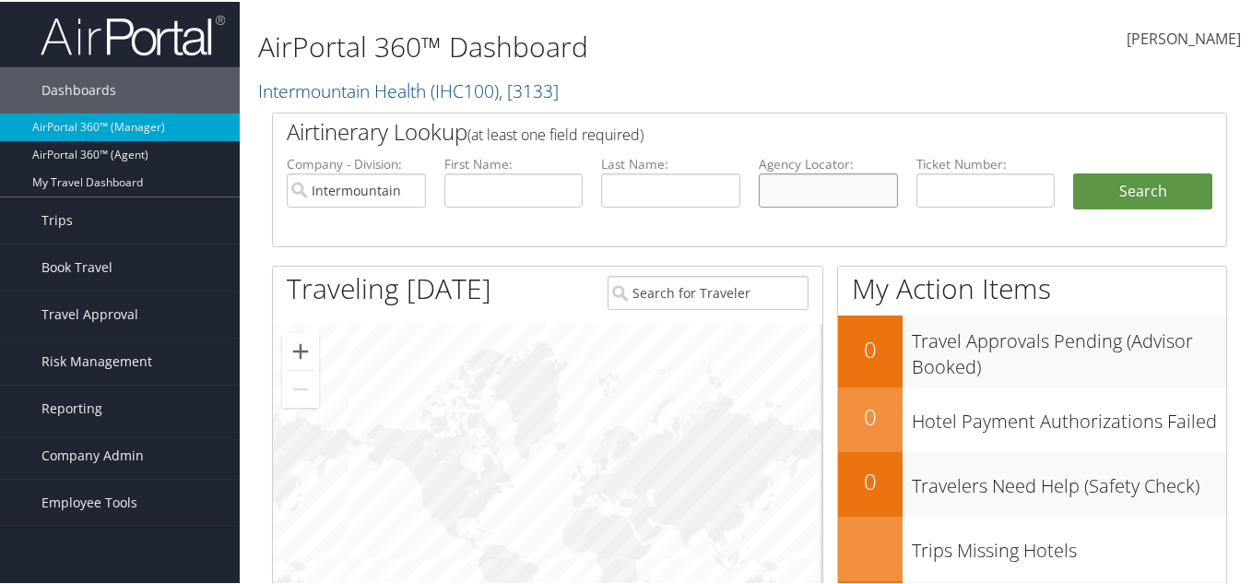
click at [785, 190] on input "text" at bounding box center [828, 188] width 139 height 34
paste input "KJAJTO"
type input "KJAJTO"
click at [407, 187] on input "Intermountain Health" at bounding box center [356, 188] width 139 height 34
click at [1140, 183] on button "Search" at bounding box center [1142, 189] width 139 height 37
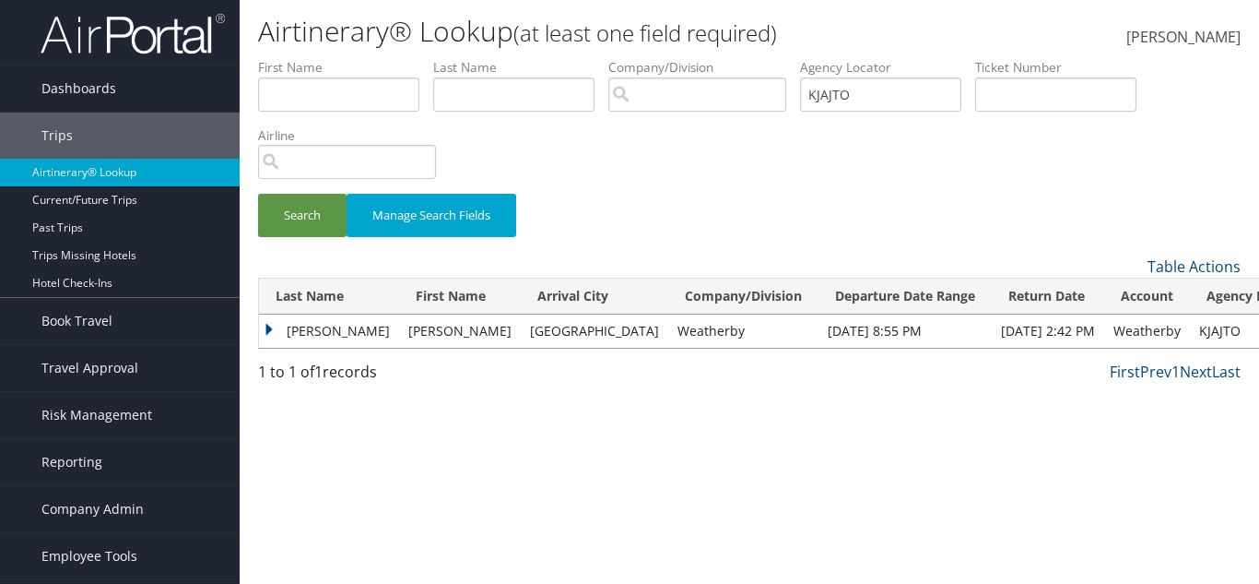
click at [284, 330] on td "[PERSON_NAME]" at bounding box center [329, 330] width 140 height 33
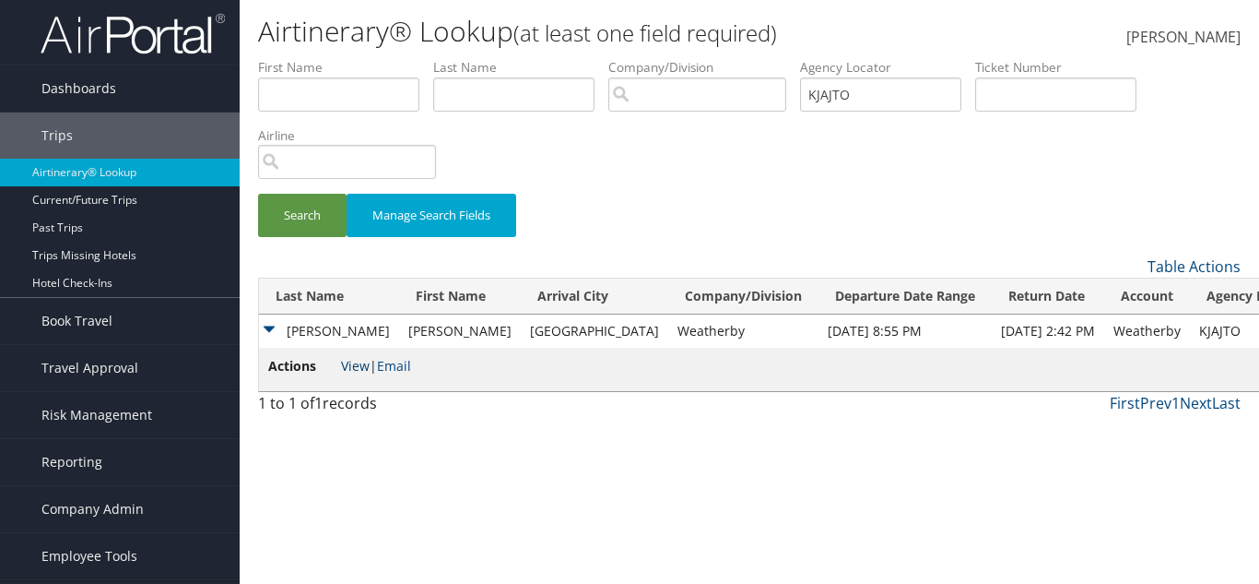
click at [348, 358] on link "View" at bounding box center [355, 366] width 29 height 18
click at [391, 367] on link "Email" at bounding box center [394, 366] width 34 height 18
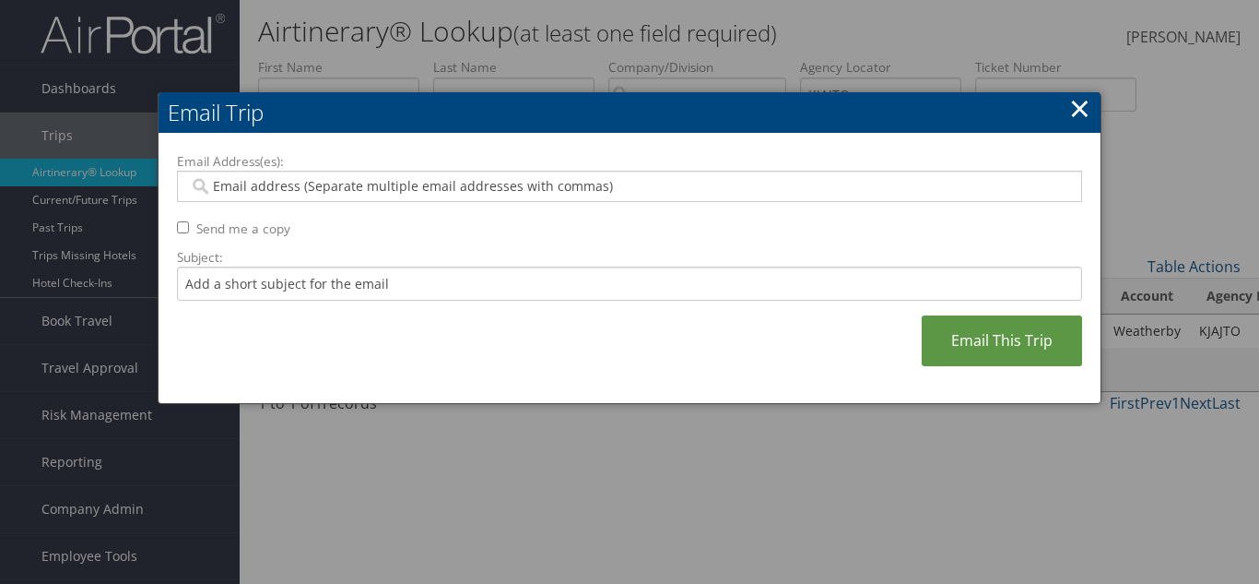
click at [331, 177] on input "Email Address(es):" at bounding box center [629, 186] width 880 height 18
paste input "[PERSON_NAME][EMAIL_ADDRESS][PERSON_NAME][DOMAIN_NAME]"
type input "[PERSON_NAME][EMAIL_ADDRESS][PERSON_NAME][DOMAIN_NAME]"
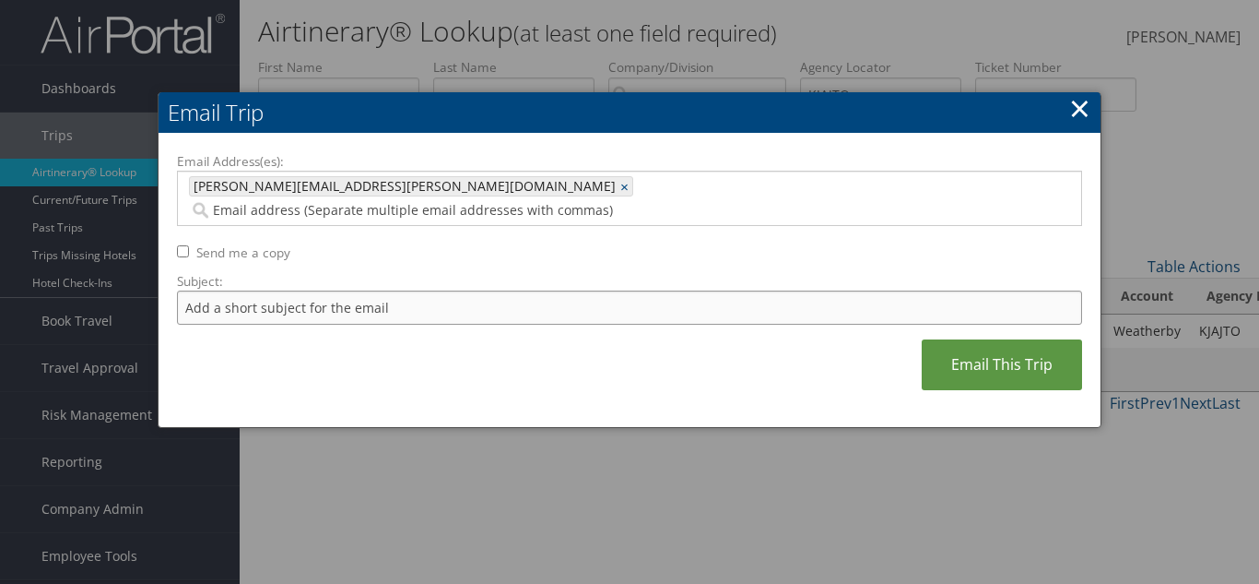
click at [312, 290] on input "Subject:" at bounding box center [629, 307] width 905 height 34
type input "Trip Confirmation"
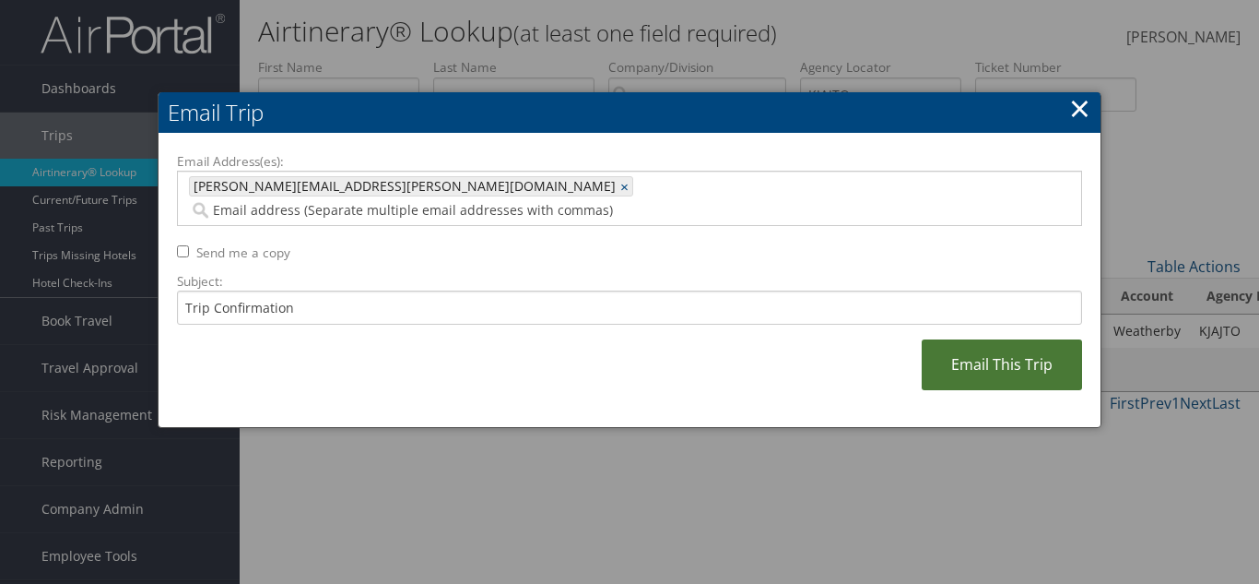
click at [997, 344] on link "Email This Trip" at bounding box center [1002, 364] width 160 height 51
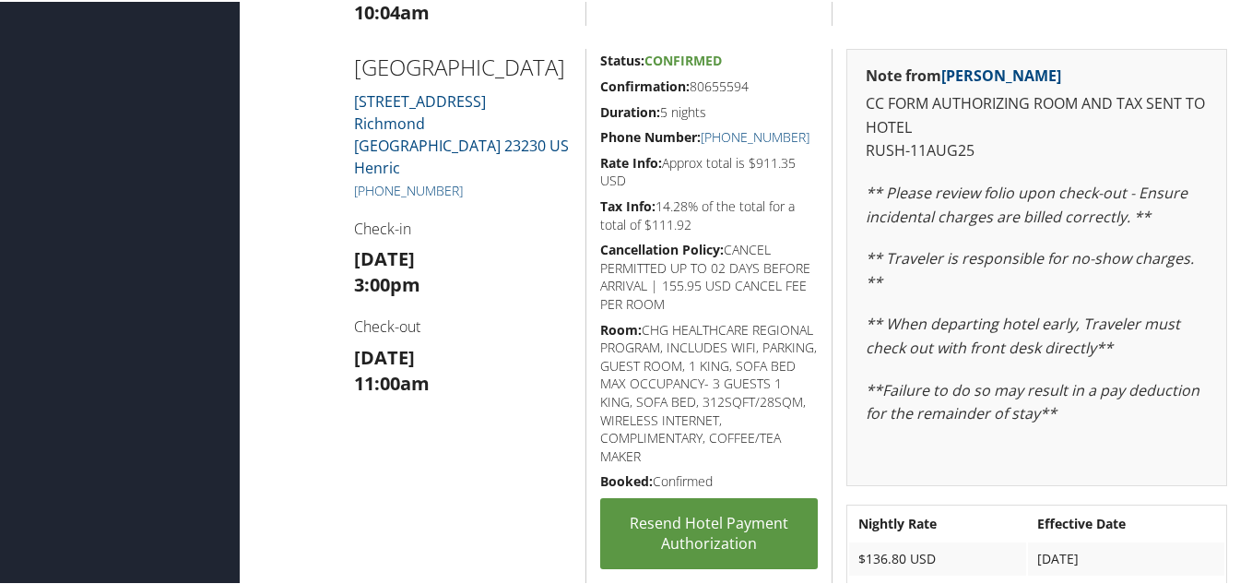
scroll to position [1106, 0]
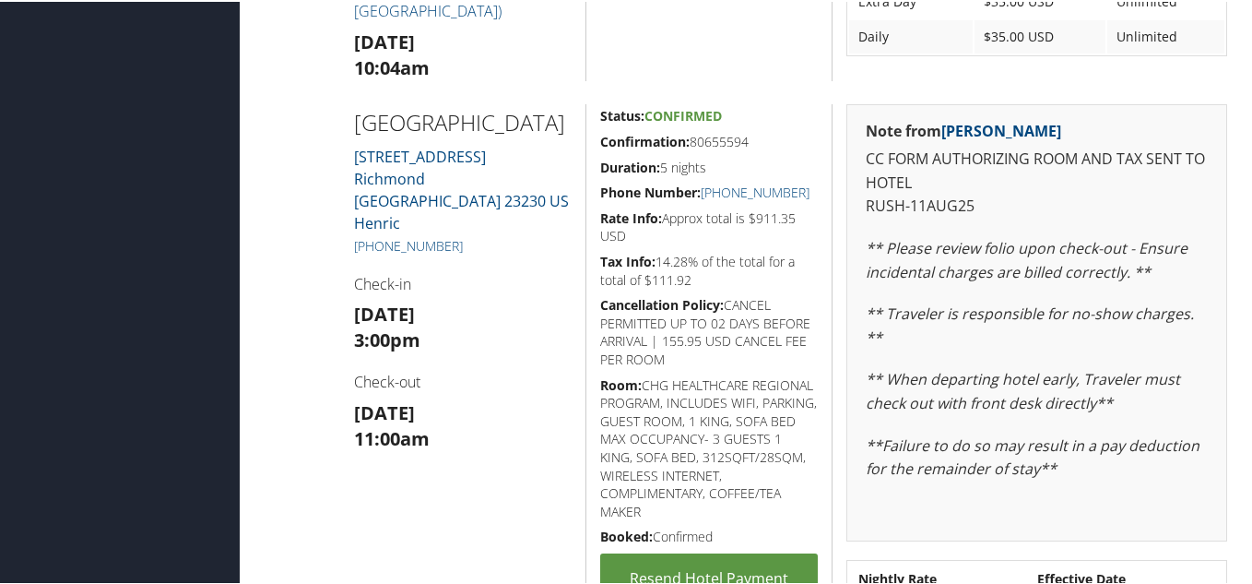
drag, startPoint x: 683, startPoint y: 144, endPoint x: 754, endPoint y: 142, distance: 71.0
click at [754, 142] on h5 "Confirmation: 80655594" at bounding box center [709, 140] width 218 height 18
